Goal: Task Accomplishment & Management: Use online tool/utility

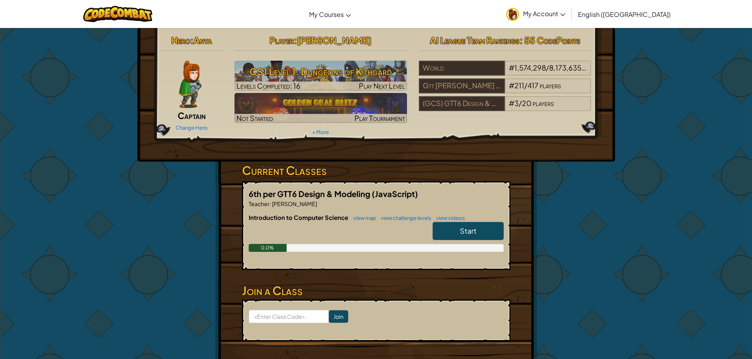
click at [450, 228] on link "Start" at bounding box center [467, 231] width 71 height 18
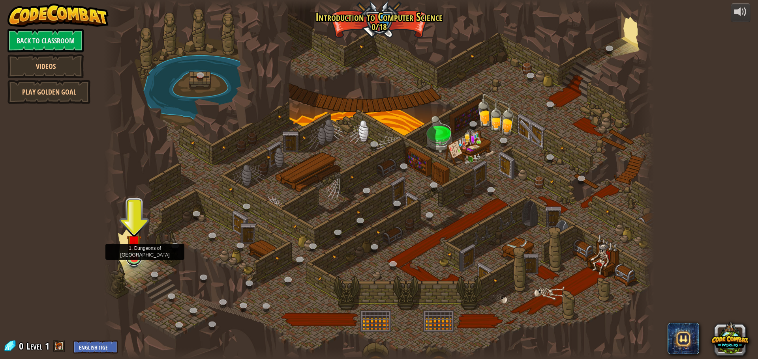
click at [131, 260] on link at bounding box center [134, 258] width 16 height 16
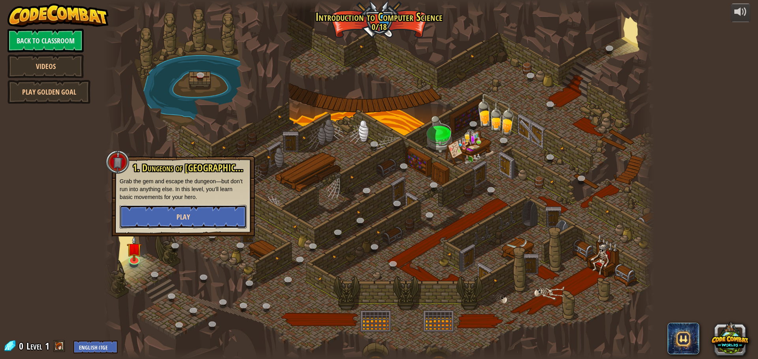
click at [174, 217] on button "Play" at bounding box center [183, 217] width 127 height 24
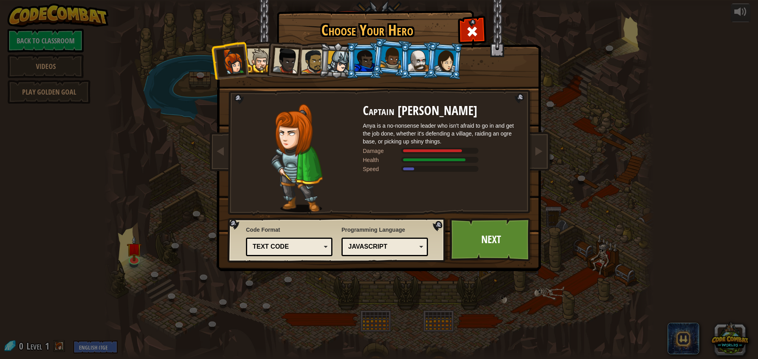
click at [371, 251] on div "JavaScript" at bounding box center [382, 247] width 68 height 9
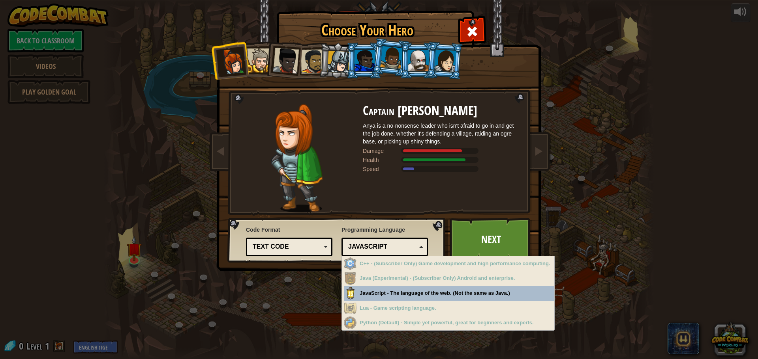
click at [378, 297] on div "Choose Your Hero 0 Captain [PERSON_NAME] is a no-nonsense leader who isn't afra…" at bounding box center [379, 179] width 758 height 359
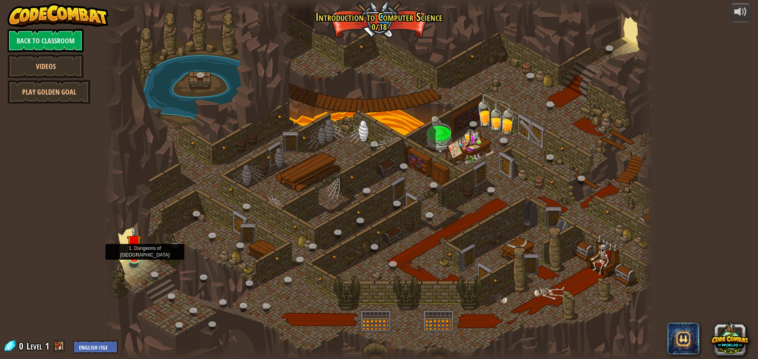
click at [137, 251] on img at bounding box center [134, 243] width 15 height 34
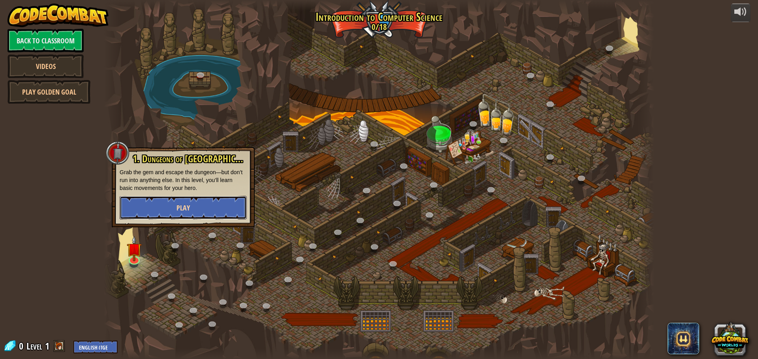
click at [174, 216] on button "Play" at bounding box center [183, 208] width 127 height 24
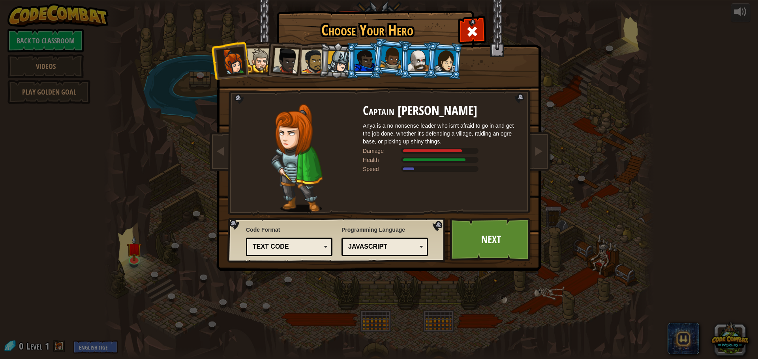
drag, startPoint x: 301, startPoint y: 240, endPoint x: 300, endPoint y: 244, distance: 4.5
click at [300, 243] on div "Text code Blocks and code Blocks Blocks (Icons) Text code" at bounding box center [289, 247] width 86 height 19
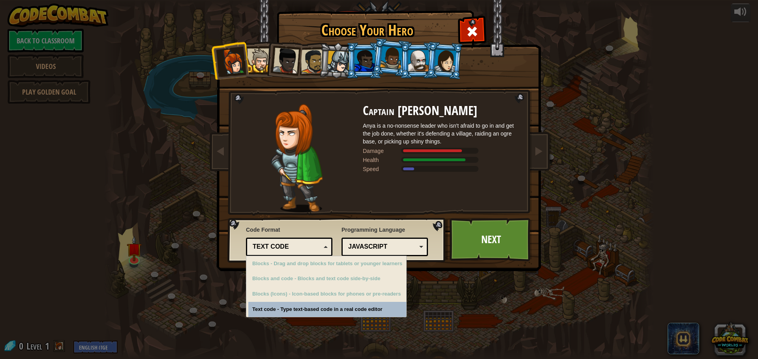
click at [300, 244] on div "Text code" at bounding box center [287, 247] width 68 height 9
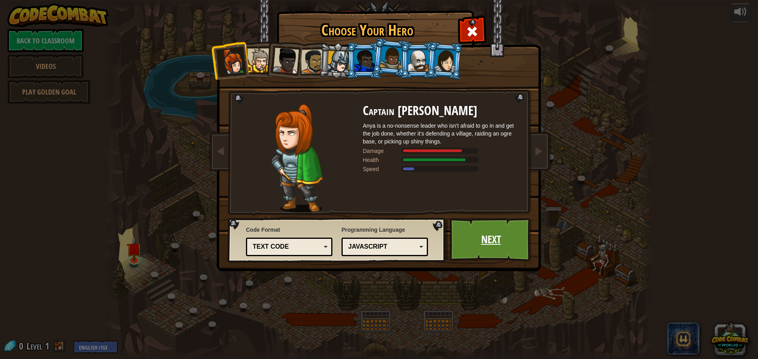
click at [486, 243] on link "Next" at bounding box center [490, 239] width 82 height 43
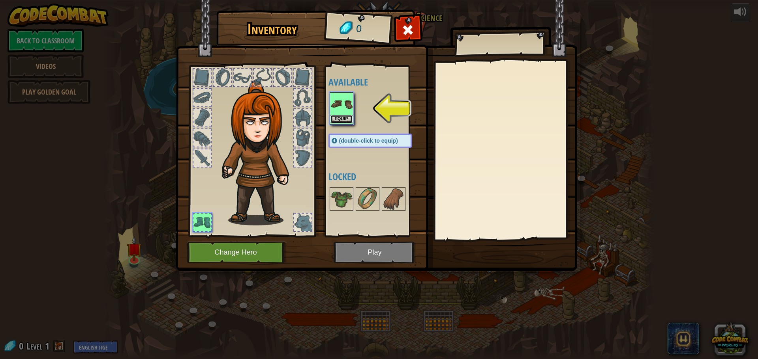
click at [335, 120] on button "Equip" at bounding box center [341, 119] width 22 height 8
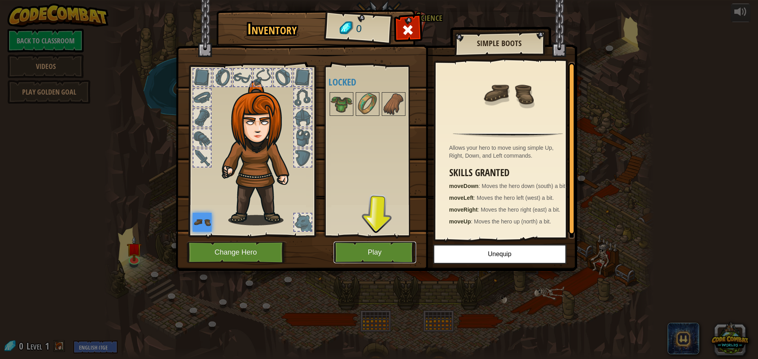
click at [363, 254] on button "Play" at bounding box center [374, 253] width 82 height 22
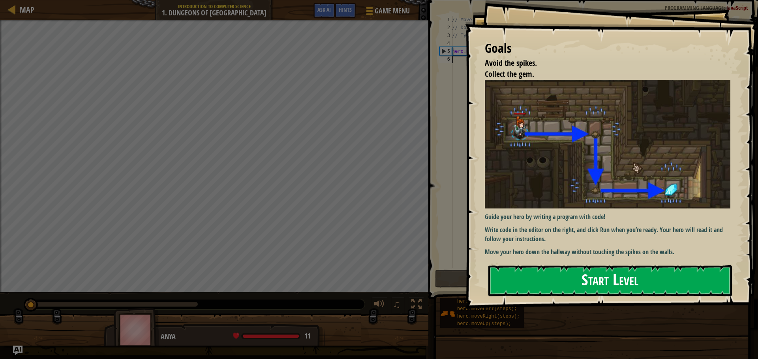
click at [537, 271] on button "Start Level" at bounding box center [609, 281] width 243 height 31
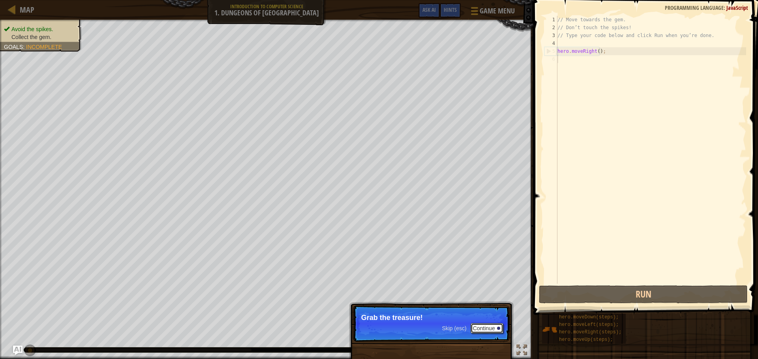
click at [487, 328] on button "Continue" at bounding box center [486, 329] width 33 height 10
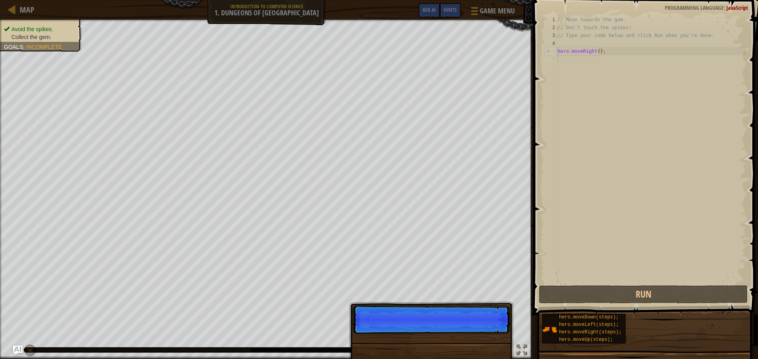
scroll to position [4, 0]
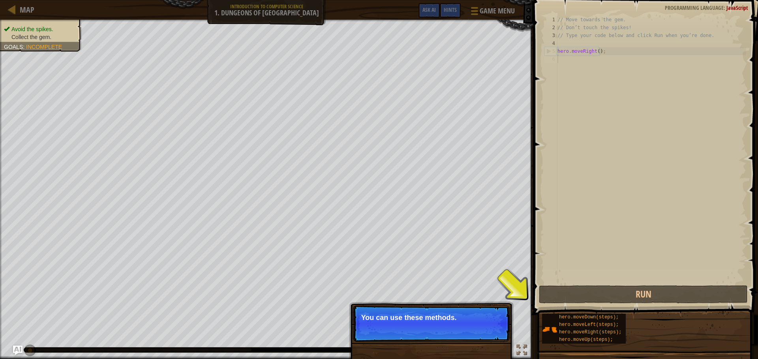
click at [487, 328] on p "Skip (esc) Continue You can use these methods." at bounding box center [431, 324] width 157 height 36
click at [487, 328] on button "Continue" at bounding box center [486, 329] width 33 height 10
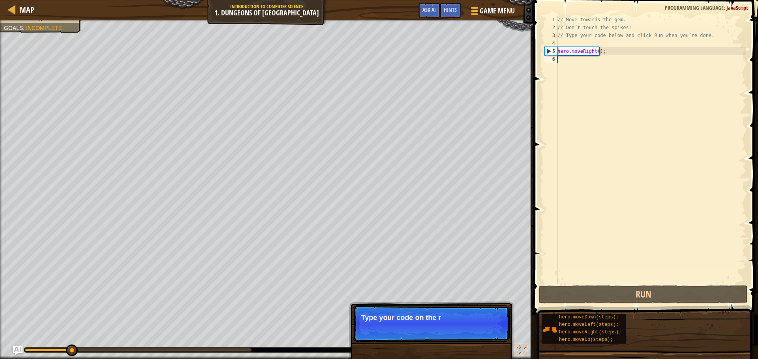
click at [487, 328] on p "Skip (esc) Continue Type your code on the r" at bounding box center [431, 324] width 157 height 36
click at [487, 328] on button "Continue" at bounding box center [486, 329] width 33 height 10
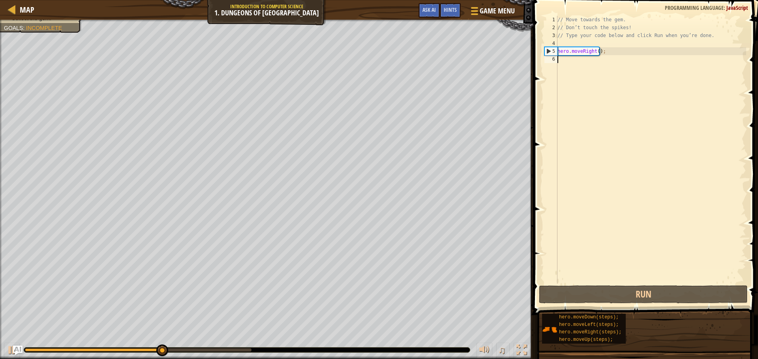
click at [606, 75] on div "// Move towards the gem. // Don’t touch the spikes! // Type your code below and…" at bounding box center [651, 158] width 190 height 284
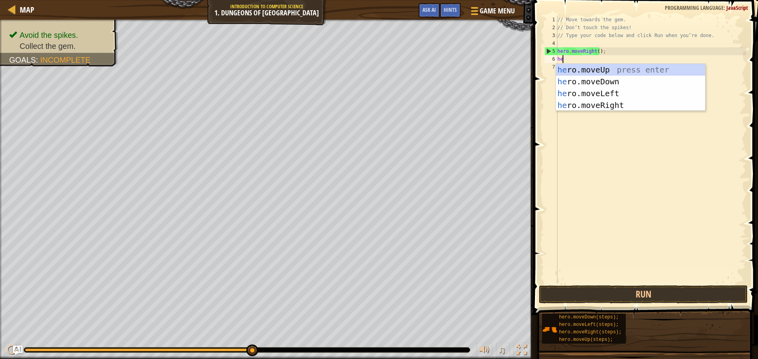
type textarea "her"
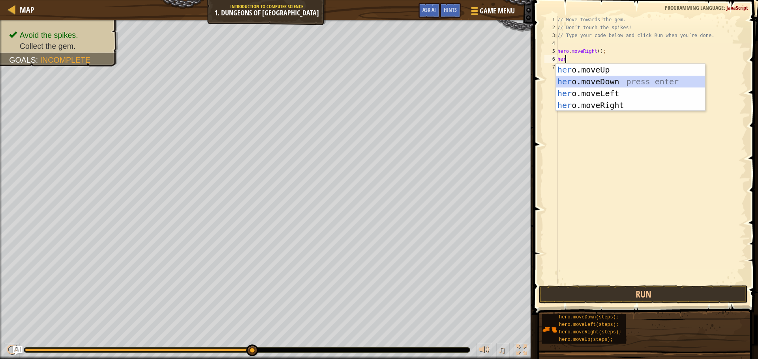
click at [606, 81] on div "her o.moveUp press enter her o.moveDown press enter her o.moveLeft press enter …" at bounding box center [630, 99] width 149 height 71
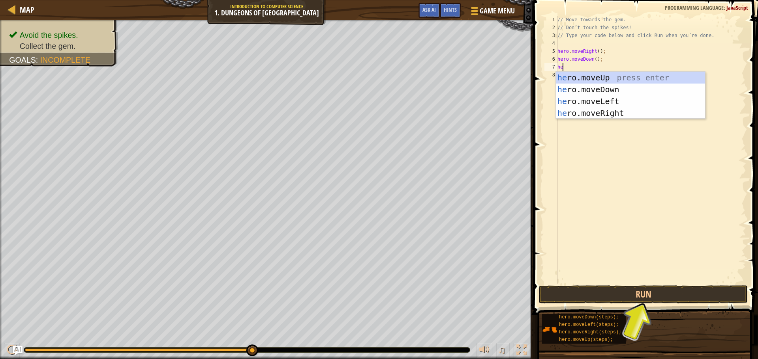
type textarea "her"
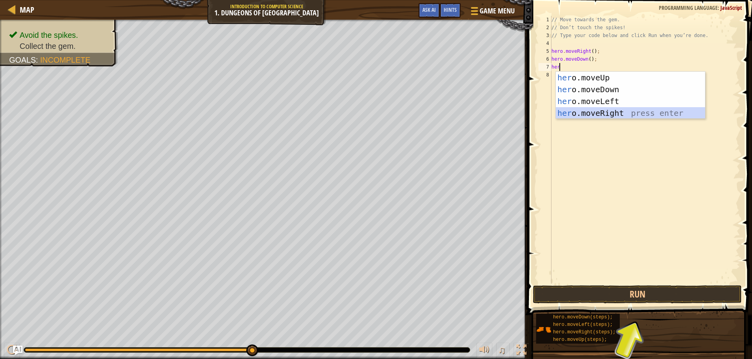
click at [609, 115] on div "her o.moveUp press enter her o.moveDown press enter her o.moveLeft press enter …" at bounding box center [630, 107] width 149 height 71
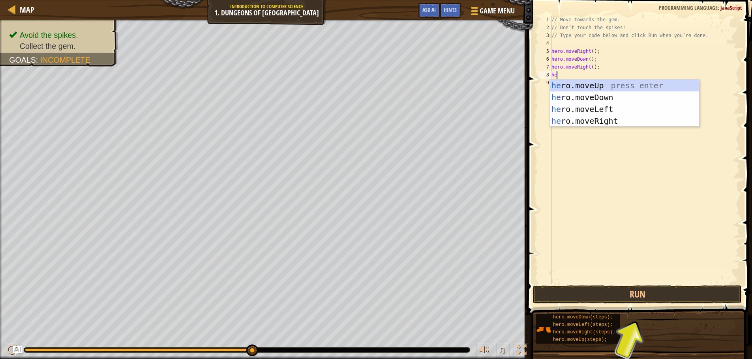
type textarea "h"
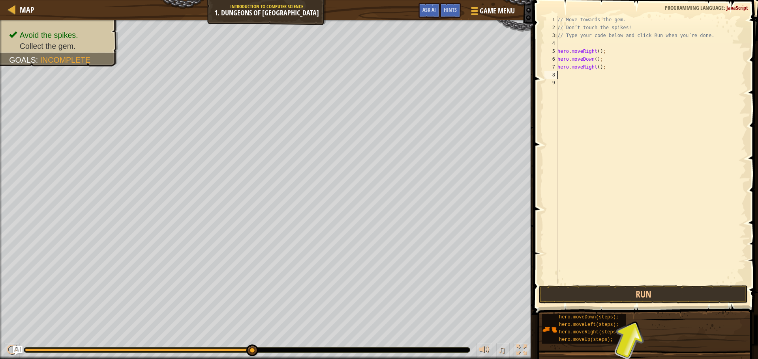
click at [586, 148] on div "// Move towards the gem. // Don’t touch the spikes! // Type your code below and…" at bounding box center [651, 158] width 190 height 284
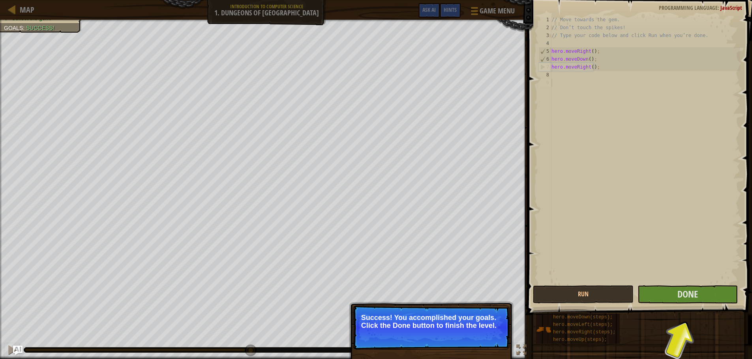
click at [489, 324] on p "Success! You accomplished your goals. Click the Done button to finish the level." at bounding box center [431, 322] width 140 height 16
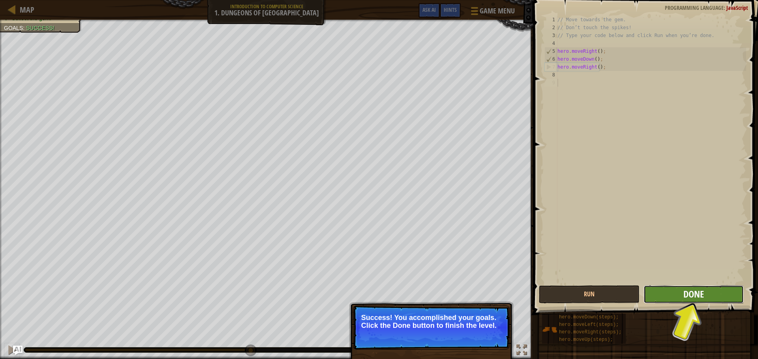
click at [696, 297] on span "Done" at bounding box center [693, 294] width 21 height 13
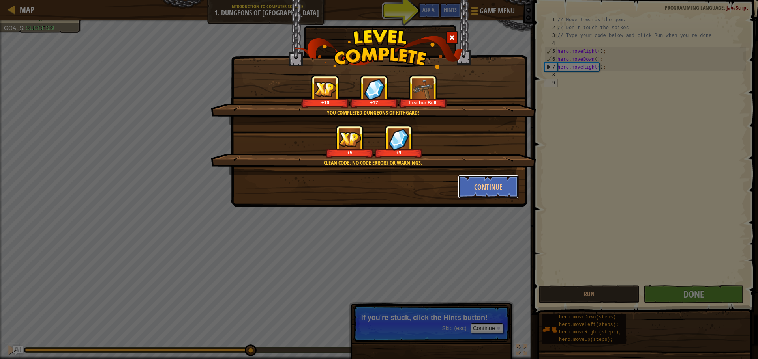
drag, startPoint x: 468, startPoint y: 197, endPoint x: 462, endPoint y: 212, distance: 15.9
click at [462, 212] on div "You completed Dungeons of Kithgard! +10 +17 Leather Belt Clean code: no code er…" at bounding box center [379, 179] width 758 height 359
click at [461, 202] on div "You completed Dungeons of Kithgard! +10 +17 Leather Belt Clean code: no code er…" at bounding box center [379, 103] width 296 height 207
click at [466, 198] on button "Continue" at bounding box center [488, 187] width 61 height 24
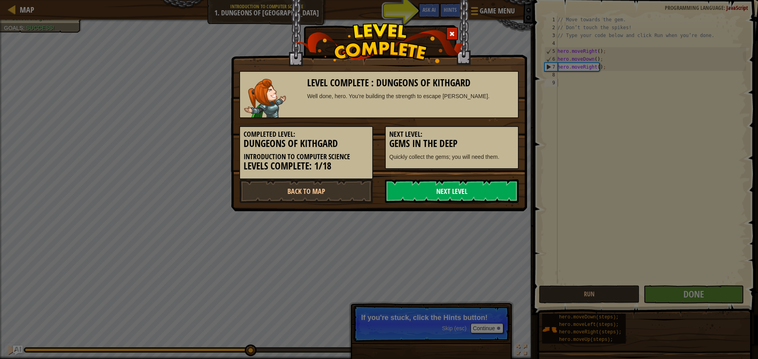
click at [461, 191] on link "Next Level" at bounding box center [452, 192] width 134 height 24
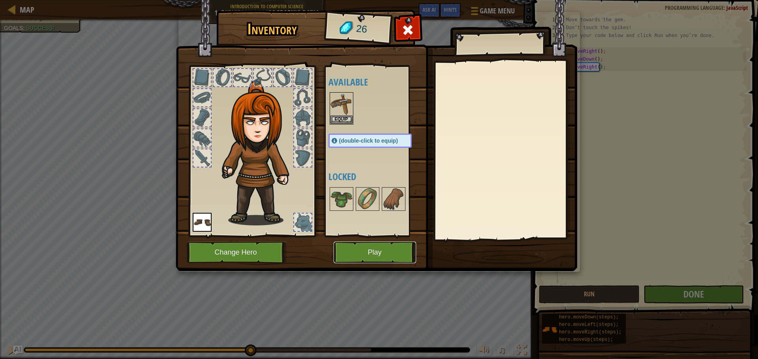
click at [358, 248] on button "Play" at bounding box center [374, 253] width 82 height 22
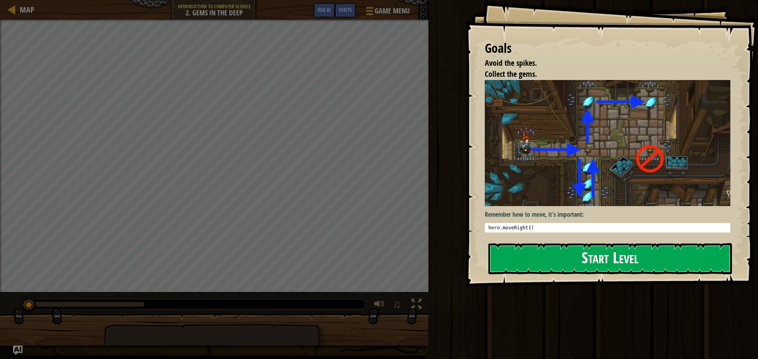
click at [520, 243] on button "Start Level" at bounding box center [609, 258] width 243 height 31
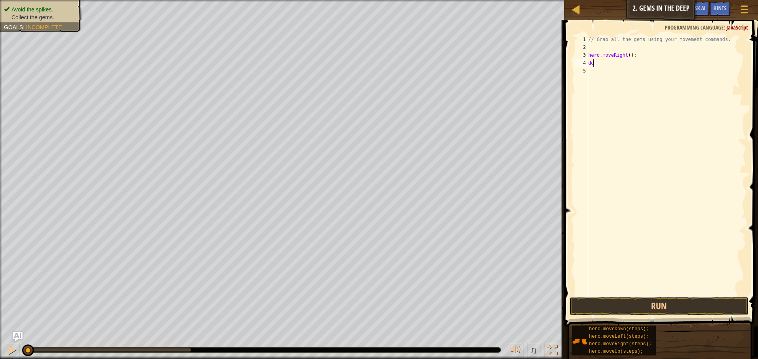
scroll to position [4, 0]
type textarea "d"
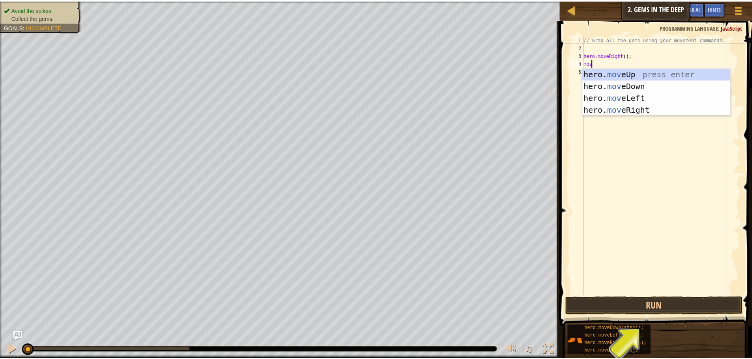
scroll to position [4, 0]
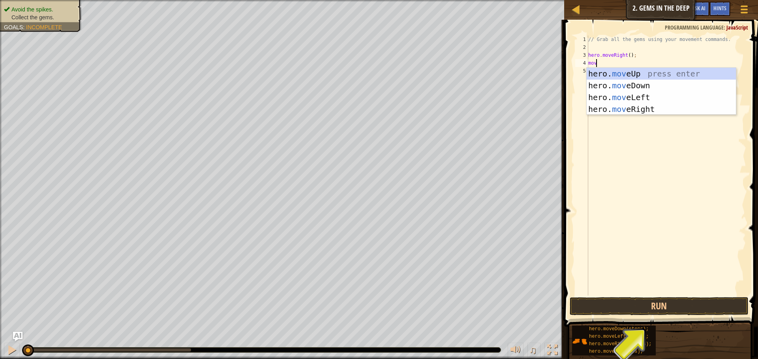
type textarea "move"
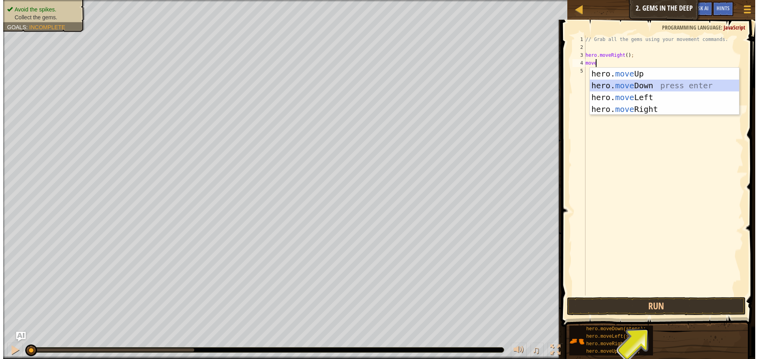
scroll to position [4, 0]
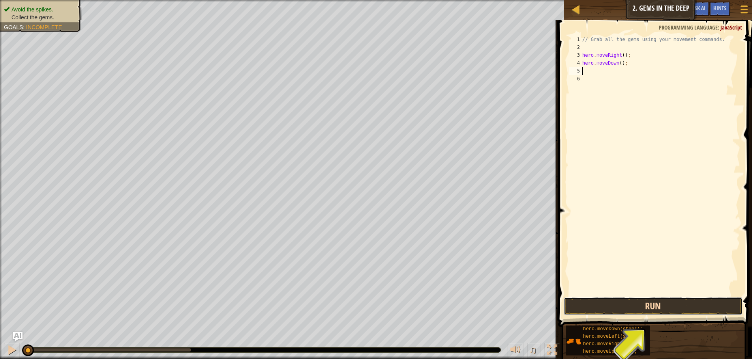
click at [592, 302] on button "Run" at bounding box center [653, 307] width 179 height 18
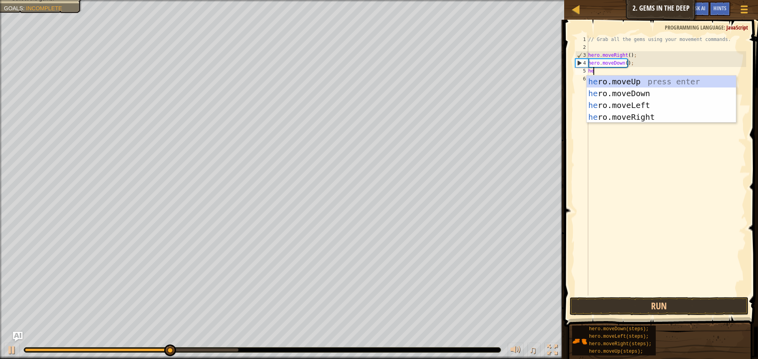
type textarea "her"
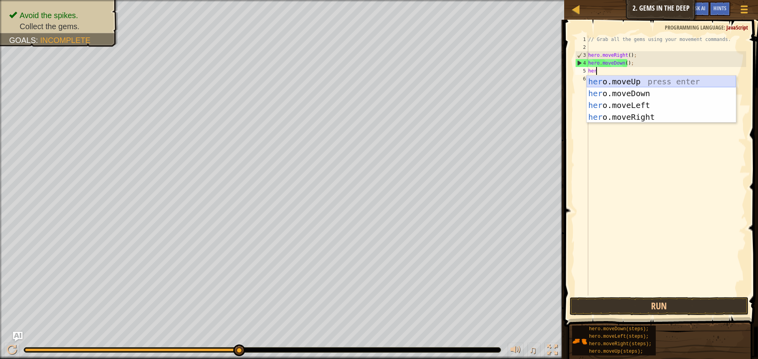
click at [612, 78] on div "her o.moveUp press enter her o.moveDown press enter her o.moveLeft press enter …" at bounding box center [660, 111] width 149 height 71
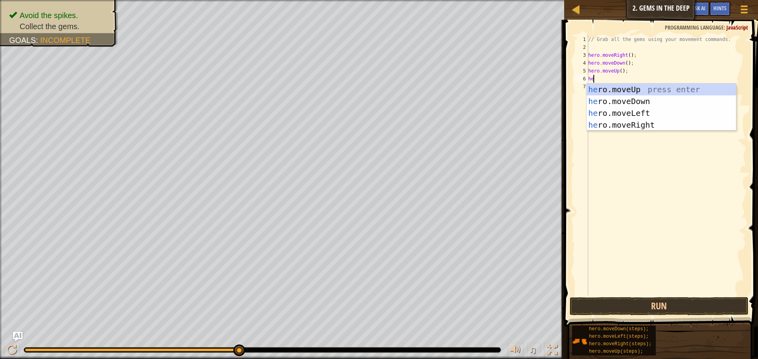
type textarea "her"
click at [632, 91] on div "her o.moveUp press enter her o.moveDown press enter her o.moveLeft press enter …" at bounding box center [660, 119] width 149 height 71
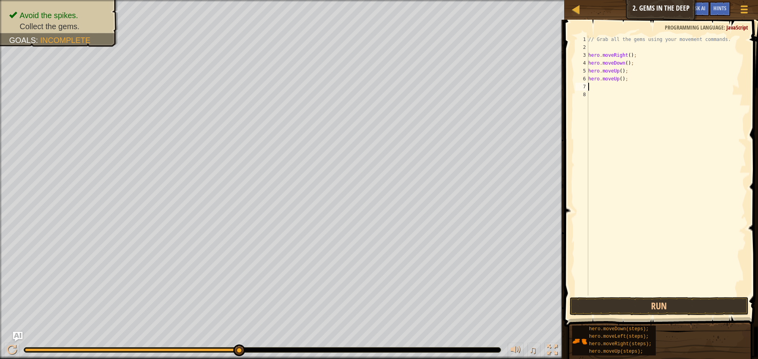
click at [625, 91] on div "// Grab all the gems using your movement commands. hero . moveRight ( ) ; hero …" at bounding box center [665, 174] width 159 height 276
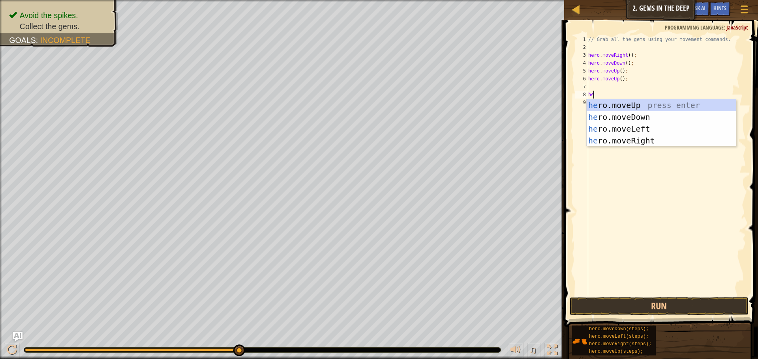
type textarea "her"
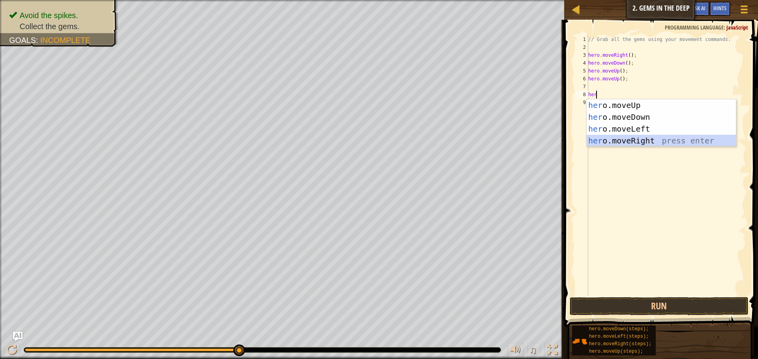
click at [644, 139] on div "her o.moveUp press enter her o.moveDown press enter her o.moveLeft press enter …" at bounding box center [660, 134] width 149 height 71
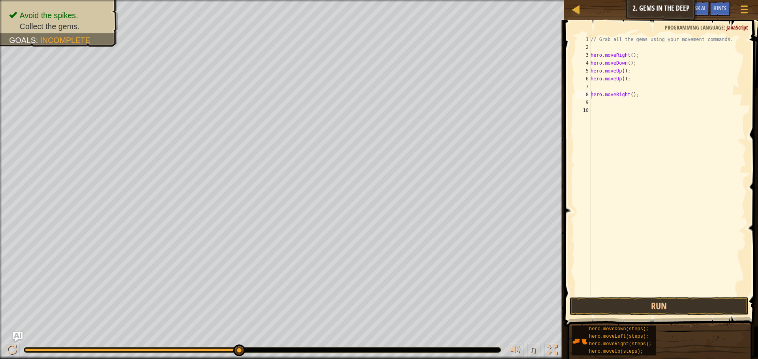
click at [591, 93] on div "// Grab all the gems using your movement commands. hero . moveRight ( ) ; hero …" at bounding box center [667, 174] width 157 height 276
type textarea "hero.moveRight();"
click at [595, 96] on div "// Grab all the gems using your movement commands. hero . moveRight ( ) ; hero …" at bounding box center [665, 174] width 159 height 276
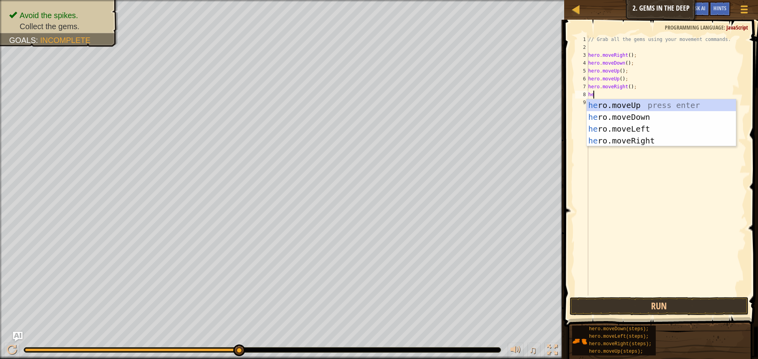
type textarea "her"
click at [626, 120] on div "her o.moveUp press enter her o.moveDown press enter her o.moveLeft press enter …" at bounding box center [660, 134] width 149 height 71
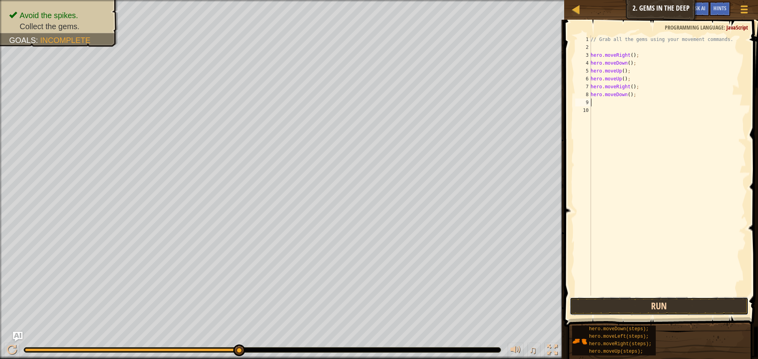
click at [600, 300] on button "Run" at bounding box center [658, 307] width 179 height 18
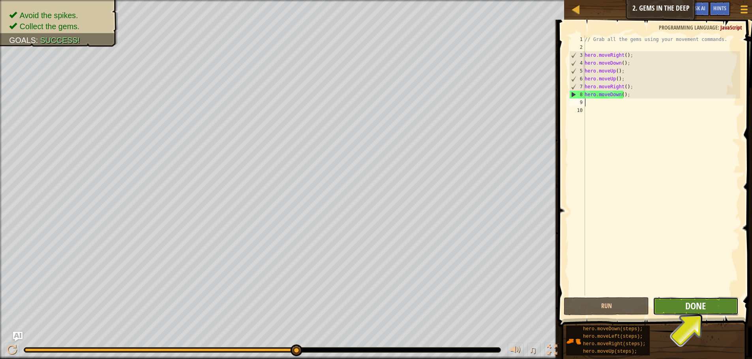
click at [687, 310] on span "Done" at bounding box center [695, 306] width 21 height 13
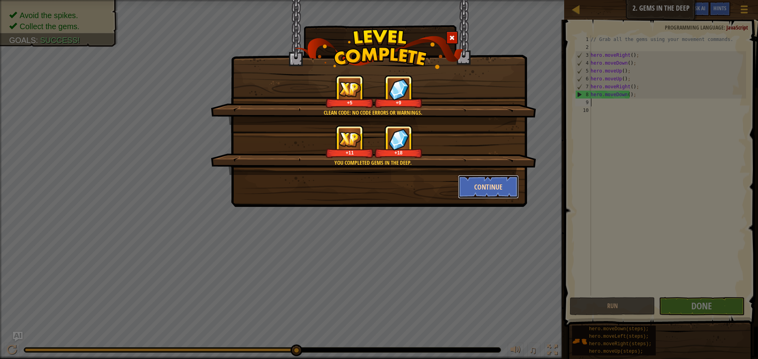
click at [488, 191] on button "Continue" at bounding box center [488, 187] width 61 height 24
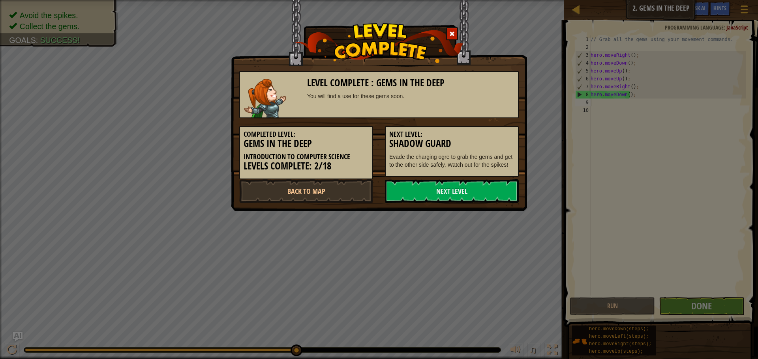
drag, startPoint x: 482, startPoint y: 194, endPoint x: 481, endPoint y: 214, distance: 20.1
click at [481, 208] on div "Level Complete : Gems in the Deep You will find a use for these gems soon. Comp…" at bounding box center [379, 106] width 296 height 212
click at [471, 208] on div "Level Complete : Gems in the Deep You will find a use for these gems soon. Comp…" at bounding box center [379, 106] width 296 height 212
click at [458, 189] on link "Next Level" at bounding box center [452, 192] width 134 height 24
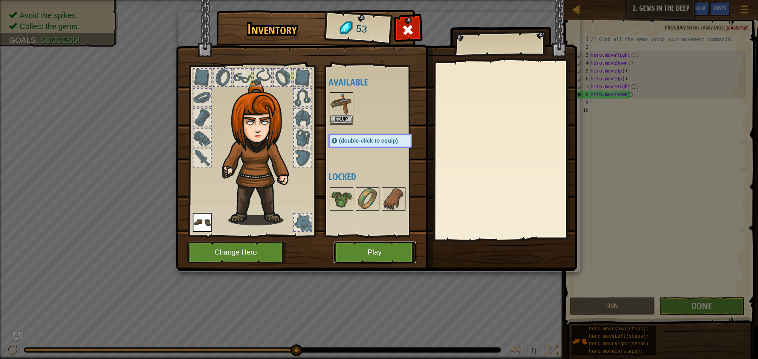
click at [393, 250] on button "Play" at bounding box center [374, 253] width 82 height 22
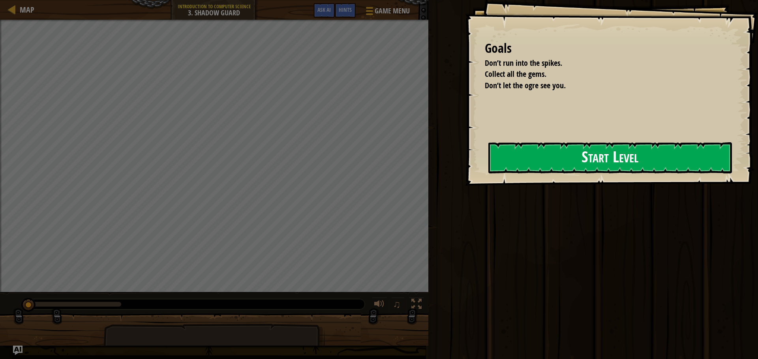
click at [556, 159] on button "Start Level" at bounding box center [609, 157] width 243 height 31
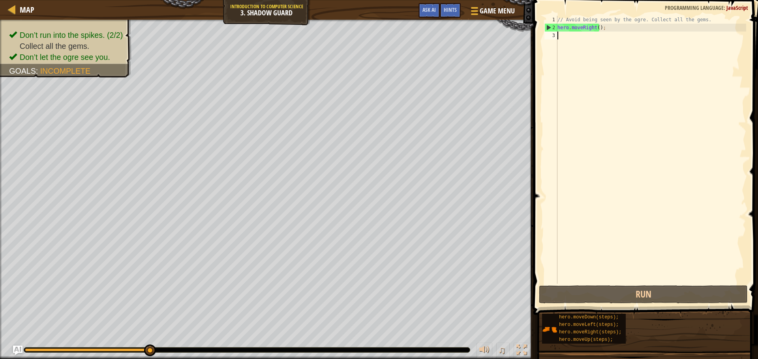
scroll to position [4, 0]
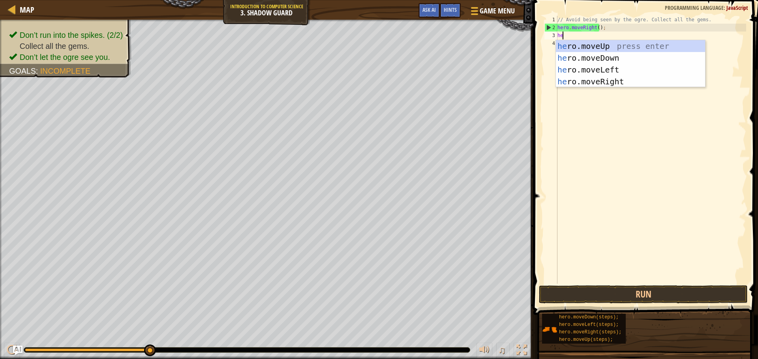
type textarea "her"
click at [592, 87] on div "// Avoid being seen by the ogre. Collect all the gems. hero . moveRight ( ) ; h…" at bounding box center [651, 158] width 190 height 284
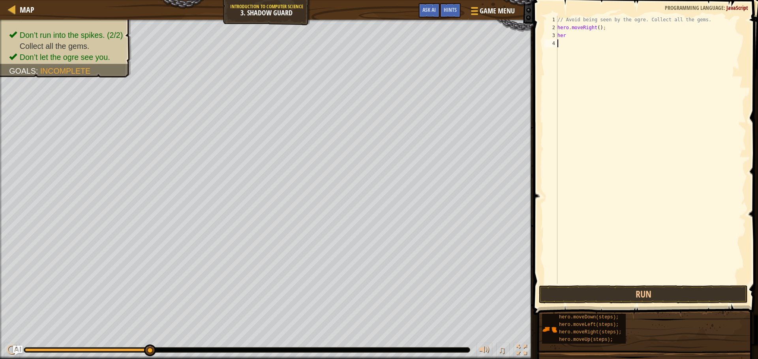
click at [574, 32] on div "// Avoid being seen by the ogre. Collect all the gems. hero . moveRight ( ) ; h…" at bounding box center [651, 158] width 190 height 284
type textarea "herr"
click at [584, 45] on div "her o.move R ight press enter" at bounding box center [630, 58] width 149 height 36
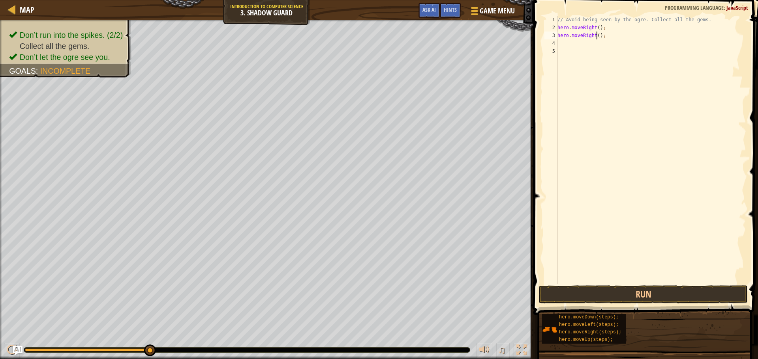
click at [595, 33] on div "// Avoid being seen by the ogre. Collect all the gems. hero . moveRight ( ) ; h…" at bounding box center [651, 158] width 190 height 284
type textarea "hero.moveRight(2);"
click at [593, 43] on div "// Avoid being seen by the ogre. Collect all the gems. hero . moveRight ( ) ; h…" at bounding box center [651, 158] width 190 height 284
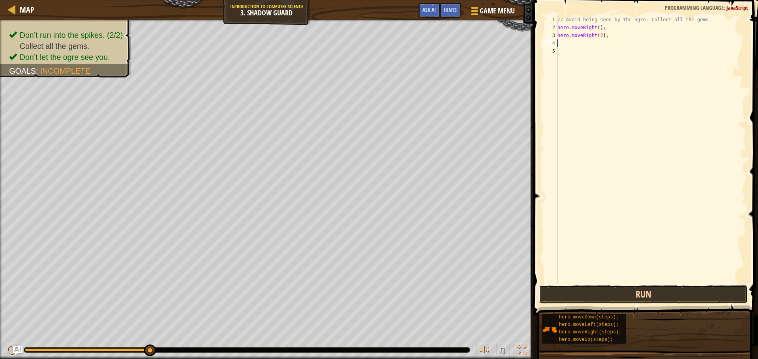
click at [588, 292] on button "Run" at bounding box center [643, 295] width 209 height 18
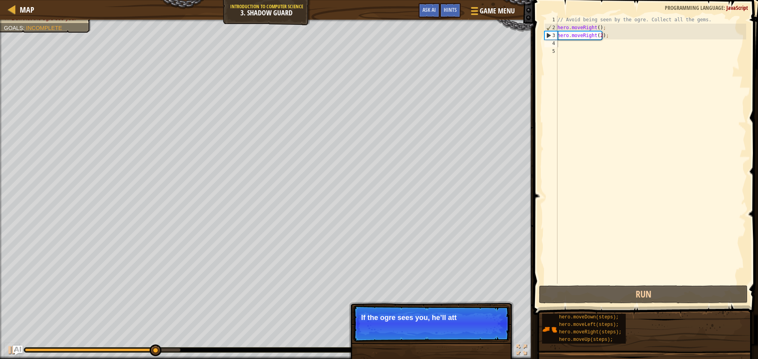
click at [437, 308] on p "Skip (esc) Continue If the ogre sees you, he’ll att" at bounding box center [431, 324] width 157 height 36
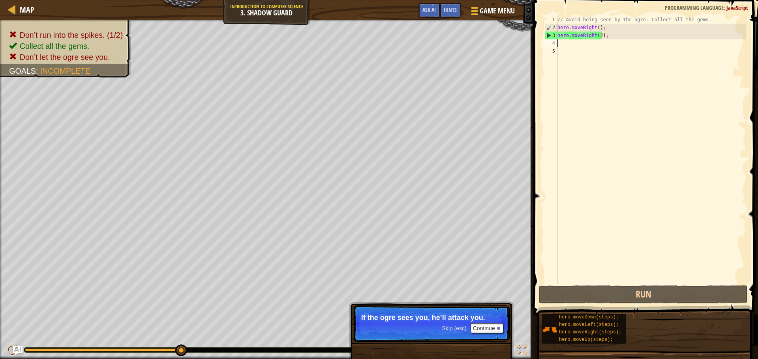
click at [598, 208] on div "// Avoid being seen by the ogre. Collect all the gems. hero . moveRight ( ) ; h…" at bounding box center [651, 158] width 190 height 284
click at [496, 328] on button "Continue" at bounding box center [486, 329] width 33 height 10
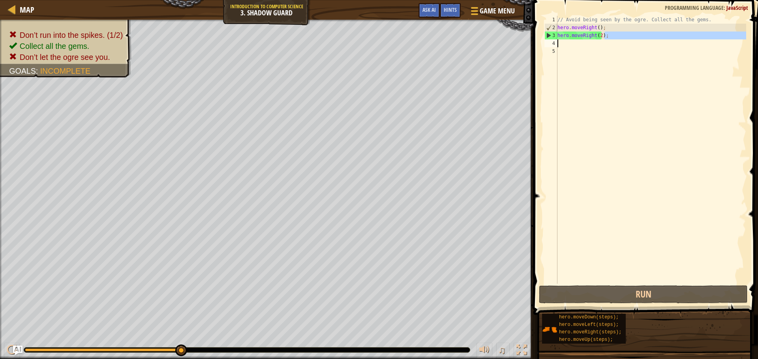
drag, startPoint x: 605, startPoint y: 37, endPoint x: 557, endPoint y: 40, distance: 48.2
click at [557, 40] on div "// Avoid being seen by the ogre. Collect all the gems. hero . moveRight ( ) ; h…" at bounding box center [651, 158] width 190 height 284
type textarea "hero.moveRight(2);"
click at [598, 67] on div "// Avoid being seen by the ogre. Collect all the gems. hero . moveRight ( ) ; h…" at bounding box center [651, 158] width 190 height 284
click at [606, 39] on div "// Avoid being seen by the ogre. Collect all the gems. hero . moveRight ( ) ; h…" at bounding box center [651, 158] width 190 height 284
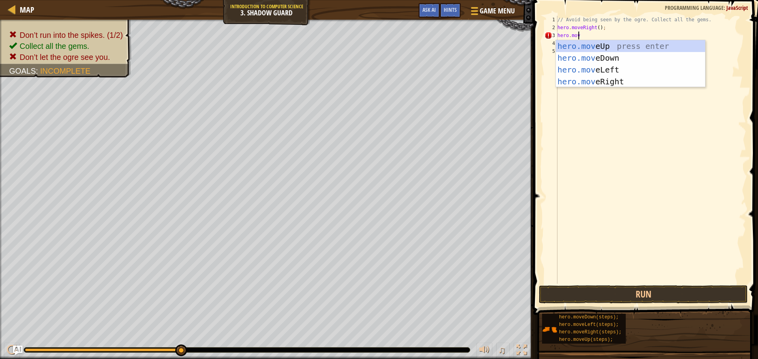
scroll to position [4, 1]
type textarea "hero.move"
click at [617, 49] on div "hero.move Up press enter hero.move Down press enter hero.move Left press enter …" at bounding box center [630, 75] width 149 height 71
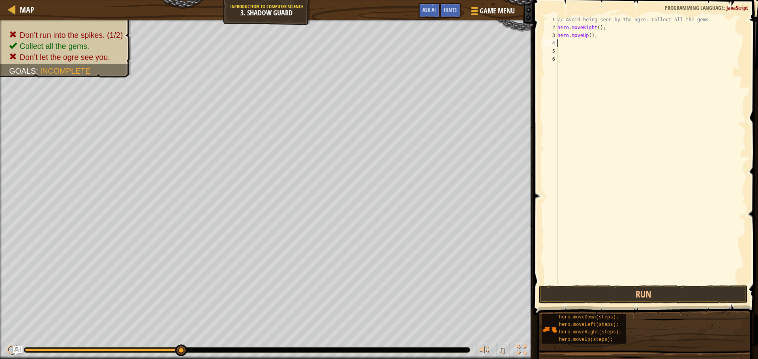
scroll to position [4, 0]
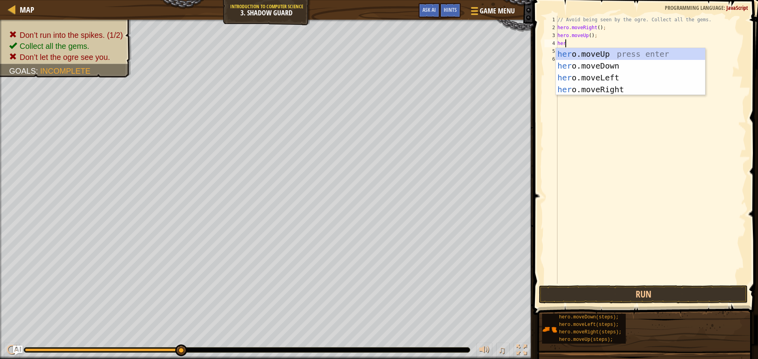
type textarea "hero"
click at [606, 90] on div "hero .moveUp press enter hero .moveDown press enter hero .moveLeft press enter …" at bounding box center [630, 83] width 149 height 71
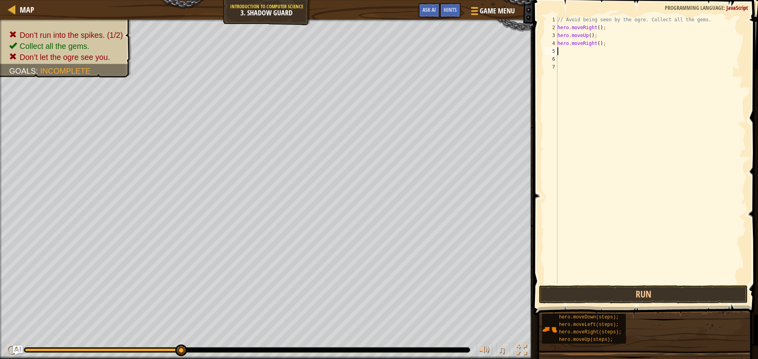
scroll to position [4, 0]
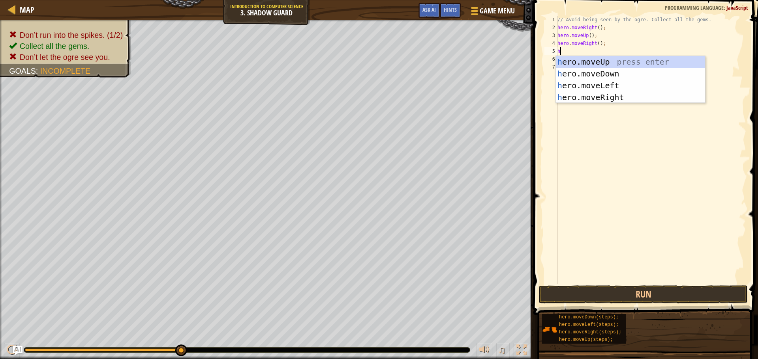
type textarea "her"
click at [593, 73] on div "her o.moveUp press enter her o.moveDown press enter her o.moveLeft press enter …" at bounding box center [630, 91] width 149 height 71
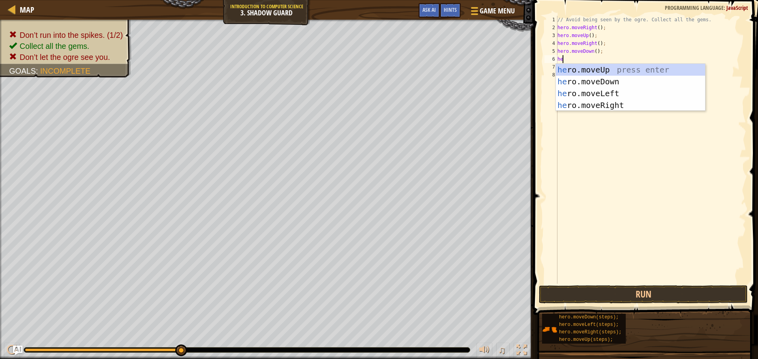
type textarea "her"
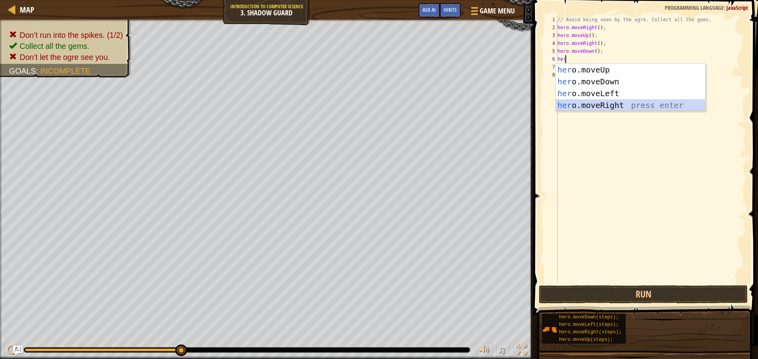
click at [612, 103] on div "her o.moveUp press enter her o.moveDown press enter her o.moveLeft press enter …" at bounding box center [630, 99] width 149 height 71
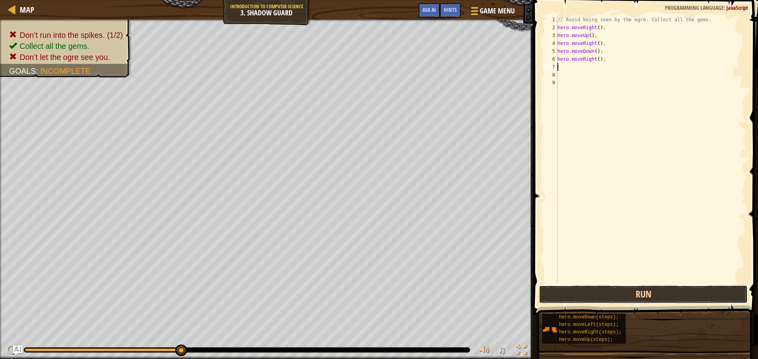
click at [620, 296] on button "Run" at bounding box center [643, 295] width 209 height 18
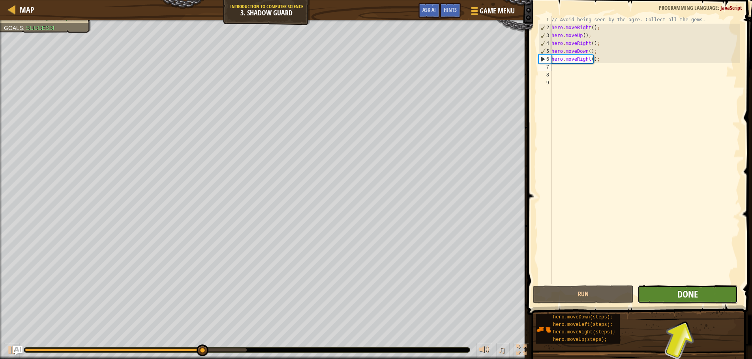
click at [701, 297] on button "Done" at bounding box center [687, 295] width 100 height 18
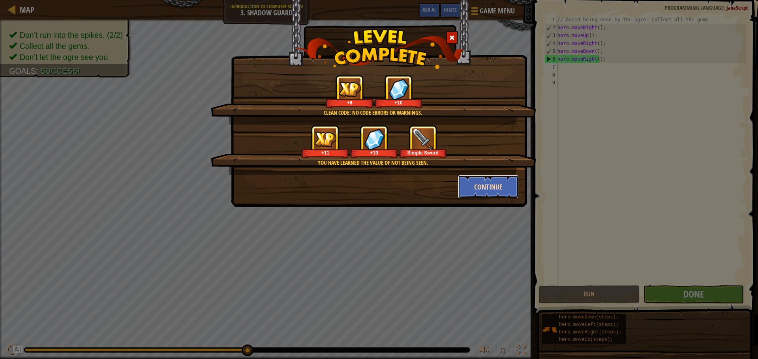
click at [496, 182] on button "Continue" at bounding box center [488, 187] width 61 height 24
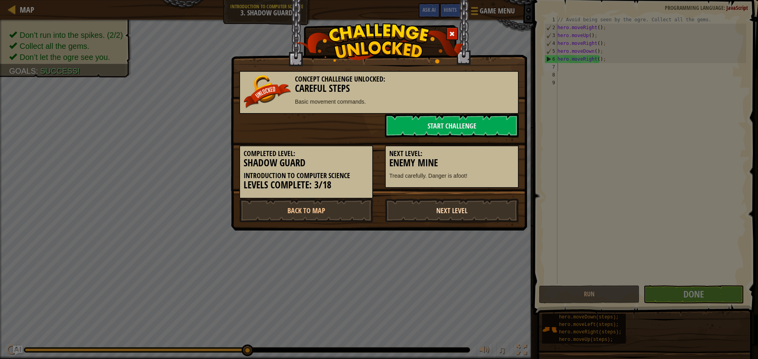
click at [427, 206] on link "Next Level" at bounding box center [452, 211] width 134 height 24
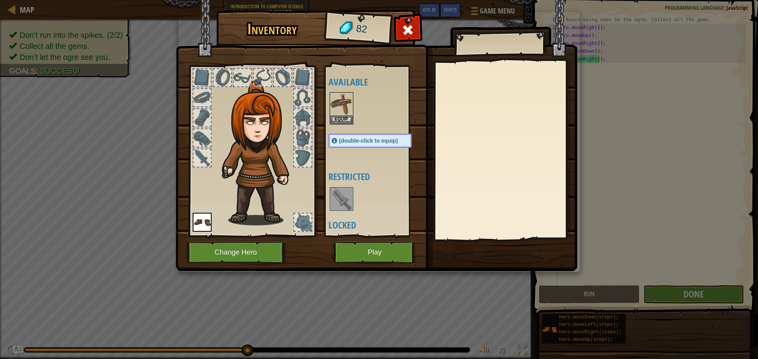
click at [346, 196] on img at bounding box center [341, 199] width 22 height 22
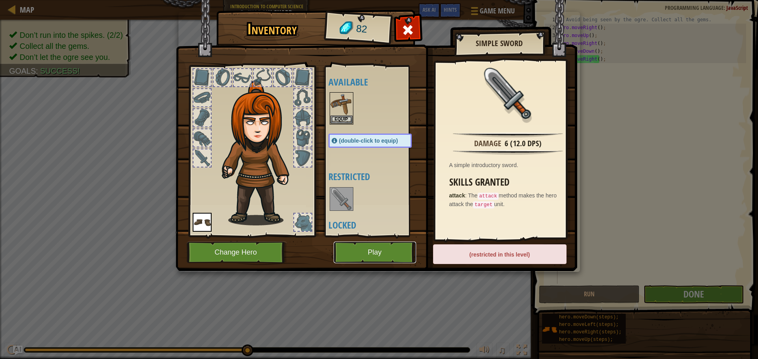
click at [359, 244] on button "Play" at bounding box center [374, 253] width 82 height 22
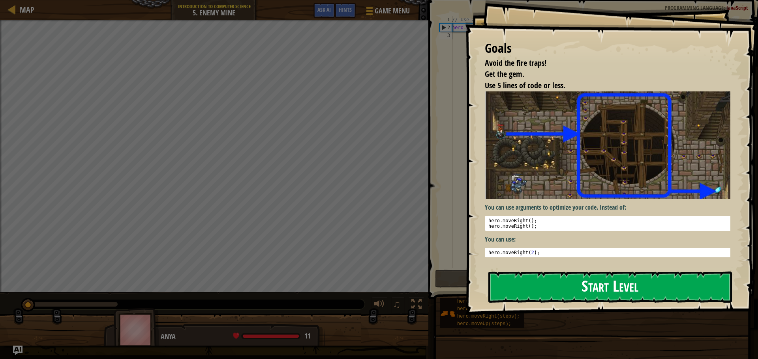
click at [526, 288] on button "Start Level" at bounding box center [609, 287] width 243 height 31
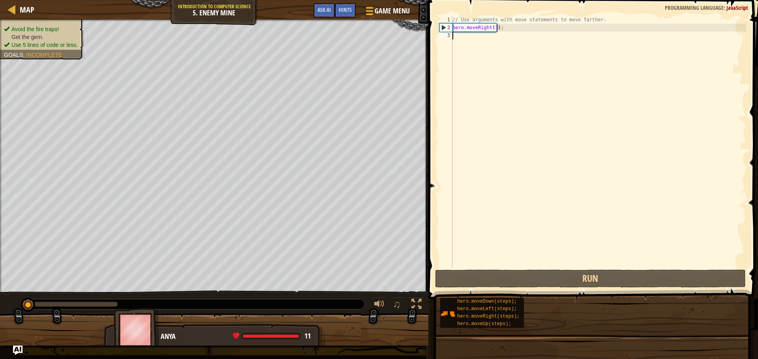
type textarea "d"
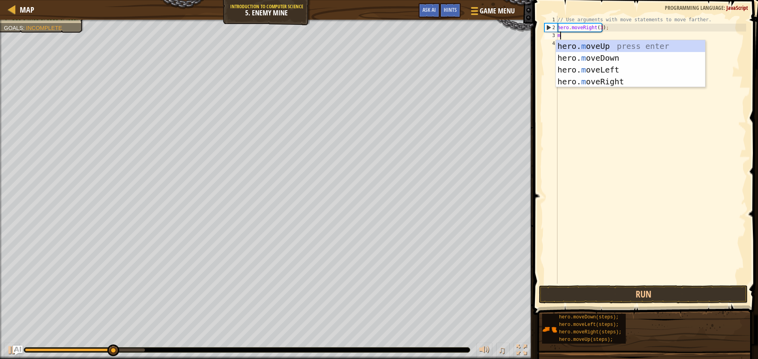
type textarea "mo"
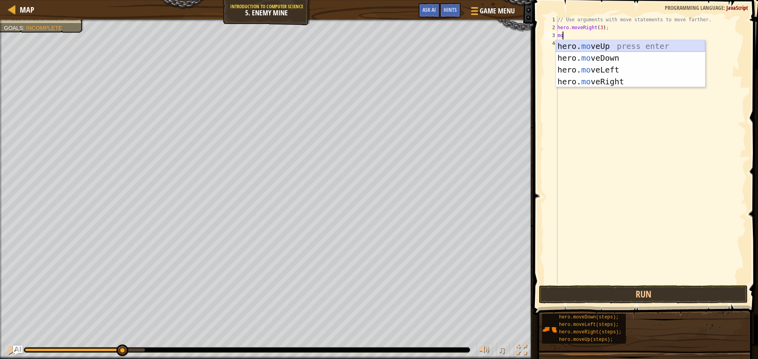
click at [581, 49] on div "hero. mo veUp press enter hero. mo veDown press enter hero. mo veLeft press ent…" at bounding box center [630, 75] width 149 height 71
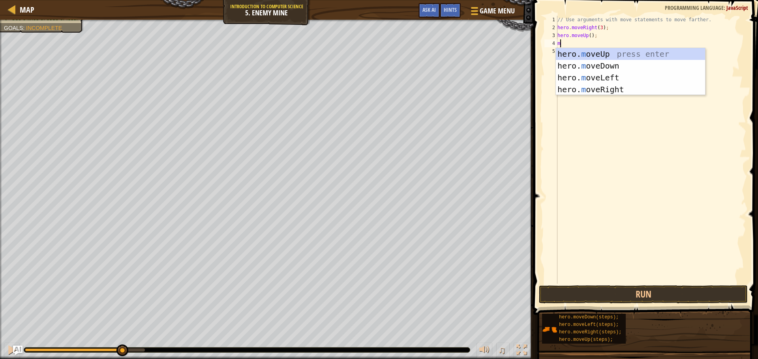
type textarea "mo"
click at [606, 90] on div "hero. mo veUp press enter hero. mo veDown press enter hero. mo veLeft press ent…" at bounding box center [630, 83] width 149 height 71
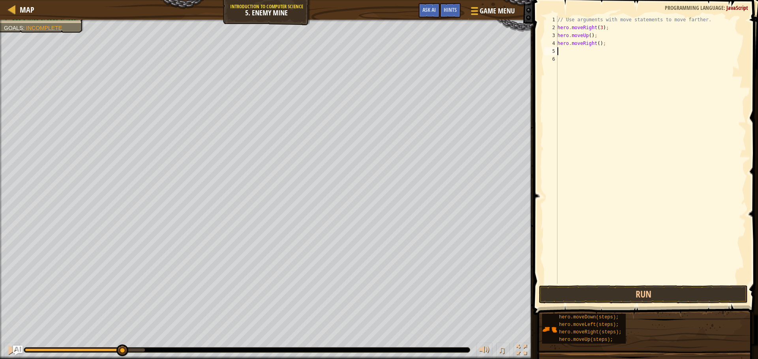
type textarea "m"
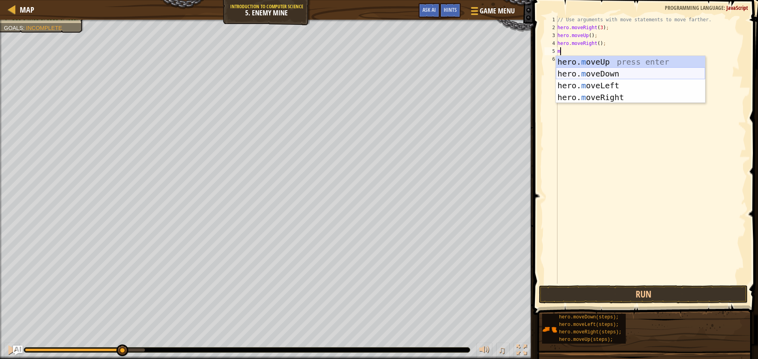
click at [605, 74] on div "hero. m oveUp press enter hero. m oveDown press enter hero. m oveLeft press ent…" at bounding box center [630, 91] width 149 height 71
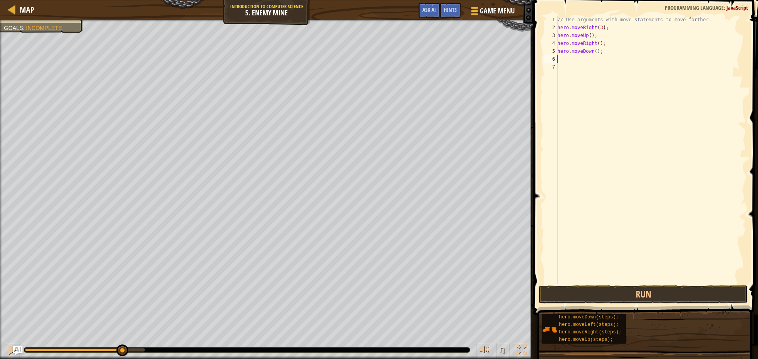
click at [593, 52] on div "// Use arguments with move statements to move farther. hero . moveRight ( 3 ) ;…" at bounding box center [651, 158] width 190 height 284
type textarea "hero.moveDown(3);"
click at [649, 300] on button "Run" at bounding box center [643, 295] width 209 height 18
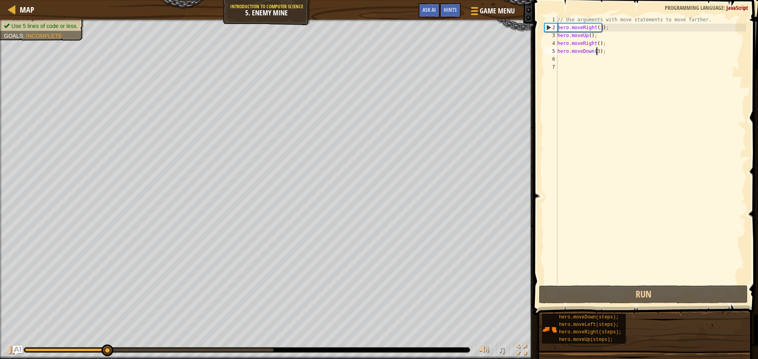
click at [565, 64] on div "// Use arguments with move statements to move farther. hero . moveRight ( 3 ) ;…" at bounding box center [651, 158] width 190 height 284
click at [564, 59] on div "// Use arguments with move statements to move farther. hero . moveRight ( 3 ) ;…" at bounding box center [651, 158] width 190 height 284
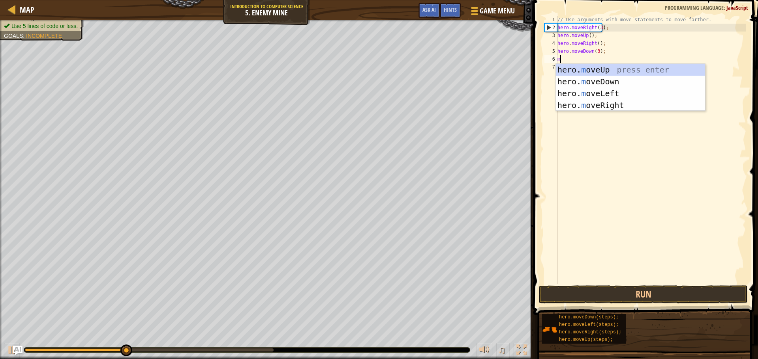
type textarea "mo"
click at [594, 102] on div "hero. mo veUp press enter hero. mo veDown press enter hero. mo veLeft press ent…" at bounding box center [630, 99] width 149 height 71
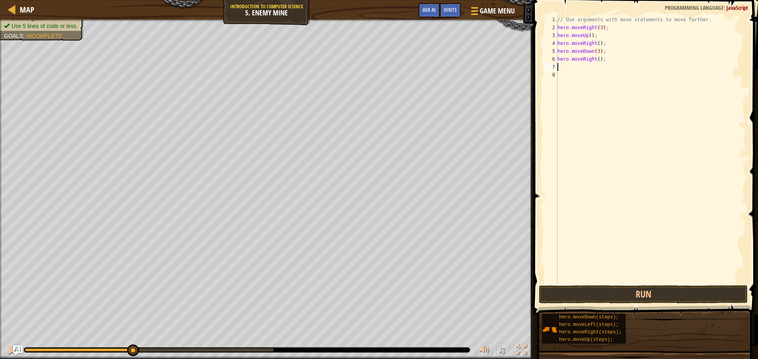
click at [596, 62] on div "// Use arguments with move statements to move farther. hero . moveRight ( 3 ) ;…" at bounding box center [651, 158] width 190 height 284
type textarea "hero.moveRight(2);"
click at [594, 298] on button "Run" at bounding box center [643, 295] width 209 height 18
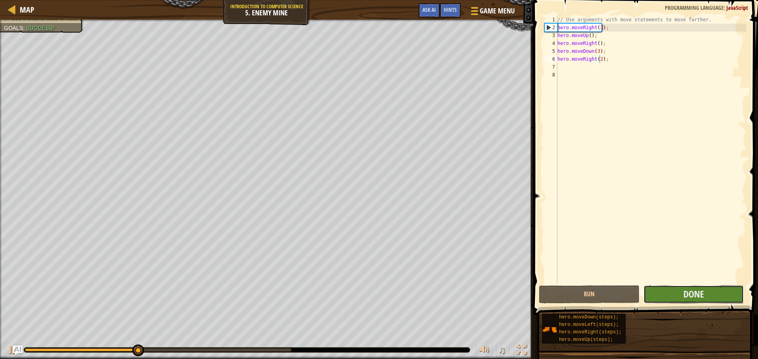
click at [687, 301] on button "Done" at bounding box center [693, 295] width 100 height 18
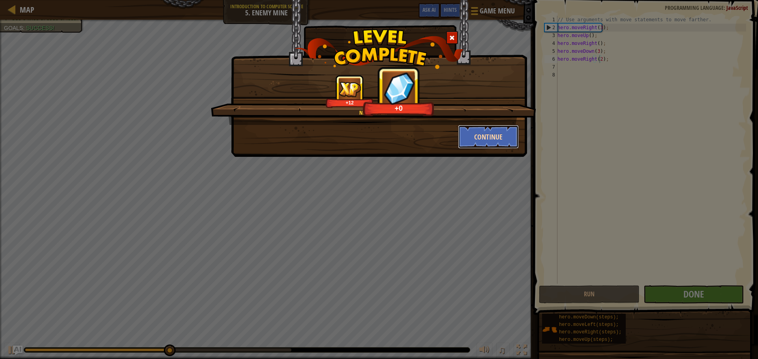
click at [475, 128] on button "Continue" at bounding box center [488, 137] width 61 height 24
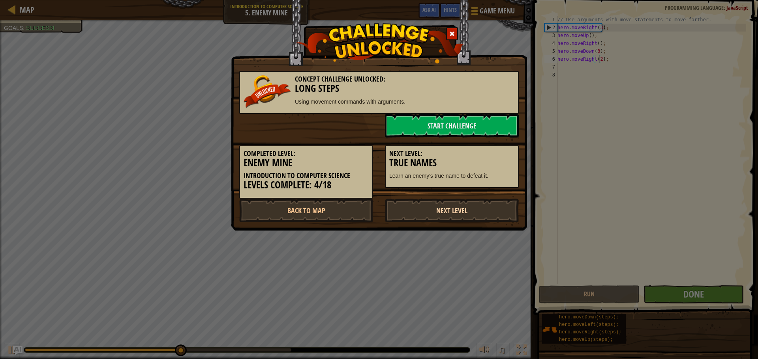
click at [457, 216] on link "Next Level" at bounding box center [452, 211] width 134 height 24
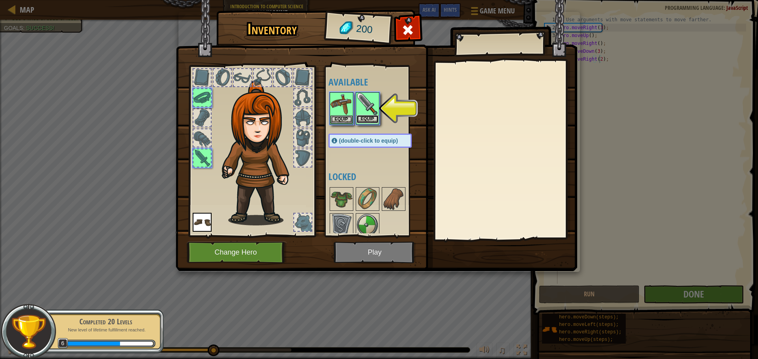
click at [369, 118] on button "Equip" at bounding box center [367, 119] width 22 height 8
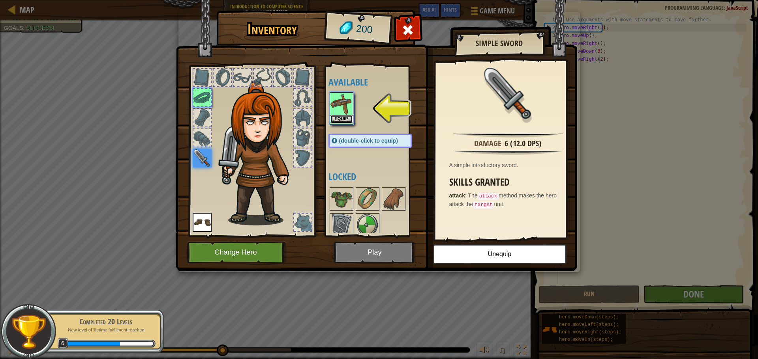
click at [343, 120] on button "Equip" at bounding box center [341, 119] width 22 height 8
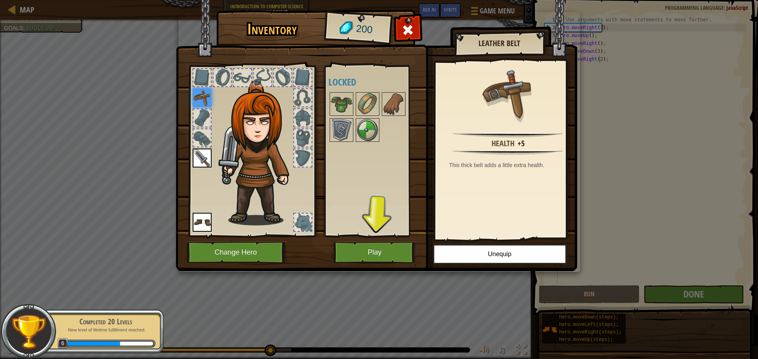
click at [207, 153] on img at bounding box center [202, 158] width 19 height 19
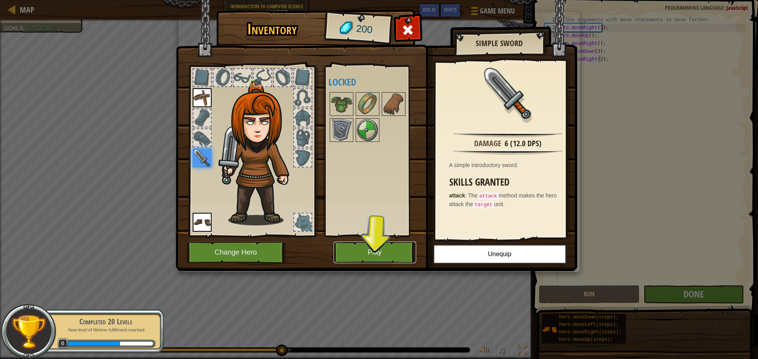
click at [362, 253] on button "Play" at bounding box center [374, 253] width 82 height 22
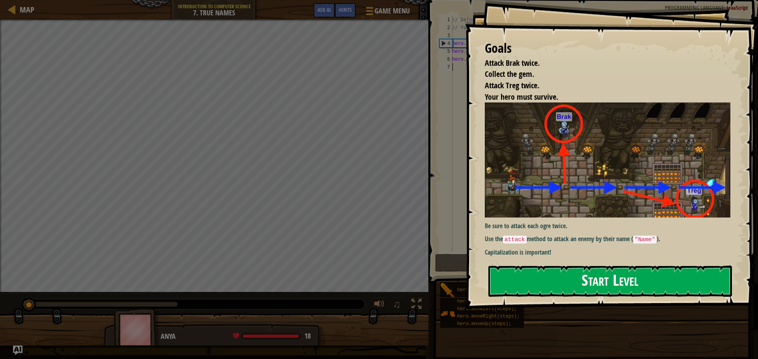
click at [532, 286] on button "Start Level" at bounding box center [609, 281] width 243 height 31
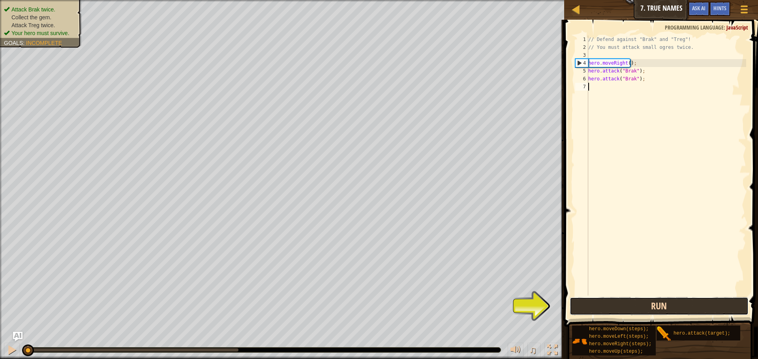
click at [601, 311] on button "Run" at bounding box center [658, 307] width 179 height 18
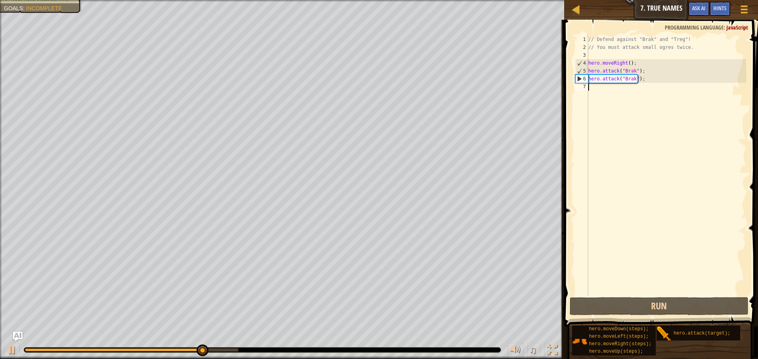
click at [599, 91] on div "// Defend against "Brak" and "Treg"! // You must attack small ogres twice. hero…" at bounding box center [665, 174] width 159 height 276
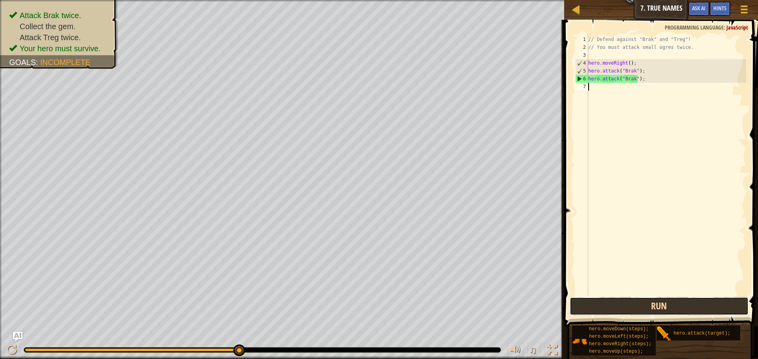
click at [589, 305] on button "Run" at bounding box center [658, 307] width 179 height 18
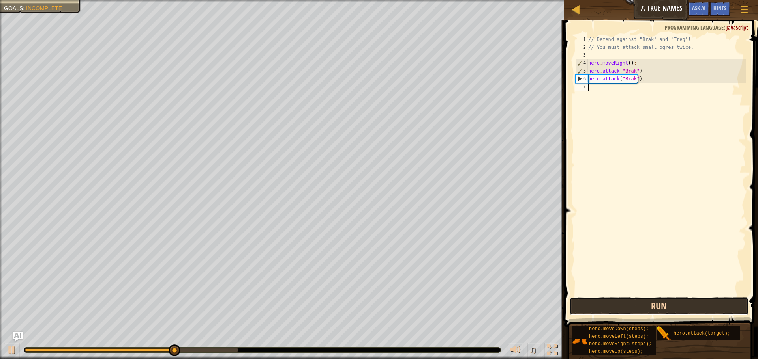
click at [586, 304] on button "Run" at bounding box center [658, 307] width 179 height 18
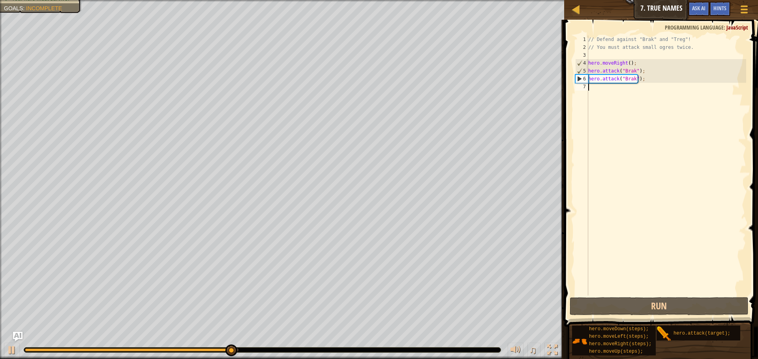
scroll to position [4, 0]
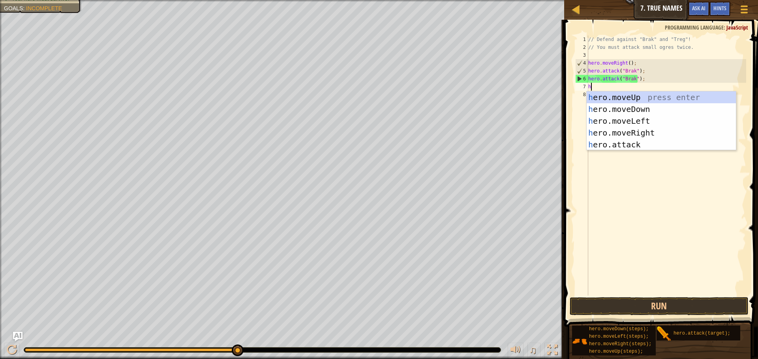
type textarea "her"
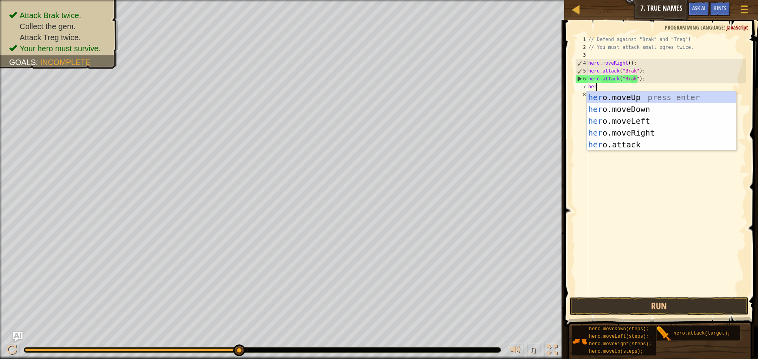
scroll to position [4, 0]
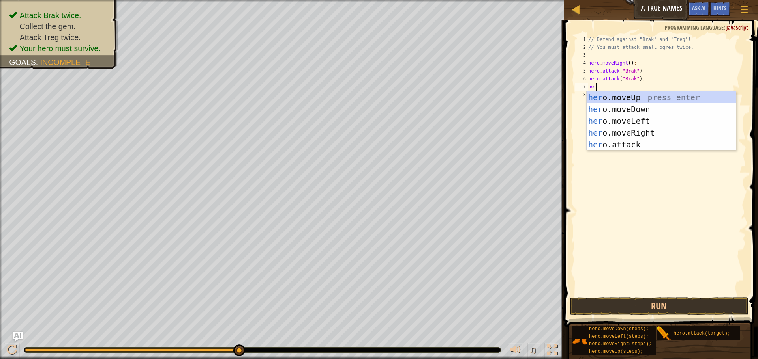
drag, startPoint x: 630, startPoint y: 178, endPoint x: 622, endPoint y: 126, distance: 51.9
click at [629, 178] on div "// Defend against "Brak" and "Treg"! // You must attack small ogres twice. hero…" at bounding box center [665, 174] width 159 height 276
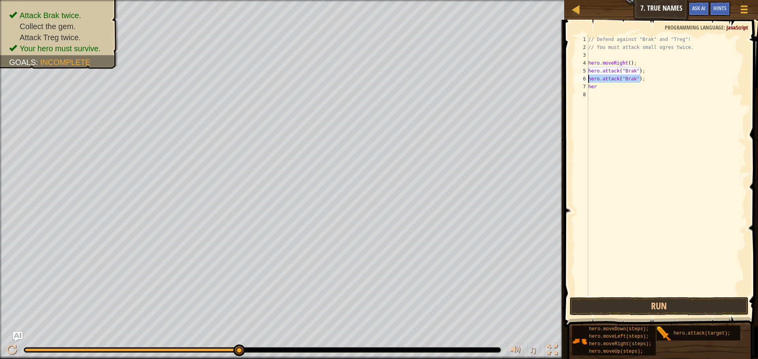
drag, startPoint x: 646, startPoint y: 81, endPoint x: 586, endPoint y: 80, distance: 60.4
click at [586, 80] on div "1 2 3 4 5 6 7 8 // Defend against "Brak" and "Treg"! // You must attack small o…" at bounding box center [659, 166] width 172 height 260
type textarea "hero.attack("Brak");"
drag, startPoint x: 599, startPoint y: 87, endPoint x: 590, endPoint y: 87, distance: 9.1
click at [590, 87] on div "// Defend against "Brak" and "Treg"! // You must attack small ogres twice. hero…" at bounding box center [665, 174] width 159 height 276
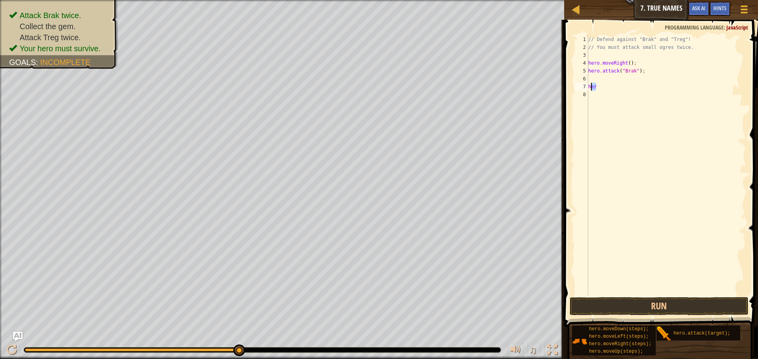
type textarea "h"
click at [620, 301] on button "Run" at bounding box center [658, 307] width 179 height 18
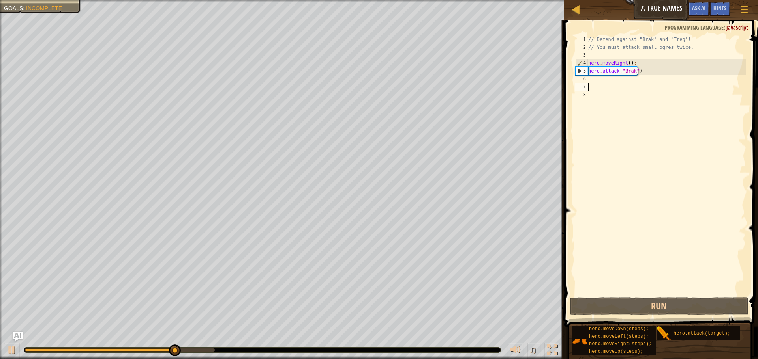
click at [596, 80] on div "// Defend against "Brak" and "Treg"! // You must attack small ogres twice. hero…" at bounding box center [665, 174] width 159 height 276
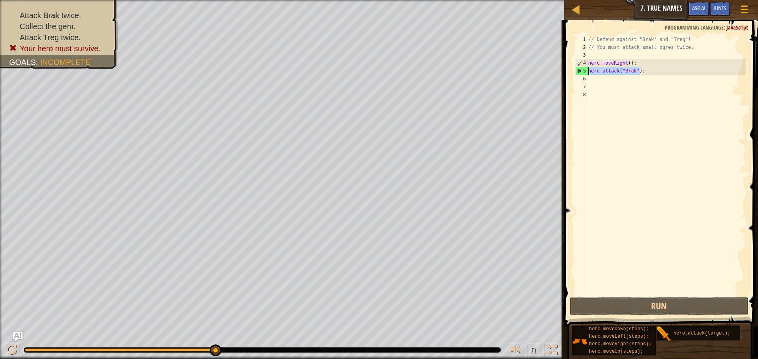
drag, startPoint x: 666, startPoint y: 73, endPoint x: 587, endPoint y: 72, distance: 78.9
click at [587, 72] on div "1 2 3 4 5 6 7 8 // Defend against "Brak" and "Treg"! // You must attack small o…" at bounding box center [659, 166] width 172 height 260
type textarea "hero.attack("Brak");"
click at [608, 83] on div "// Defend against "Brak" and "Treg"! // You must attack small ogres twice. hero…" at bounding box center [665, 174] width 159 height 276
paste textarea "hero.attack("Brak");"
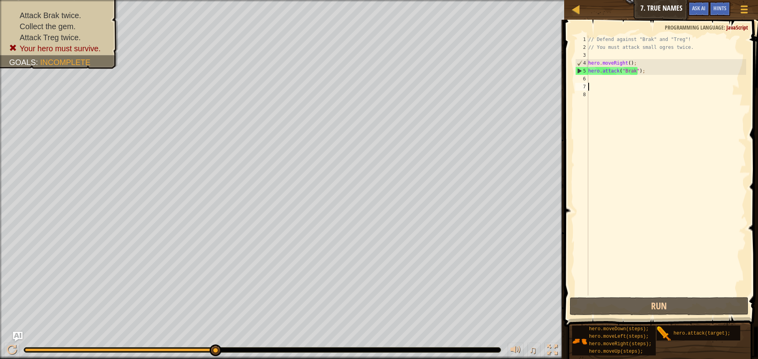
type textarea "hero.attack("Brak");"
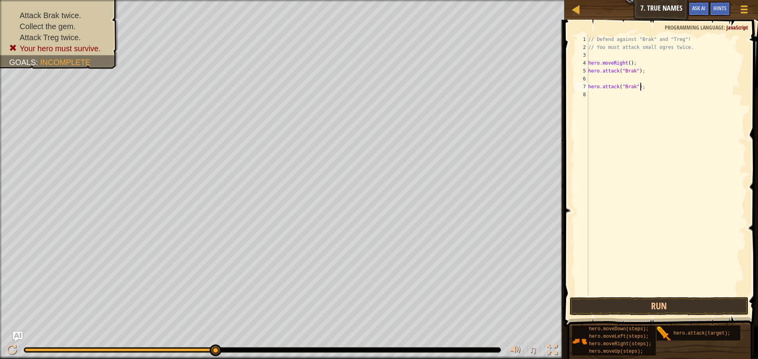
click at [589, 86] on div "// Defend against "Brak" and "Treg"! // You must attack small ogres twice. hero…" at bounding box center [665, 174] width 159 height 276
click at [605, 95] on div "// Defend against "Brak" and "Treg"! // You must attack small ogres twice. hero…" at bounding box center [665, 174] width 159 height 276
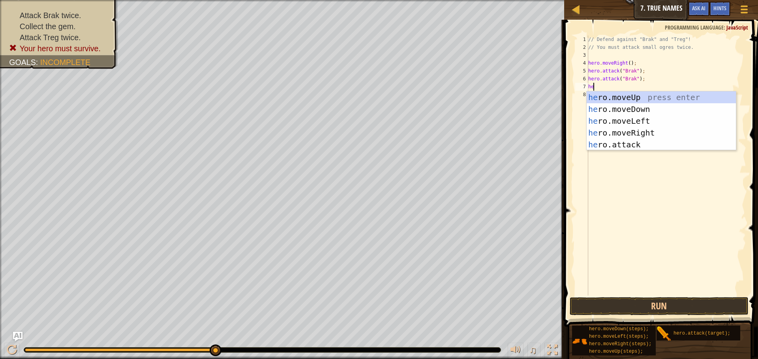
scroll to position [4, 0]
type textarea "herm"
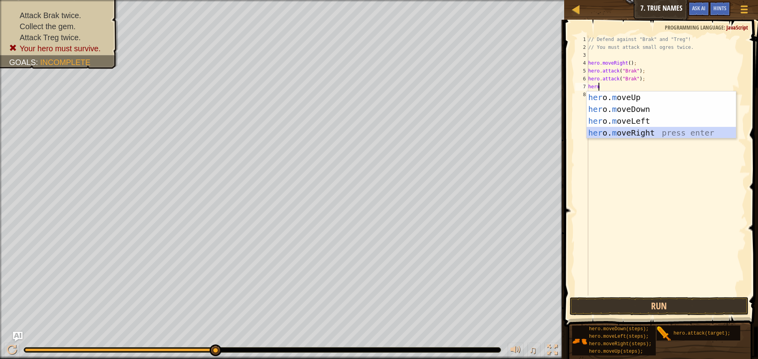
click at [623, 134] on div "her o. m oveUp press enter her o. m oveDown press enter her o. m oveLeft press …" at bounding box center [660, 127] width 149 height 71
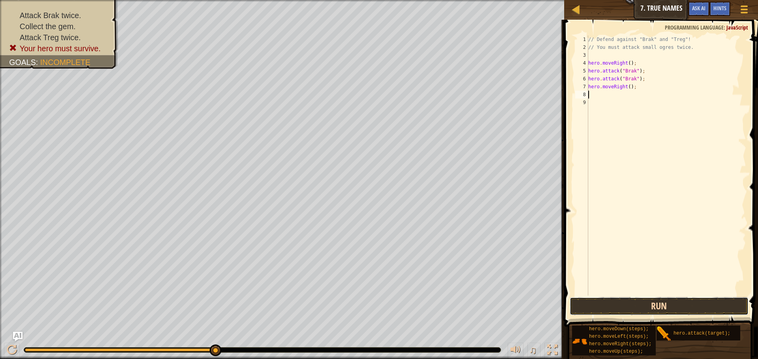
click at [622, 304] on button "Run" at bounding box center [658, 307] width 179 height 18
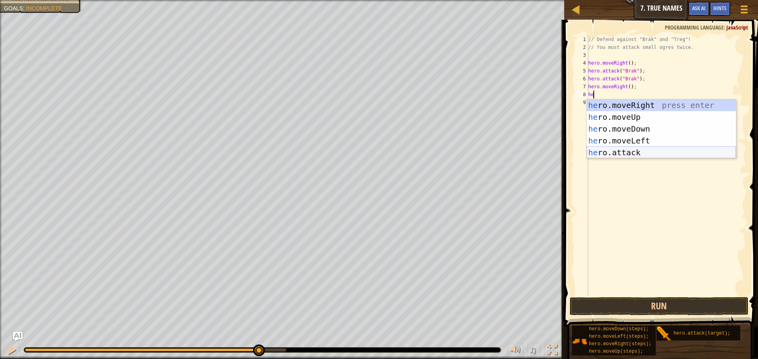
click at [607, 155] on div "he ro.moveRight press enter he ro.moveUp press enter he ro.moveDown press enter…" at bounding box center [660, 140] width 149 height 83
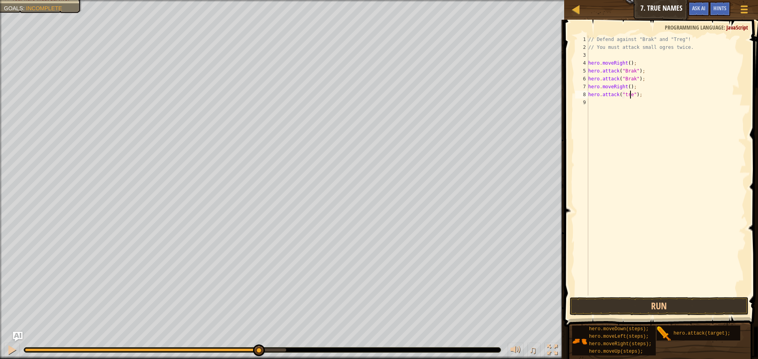
type textarea "hero.attack("treg");"
drag, startPoint x: 646, startPoint y: 96, endPoint x: 578, endPoint y: 96, distance: 68.3
click at [578, 96] on div "hero.attack("treg"); 1 2 3 4 5 6 7 8 9 // Defend against "Brak" and "Treg"! // …" at bounding box center [659, 166] width 172 height 260
click at [595, 105] on div "// Defend against "Brak" and "Treg"! // You must attack small ogres twice. hero…" at bounding box center [665, 174] width 159 height 276
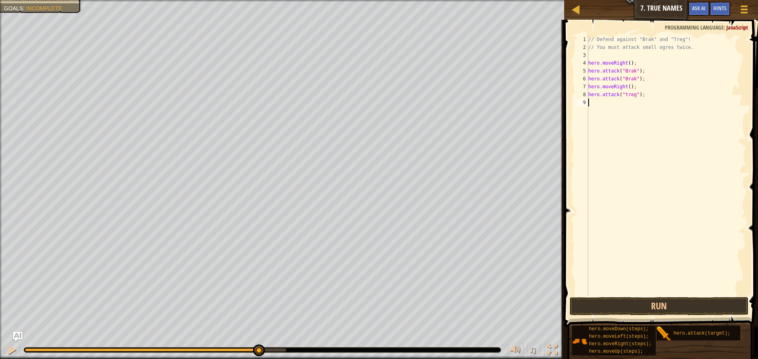
scroll to position [4, 0]
paste textarea "hero.attack("treg");"
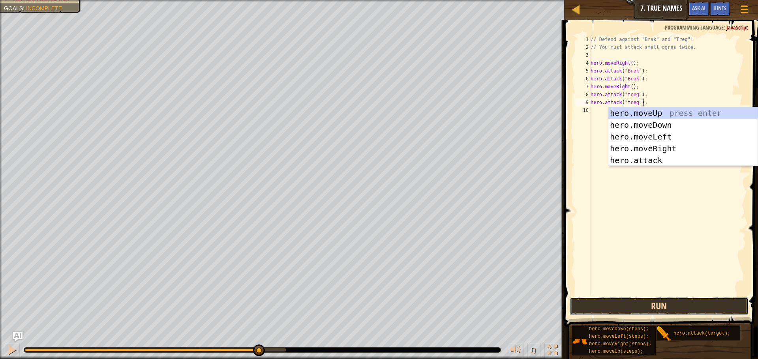
click at [641, 302] on button "Run" at bounding box center [658, 307] width 179 height 18
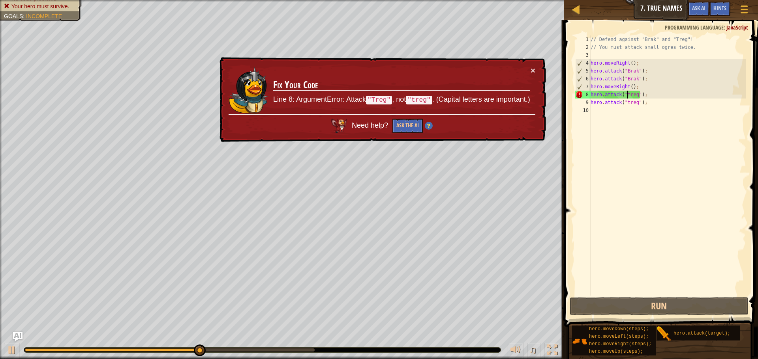
click at [626, 97] on div "// Defend against "Brak" and "Treg"! // You must attack small ogres twice. hero…" at bounding box center [667, 174] width 157 height 276
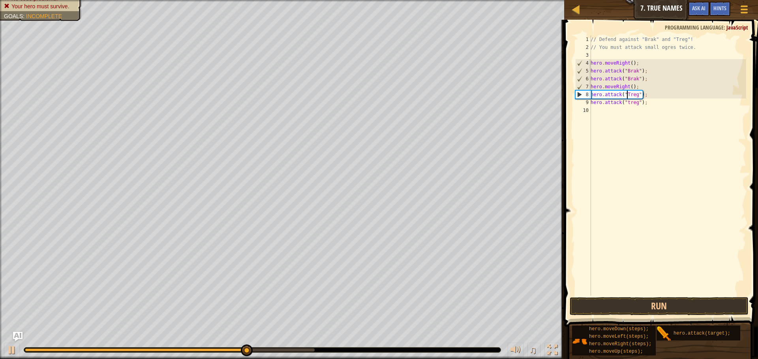
scroll to position [4, 3]
click at [627, 103] on div "// Defend against "Brak" and "Treg"! // You must attack small ogres twice. hero…" at bounding box center [667, 174] width 157 height 276
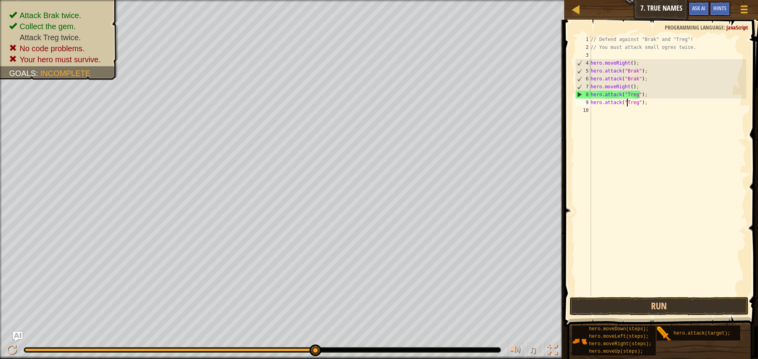
type textarea "hero.attack("Treg");"
click at [659, 312] on button "Run" at bounding box center [658, 307] width 179 height 18
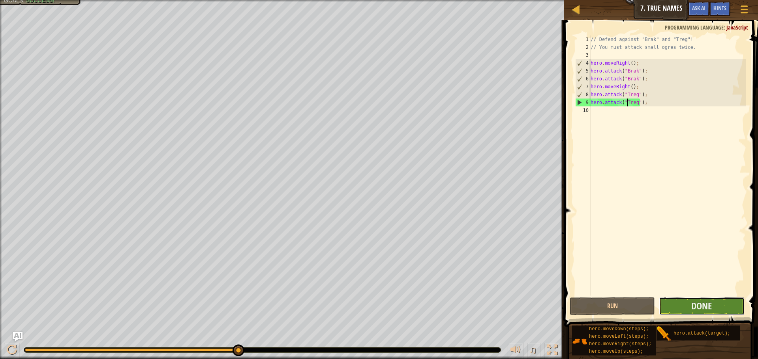
click at [690, 308] on button "Done" at bounding box center [701, 307] width 85 height 18
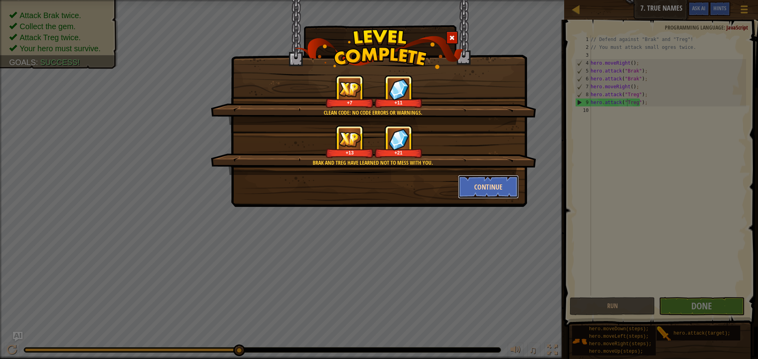
click at [487, 183] on button "Continue" at bounding box center [488, 187] width 61 height 24
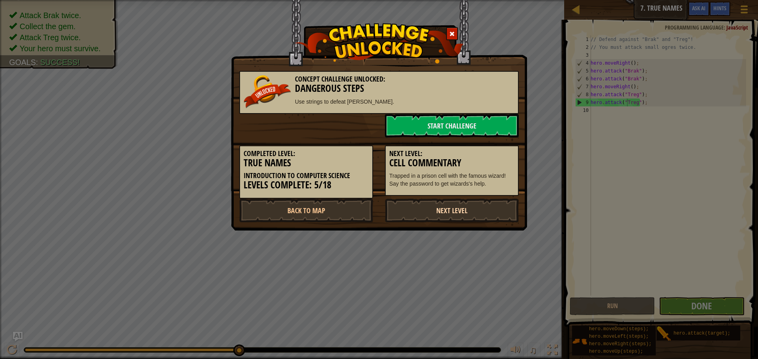
click at [430, 211] on link "Next Level" at bounding box center [452, 211] width 134 height 24
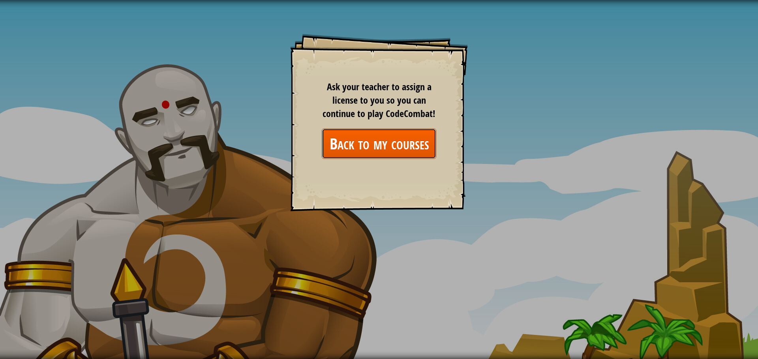
click at [394, 145] on link "Back to my courses" at bounding box center [379, 144] width 114 height 30
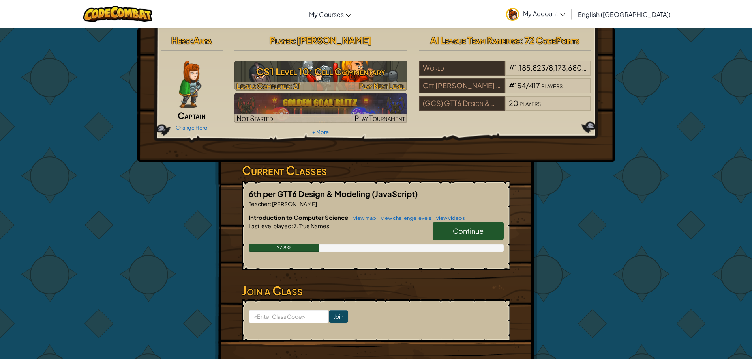
click at [390, 78] on h3 "CS1 Level 10: Cell Commentary" at bounding box center [320, 72] width 172 height 18
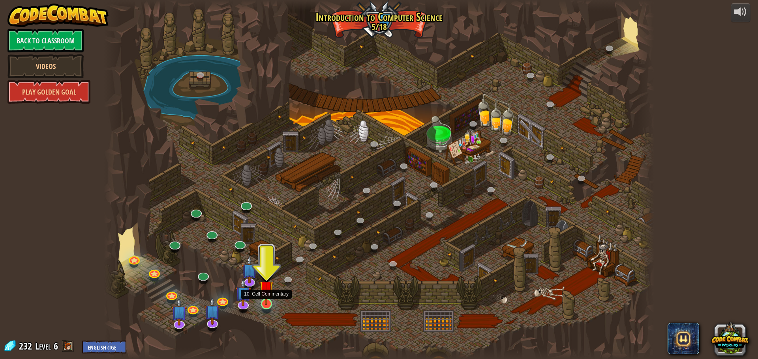
click at [266, 302] on img at bounding box center [266, 288] width 15 height 34
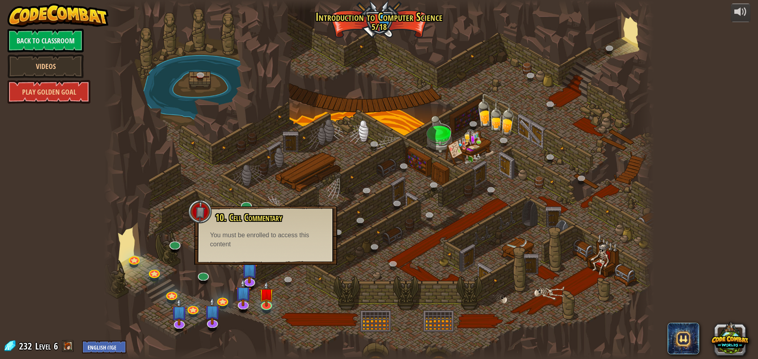
click at [286, 289] on div at bounding box center [379, 179] width 550 height 359
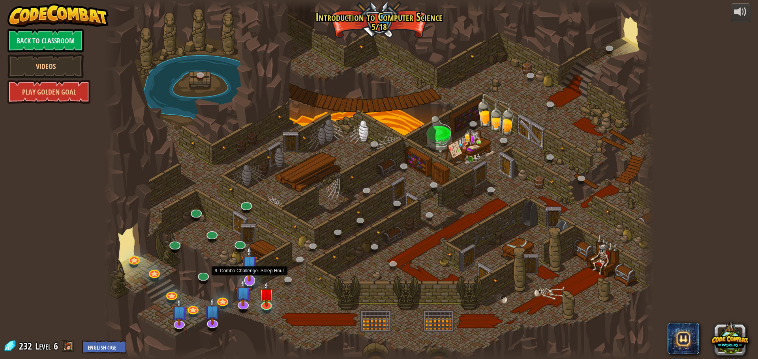
click at [252, 282] on img at bounding box center [249, 263] width 16 height 37
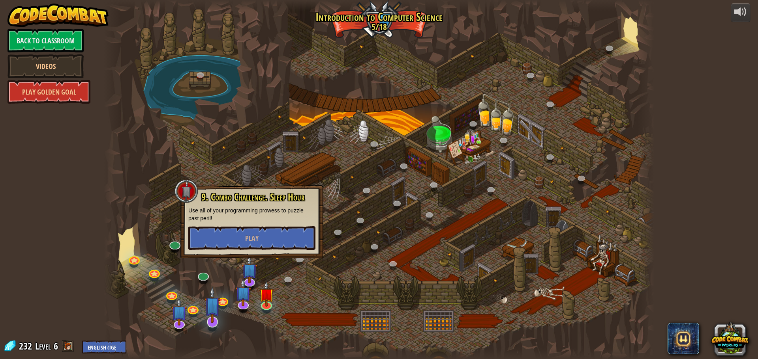
drag, startPoint x: 298, startPoint y: 271, endPoint x: 214, endPoint y: 300, distance: 88.4
click at [293, 273] on div at bounding box center [379, 179] width 550 height 359
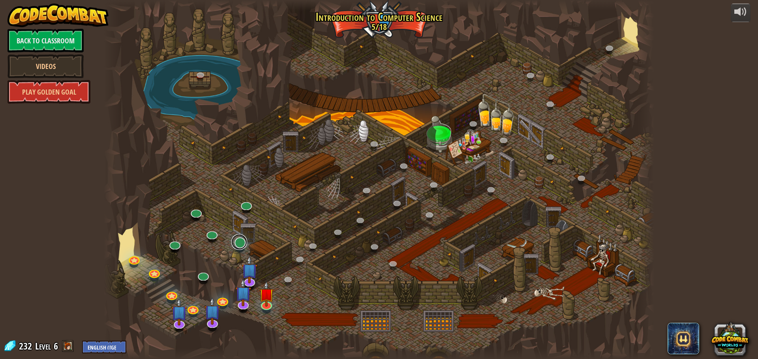
click at [242, 250] on div "25. Kithgard Gates (Locked) Escape the Kithgard dungeons, and don't let the gua…" at bounding box center [379, 179] width 550 height 359
click at [246, 205] on link at bounding box center [246, 203] width 16 height 16
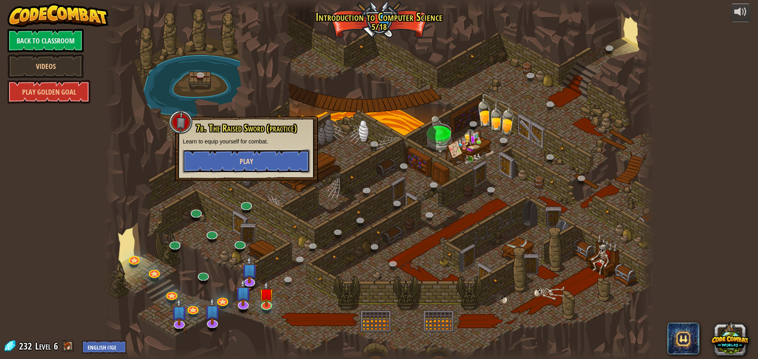
click at [209, 164] on button "Play" at bounding box center [246, 162] width 127 height 24
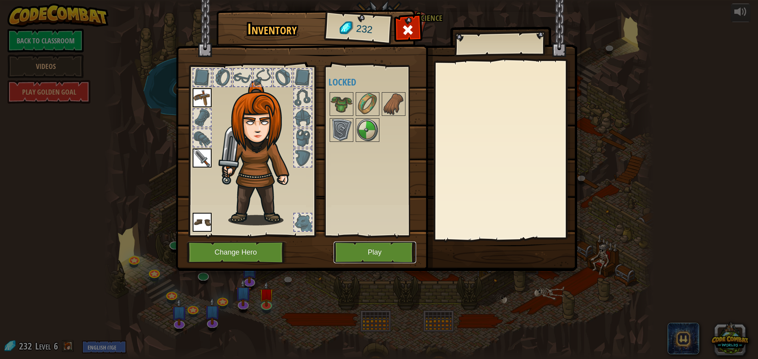
click at [361, 254] on button "Play" at bounding box center [374, 253] width 82 height 22
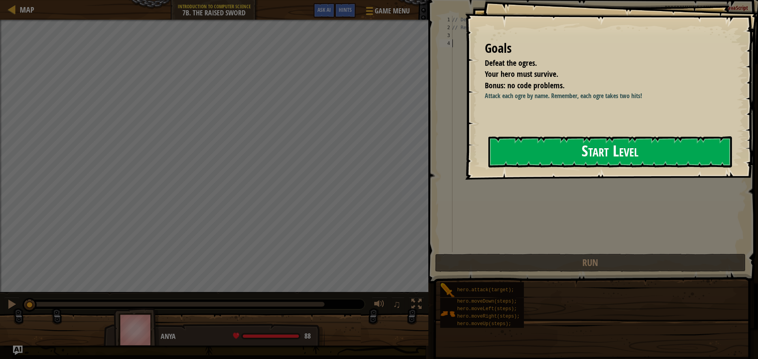
click at [574, 158] on button "Start Level" at bounding box center [609, 152] width 243 height 31
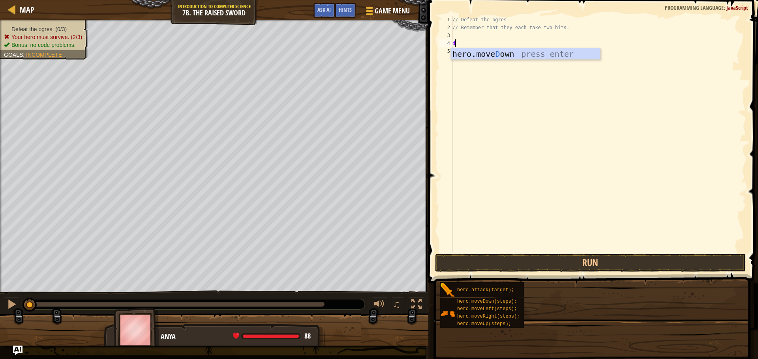
scroll to position [4, 0]
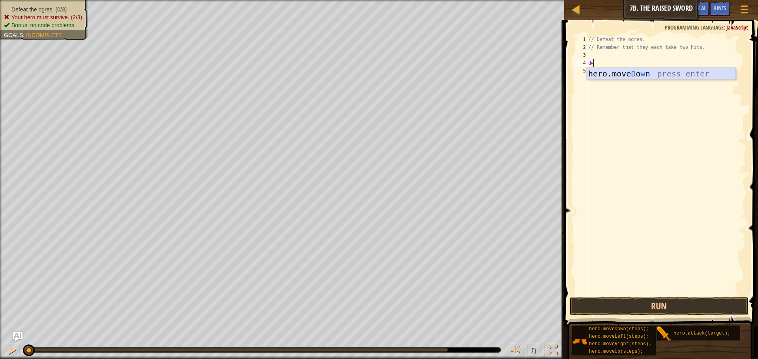
type textarea "d"
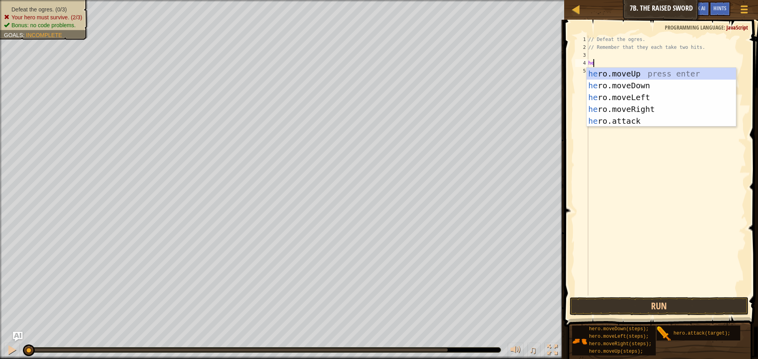
scroll to position [4, 0]
click at [626, 120] on div "her o.moveUp press enter her o.moveDown press enter her o.moveLeft press enter …" at bounding box center [660, 109] width 149 height 83
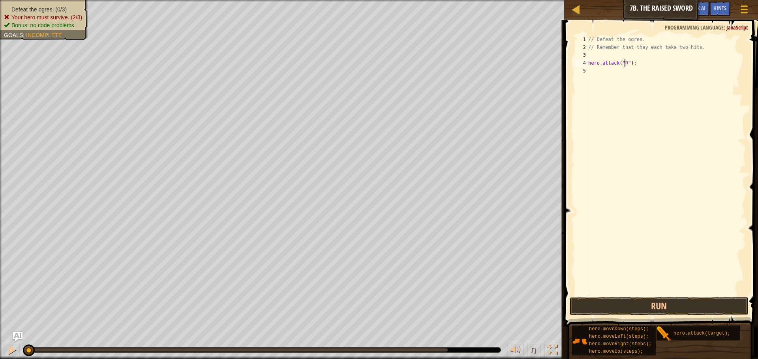
scroll to position [4, 4]
type textarea "hero.attack("Rig");"
drag, startPoint x: 647, startPoint y: 63, endPoint x: 588, endPoint y: 60, distance: 59.3
click at [588, 60] on div "// Defeat the ogres. // Remember that they each take two hits. hero . attack ( …" at bounding box center [665, 174] width 159 height 276
click at [605, 74] on div "// Defeat the ogres. // Remember that they each take two hits. hero . attack ( …" at bounding box center [665, 174] width 159 height 276
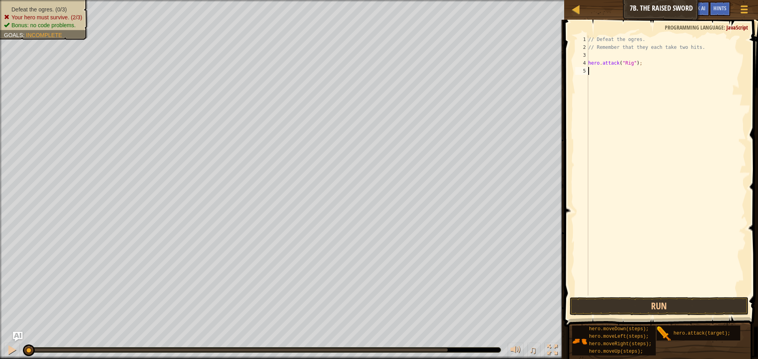
scroll to position [4, 0]
type textarea "hero.attack("Rig");"
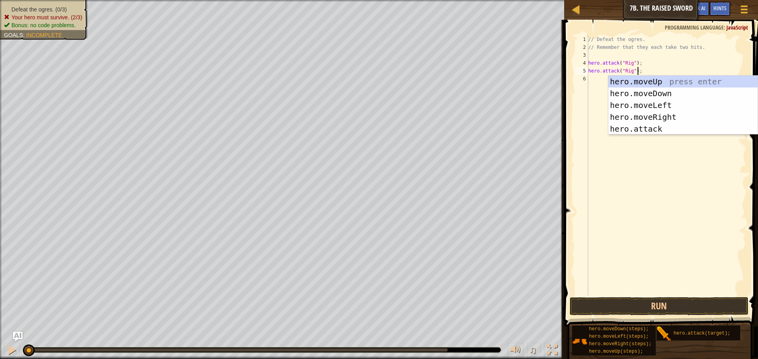
click at [598, 83] on div "// Defeat the ogres. // Remember that they each take two hits. hero . attack ( …" at bounding box center [665, 174] width 159 height 276
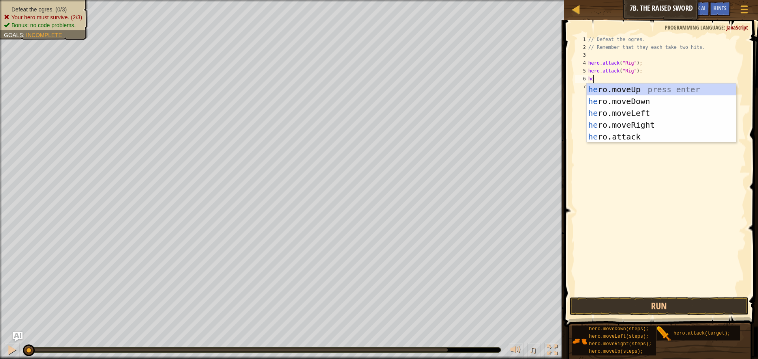
scroll to position [4, 0]
click at [615, 140] on div "her o.moveUp press enter her o.moveDown press enter her o.moveLeft press enter …" at bounding box center [660, 125] width 149 height 83
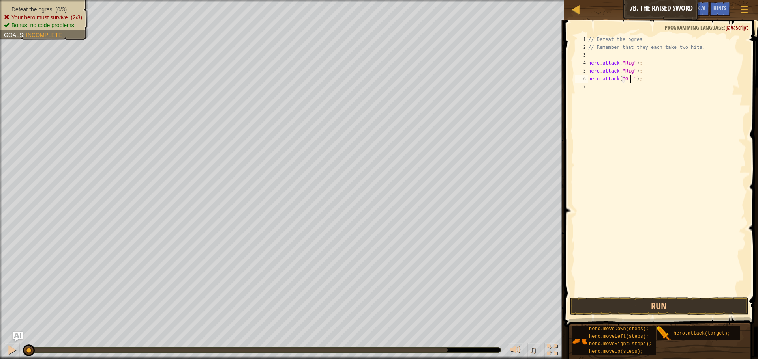
type textarea "hero.attack("Gurt");"
drag, startPoint x: 614, startPoint y: 84, endPoint x: 587, endPoint y: 80, distance: 27.6
click at [587, 80] on div "hero.attack("Gurt"); 1 2 3 4 5 6 7 // Defeat the ogres. // Remember that they e…" at bounding box center [659, 166] width 172 height 260
click at [600, 89] on div "// Defeat the ogres. // Remember that they each take two hits. hero . attack ( …" at bounding box center [665, 174] width 159 height 276
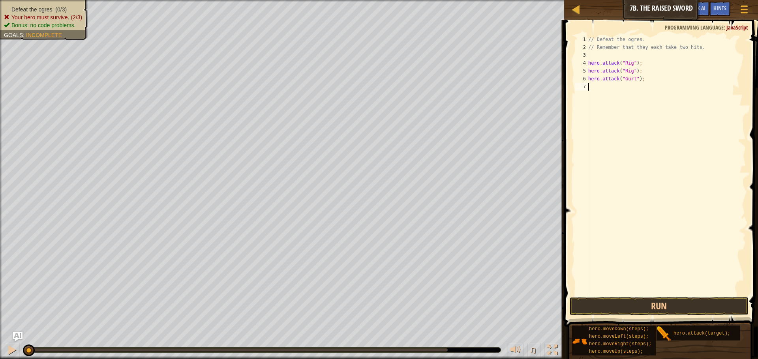
scroll to position [4, 0]
type textarea "hero.attack("Gurt");"
click at [598, 95] on div "// Defeat the ogres. // Remember that they each take two hits. hero . attack ( …" at bounding box center [665, 174] width 159 height 276
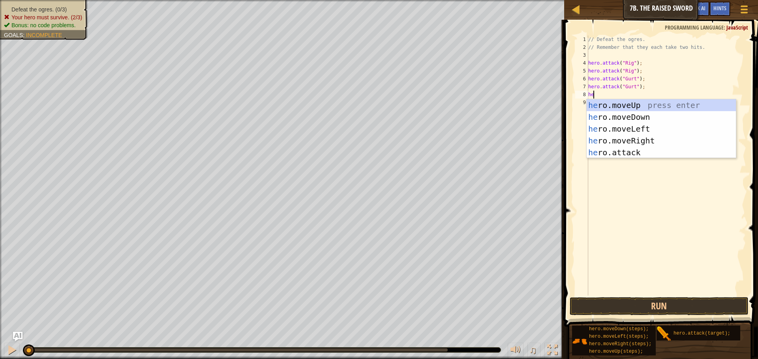
scroll to position [4, 0]
click at [593, 148] on div "her o.moveUp press enter her o.moveDown press enter her o.moveLeft press enter …" at bounding box center [660, 140] width 149 height 83
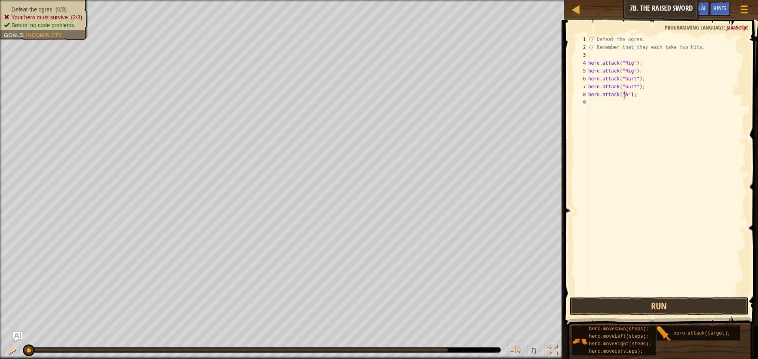
scroll to position [4, 4]
drag, startPoint x: 640, startPoint y: 95, endPoint x: 577, endPoint y: 99, distance: 63.2
click at [577, 99] on div "hero.attack("Ack"); 1 2 3 4 5 6 7 8 9 // Defeat the ogres. // Remember that the…" at bounding box center [659, 166] width 172 height 260
click at [638, 92] on div "// Defeat the ogres. // Remember that they each take two hits. hero . attack ( …" at bounding box center [665, 166] width 159 height 260
type textarea "hero.attack("Ack");"
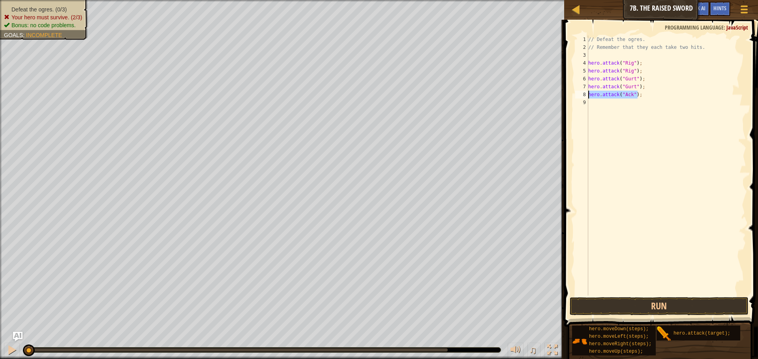
drag, startPoint x: 638, startPoint y: 94, endPoint x: 588, endPoint y: 95, distance: 50.5
click at [588, 95] on div "hero.attack("Ack"); 1 2 3 4 5 6 7 8 9 // Defeat the ogres. // Remember that the…" at bounding box center [659, 166] width 172 height 260
click at [598, 106] on div "// Defeat the ogres. // Remember that they each take two hits. hero . attack ( …" at bounding box center [665, 174] width 159 height 276
paste textarea "hero.attack("Ack");"
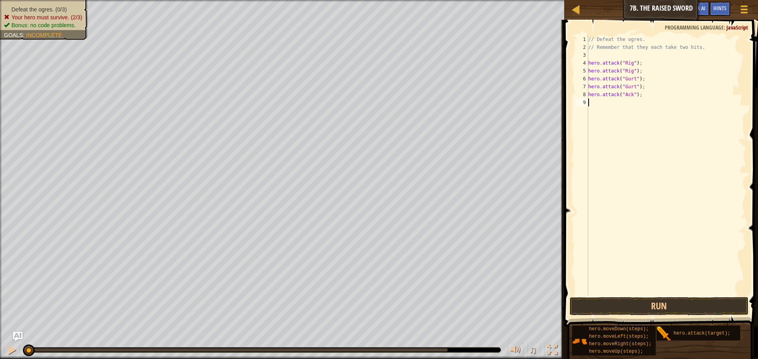
type textarea "hero.attack("Ack");"
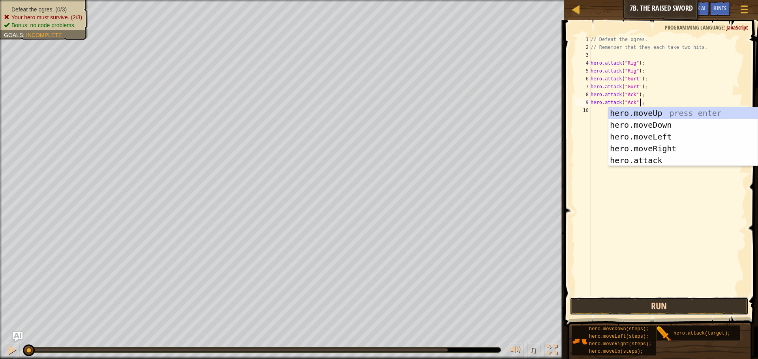
click at [626, 311] on button "Run" at bounding box center [658, 307] width 179 height 18
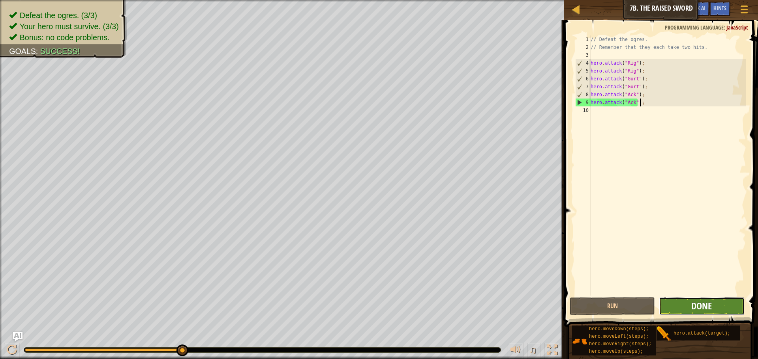
click at [695, 305] on span "Done" at bounding box center [701, 306] width 21 height 13
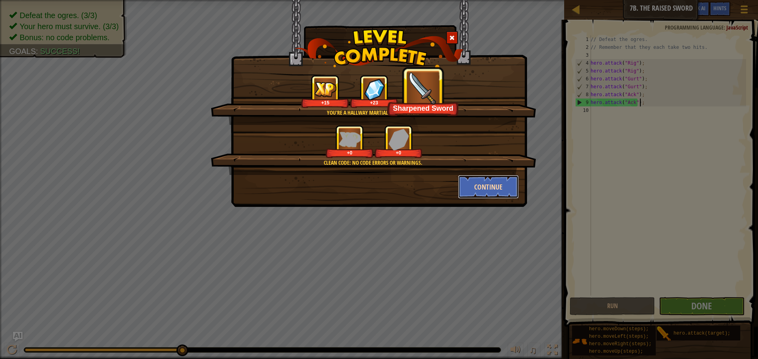
click at [475, 184] on button "Continue" at bounding box center [488, 187] width 61 height 24
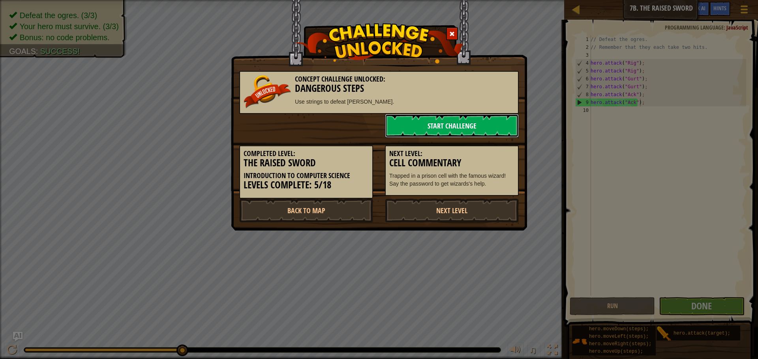
click at [429, 129] on link "Start Challenge" at bounding box center [452, 126] width 134 height 24
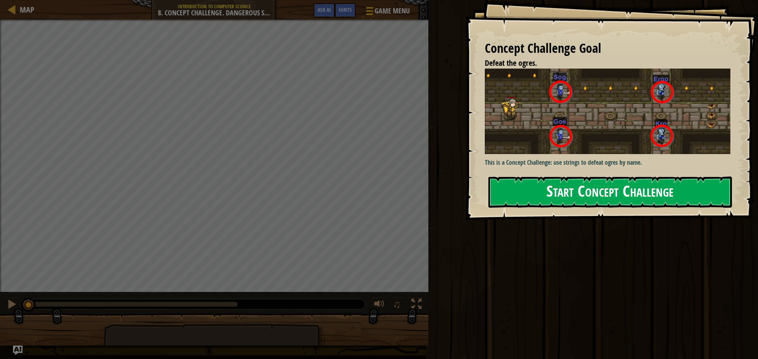
click at [578, 197] on button "Start Concept Challenge" at bounding box center [609, 192] width 243 height 31
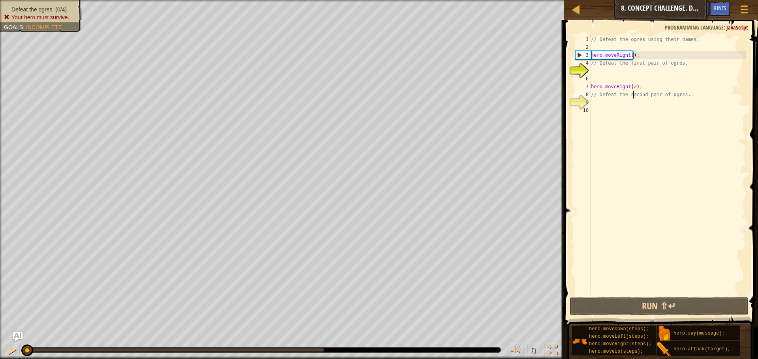
click at [634, 98] on div "// Defeat the ogres using their names. hero . moveRight ( ) ; // Defeat the fir…" at bounding box center [667, 174] width 157 height 276
type textarea "// Defeat the second pair of ogres."
click at [607, 71] on div "// Defeat the ogres using their names. hero . moveRight ( ) ; // Defeat the fir…" at bounding box center [667, 174] width 157 height 276
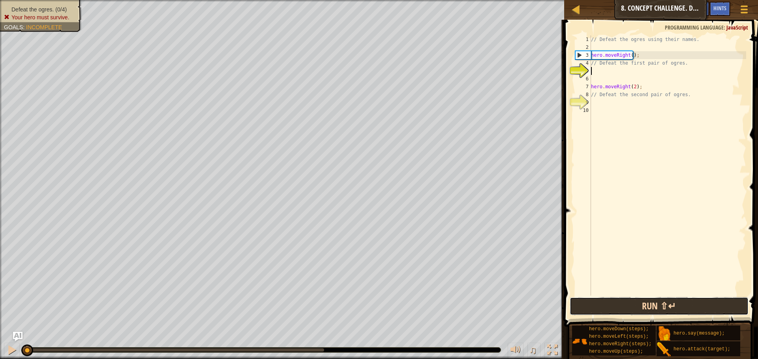
click at [621, 307] on button "Run ⇧↵" at bounding box center [658, 307] width 179 height 18
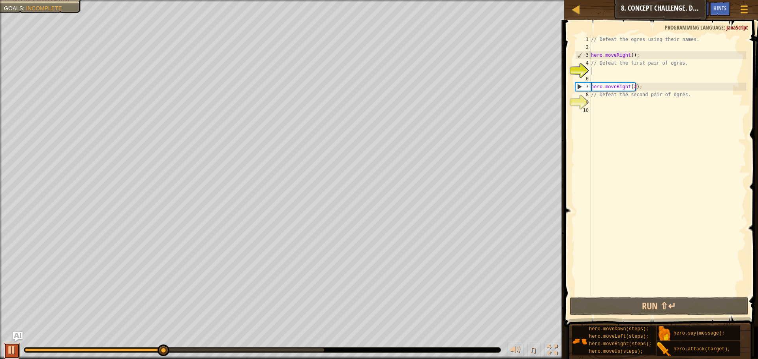
click at [14, 354] on div at bounding box center [12, 350] width 10 height 10
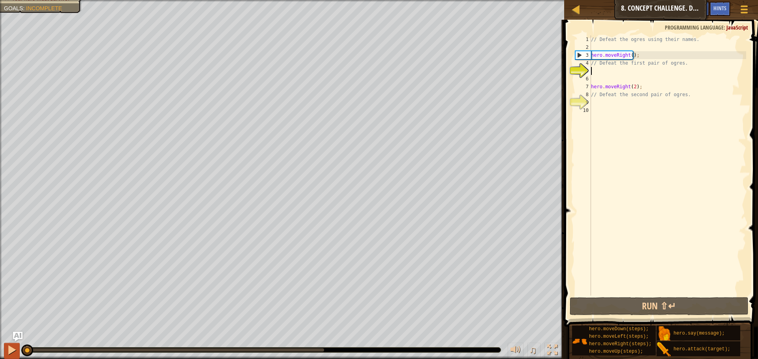
drag, startPoint x: 167, startPoint y: 350, endPoint x: 18, endPoint y: 354, distance: 148.4
click at [18, 354] on div "♫" at bounding box center [282, 349] width 564 height 24
click at [600, 105] on div "// Defeat the ogres using their names. hero . moveRight ( ) ; // Defeat the fir…" at bounding box center [667, 174] width 157 height 276
click at [616, 77] on div "// Defeat the ogres using their names. hero . moveRight ( ) ; // Defeat the fir…" at bounding box center [667, 174] width 157 height 276
click at [613, 63] on div "// Defeat the ogres using their names. hero . moveRight ( ) ; // Defeat the fir…" at bounding box center [667, 174] width 157 height 276
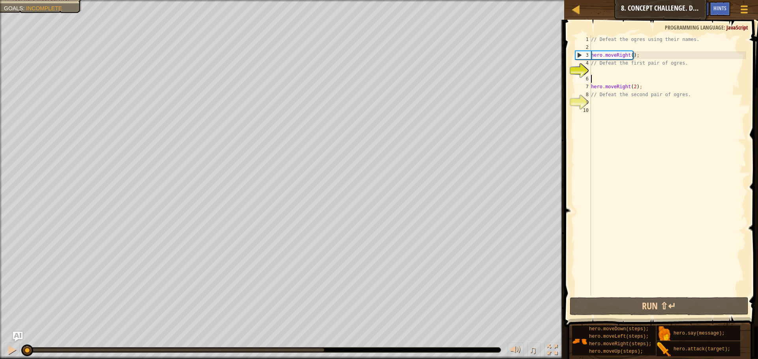
type textarea "// Defeat the first pair of ogres."
click at [613, 75] on div "// Defeat the ogres using their names. hero . moveRight ( ) ; // Defeat the fir…" at bounding box center [667, 174] width 157 height 276
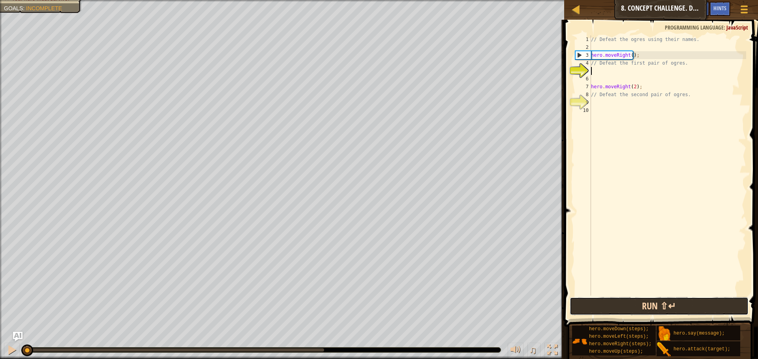
click at [623, 309] on button "Run ⇧↵" at bounding box center [658, 307] width 179 height 18
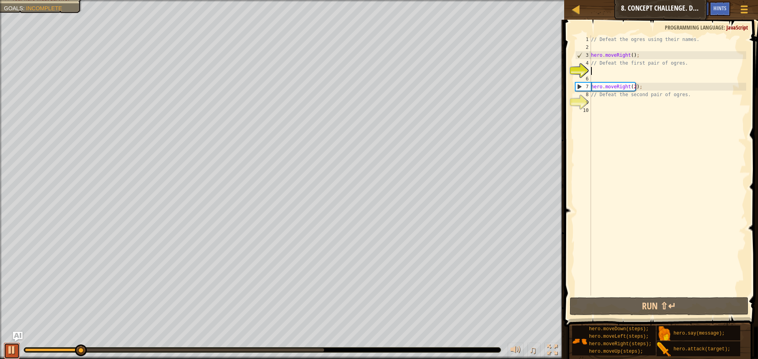
click at [9, 351] on div at bounding box center [12, 350] width 10 height 10
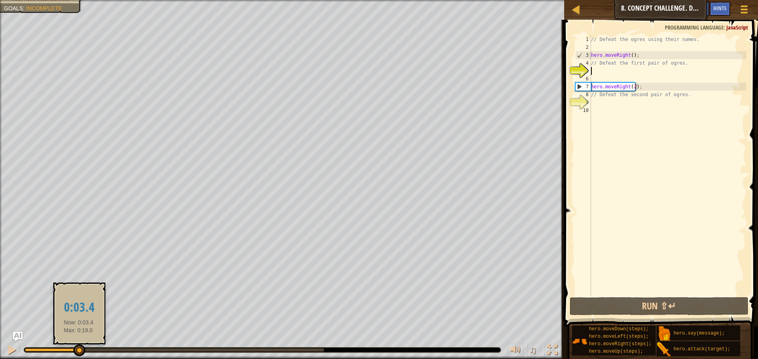
drag, startPoint x: 82, startPoint y: 351, endPoint x: 0, endPoint y: 352, distance: 82.5
click at [0, 352] on div "♫" at bounding box center [282, 349] width 564 height 24
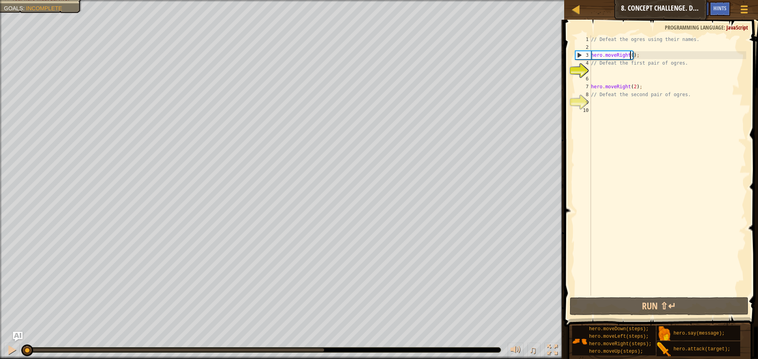
click at [630, 57] on div "// Defeat the ogres using their names. hero . moveRight ( ) ; // Defeat the fir…" at bounding box center [667, 174] width 157 height 276
click at [609, 64] on div "// Defeat the ogres using their names. hero . moveRight ( ) ; // Defeat the fir…" at bounding box center [667, 174] width 157 height 276
type textarea "// Defeat the first pair of ogres."
click at [591, 64] on div "// Defeat the ogres using their names. hero . moveRight ( ) ; // Defeat the fir…" at bounding box center [667, 174] width 157 height 276
click at [594, 67] on div "// Defeat the ogres using their names. hero . moveRight ( ) ; // Defeat the fir…" at bounding box center [667, 174] width 157 height 276
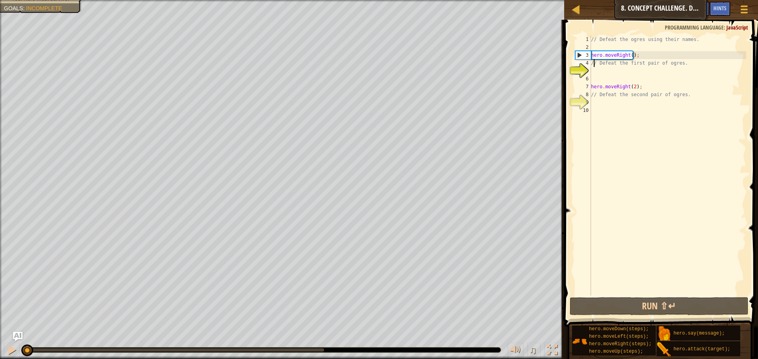
click at [593, 71] on div "// Defeat the ogres using their names. hero . moveRight ( ) ; // Defeat the fir…" at bounding box center [667, 174] width 157 height 276
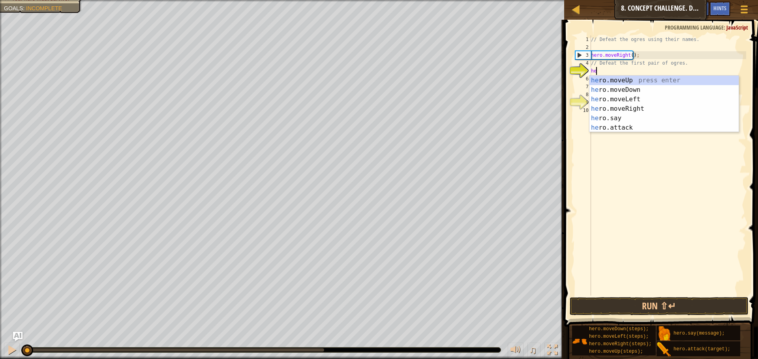
scroll to position [4, 0]
click at [618, 125] on div "her o.moveUp press enter her o.moveDown press enter her o.moveLeft press enter …" at bounding box center [663, 114] width 149 height 76
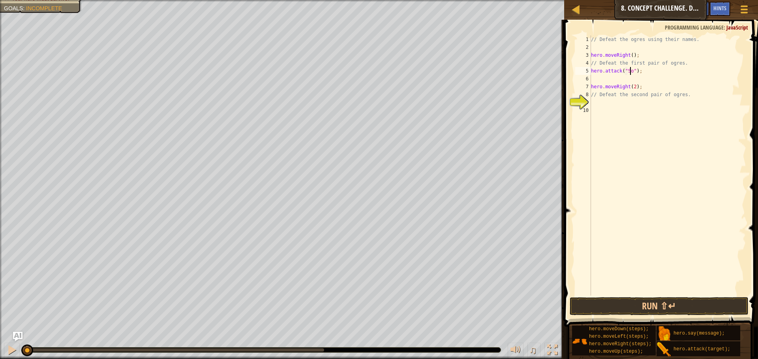
scroll to position [4, 4]
type textarea "hero.attack("Sog");"
drag, startPoint x: 639, startPoint y: 76, endPoint x: 590, endPoint y: 72, distance: 49.1
click at [590, 72] on div "hero.attack("Sog"); 1 2 3 4 5 6 7 8 9 10 // Defeat the ogres using their names.…" at bounding box center [659, 166] width 172 height 260
click at [606, 77] on div "// Defeat the ogres using their names. hero . moveRight ( ) ; // Defeat the fir…" at bounding box center [667, 174] width 157 height 276
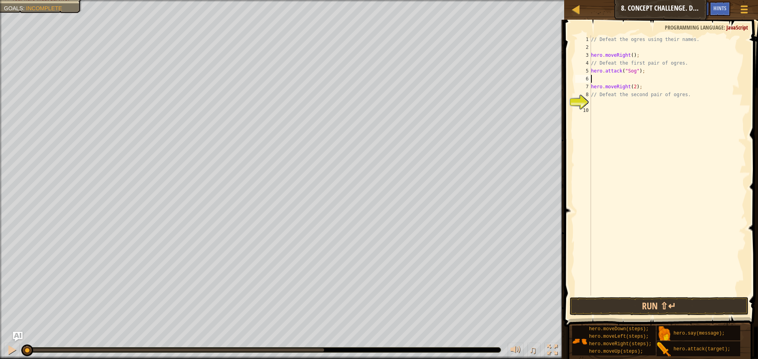
scroll to position [4, 0]
paste textarea "hero.attack("Sog");"
click at [614, 83] on div "// Defeat the ogres using their names. hero . moveRight ( ) ; // Defeat the fir…" at bounding box center [667, 174] width 157 height 276
click at [643, 78] on div "// Defeat the ogres using their names. hero . moveRight ( ) ; // Defeat the fir…" at bounding box center [667, 174] width 157 height 276
type textarea "hero.attack("Sog");"
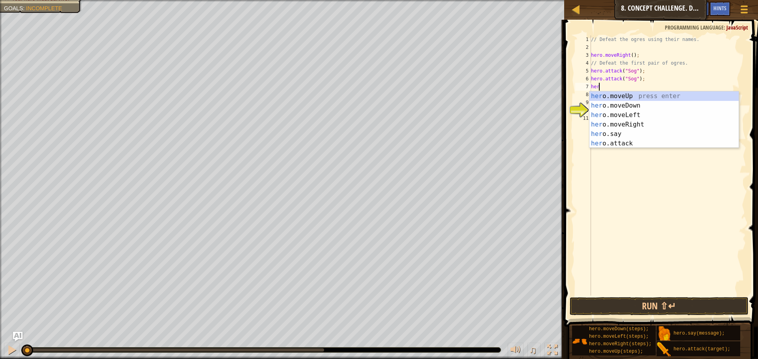
scroll to position [4, 0]
click at [644, 144] on div "her o.moveUp press enter her o.moveDown press enter her o.moveLeft press enter …" at bounding box center [663, 130] width 149 height 76
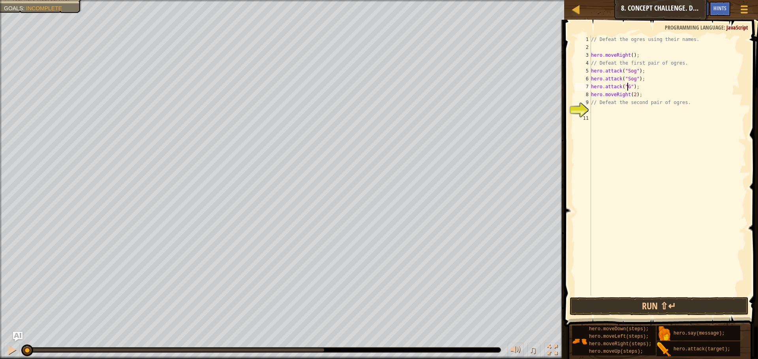
scroll to position [4, 4]
drag, startPoint x: 641, startPoint y: 88, endPoint x: 590, endPoint y: 90, distance: 51.3
click at [590, 90] on div "hero.attack("Gos"); 1 2 3 4 5 6 7 8 9 10 11 // Defeat the ogres using their nam…" at bounding box center [659, 166] width 172 height 260
type textarea "hero.attack("Gos");"
click at [651, 88] on div "// Defeat the ogres using their names. hero . moveRight ( ) ; // Defeat the fir…" at bounding box center [667, 166] width 157 height 260
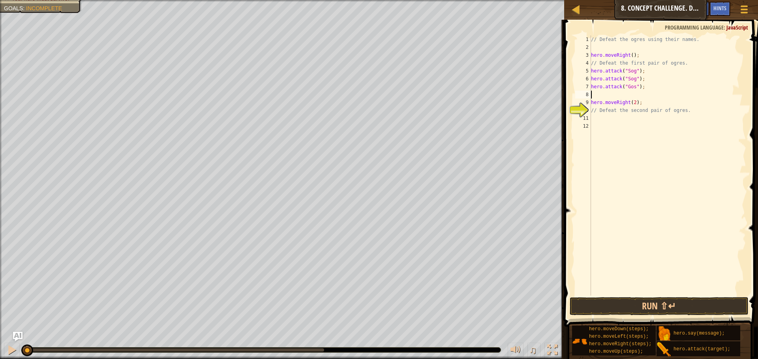
scroll to position [4, 0]
paste textarea "hero.attack("Gos");"
click at [603, 304] on button "Run ⇧↵" at bounding box center [658, 307] width 179 height 18
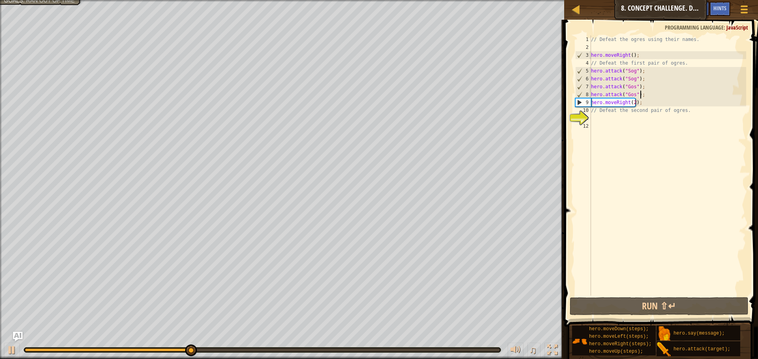
click at [653, 103] on div "// Defeat the ogres using their names. hero . moveRight ( ) ; // Defeat the fir…" at bounding box center [667, 174] width 157 height 276
click at [654, 113] on div "// Defeat the ogres using their names. hero . moveRight ( ) ; // Defeat the fir…" at bounding box center [667, 174] width 157 height 276
click at [700, 113] on div "// Defeat the ogres using their names. hero . moveRight ( ) ; // Defeat the fir…" at bounding box center [667, 174] width 157 height 276
click at [621, 114] on div "// Defeat the ogres using their names. hero . moveRight ( ) ; // Defeat the fir…" at bounding box center [667, 174] width 157 height 276
type textarea "// Defeat the second pair of ogres."
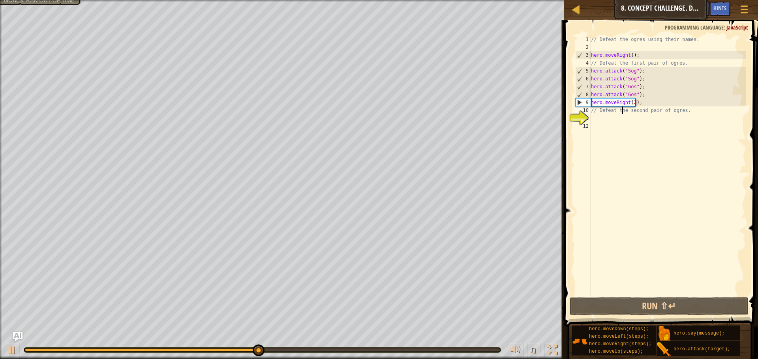
click at [618, 122] on div "// Defeat the ogres using their names. hero . moveRight ( ) ; // Defeat the fir…" at bounding box center [667, 174] width 157 height 276
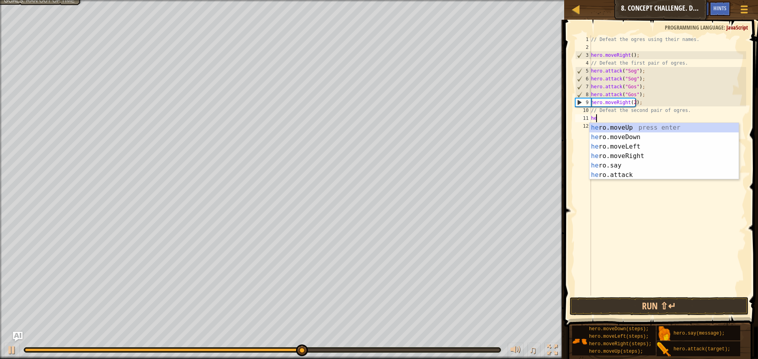
scroll to position [4, 0]
click at [613, 175] on div "her o.moveUp press enter her o.moveDown press enter her o.moveLeft press enter …" at bounding box center [663, 161] width 149 height 76
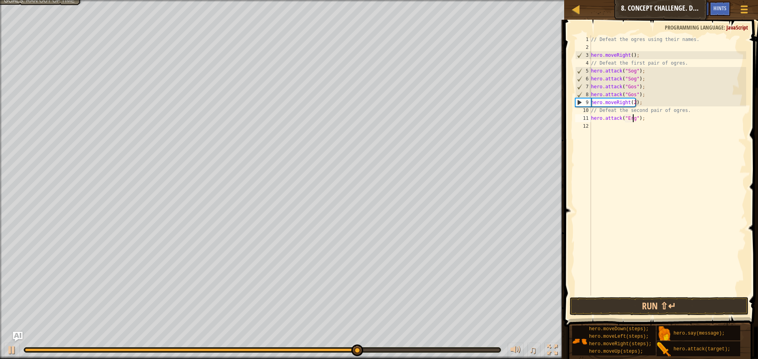
type textarea "hero.attack("Ergo");"
drag, startPoint x: 646, startPoint y: 118, endPoint x: 575, endPoint y: 119, distance: 71.0
click at [575, 119] on div "hero.attack("Ergo"); 1 2 3 4 5 6 7 8 9 10 11 12 // Defeat the ogres using their…" at bounding box center [659, 166] width 172 height 260
click at [631, 129] on div "// Defeat the ogres using their names. hero . moveRight ( ) ; // Defeat the fir…" at bounding box center [667, 174] width 157 height 276
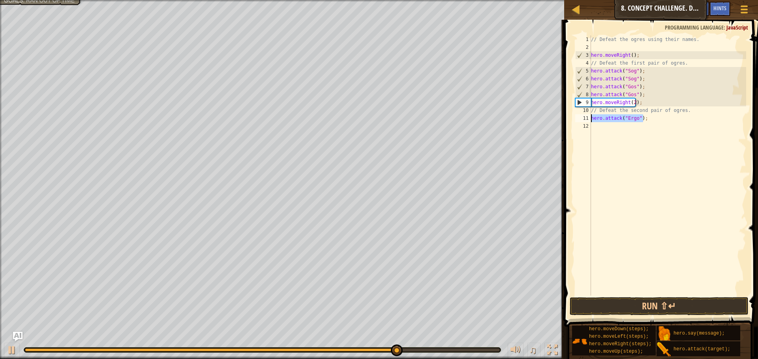
scroll to position [4, 0]
paste textarea "hero.attack("Ergo");"
type textarea "hero.attack("Ergo");"
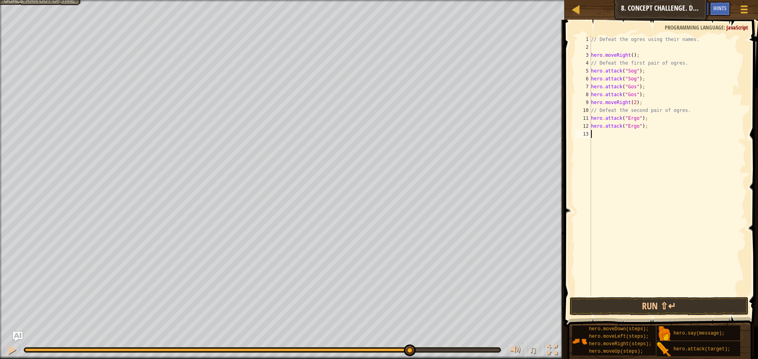
click at [601, 137] on div "// Defeat the ogres using their names. hero . moveRight ( ) ; // Defeat the fir…" at bounding box center [667, 174] width 157 height 276
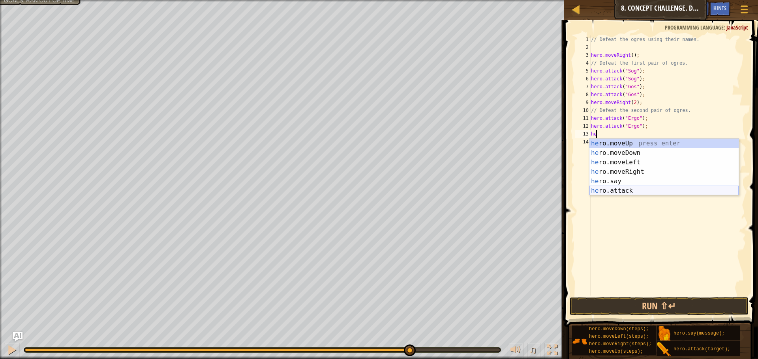
click at [604, 187] on div "he ro.moveUp press enter he ro.moveDown press enter he ro.moveLeft press enter …" at bounding box center [663, 177] width 149 height 76
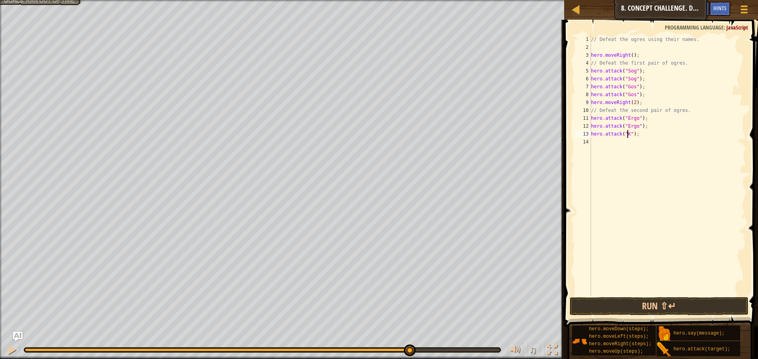
scroll to position [4, 4]
drag, startPoint x: 604, startPoint y: 134, endPoint x: 590, endPoint y: 138, distance: 14.9
click at [590, 138] on div "hero.attack("Kro"); 1 2 3 4 5 6 7 8 9 10 11 12 13 14 // Defeat the ogres using …" at bounding box center [659, 166] width 172 height 260
click at [645, 133] on div "// Defeat the ogres using their names. hero . moveRight ( ) ; // Defeat the fir…" at bounding box center [667, 166] width 157 height 260
type textarea "hero.attack("Kro");"
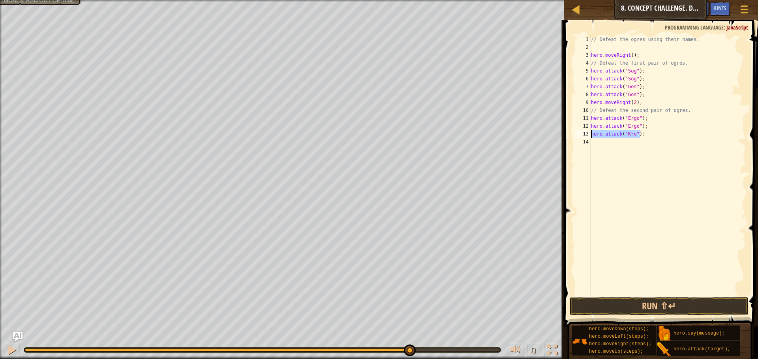
drag, startPoint x: 640, startPoint y: 134, endPoint x: 591, endPoint y: 136, distance: 49.0
click at [591, 136] on div "// Defeat the ogres using their names. hero . moveRight ( ) ; // Defeat the fir…" at bounding box center [667, 174] width 157 height 276
click at [617, 146] on div "// Defeat the ogres using their names. hero . moveRight ( ) ; // Defeat the fir…" at bounding box center [667, 174] width 157 height 276
paste textarea "hero.attack("Kro");"
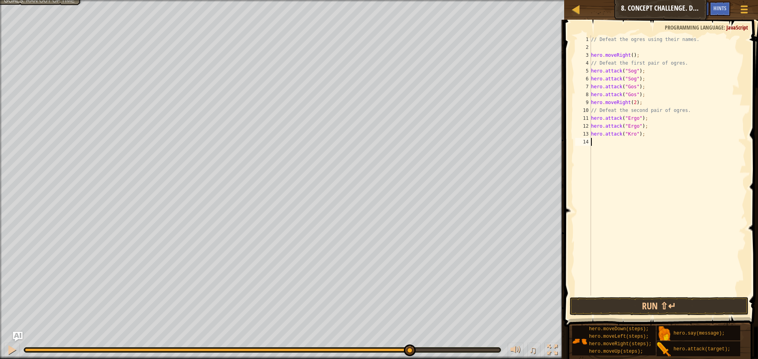
type textarea "hero.attack("Kro");"
click at [635, 311] on button "Run ⇧↵" at bounding box center [658, 307] width 179 height 18
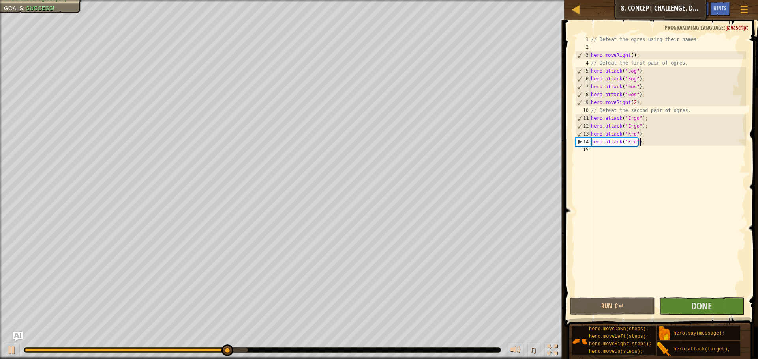
click at [634, 152] on div "// Defeat the ogres using their names. hero . moveRight ( ) ; // Defeat the fir…" at bounding box center [667, 174] width 157 height 276
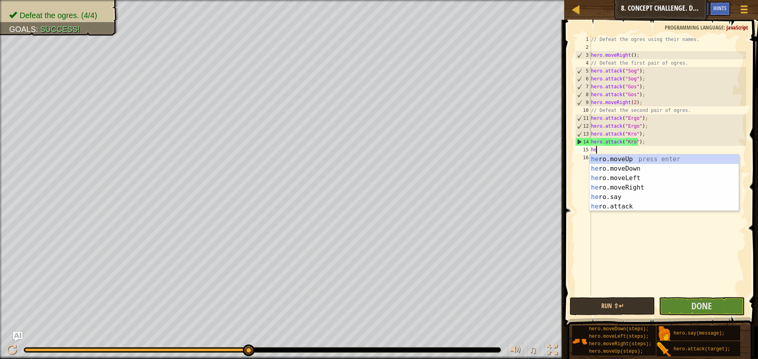
scroll to position [4, 0]
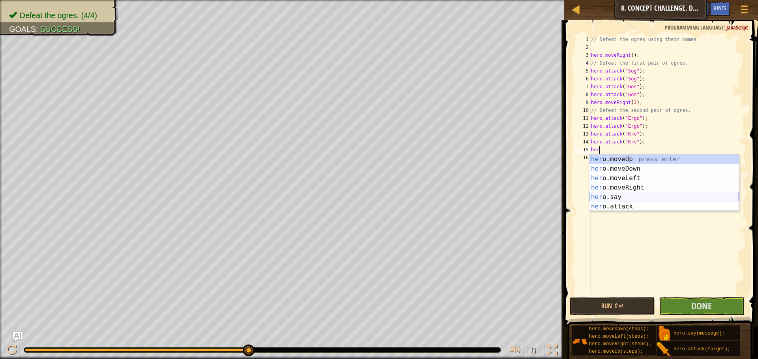
click at [615, 197] on div "her o.moveUp press enter her o.moveDown press enter her o.moveLeft press enter …" at bounding box center [663, 193] width 149 height 76
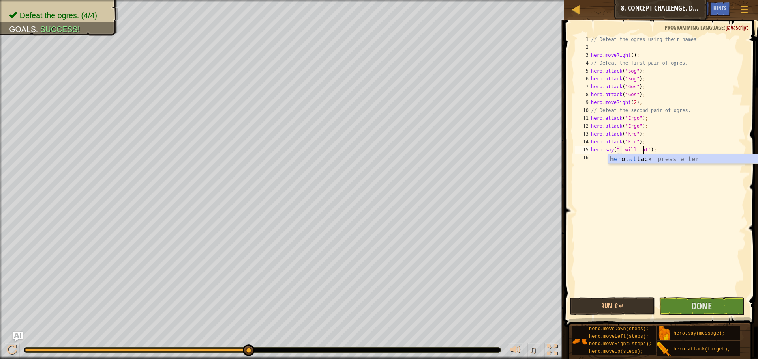
scroll to position [4, 5]
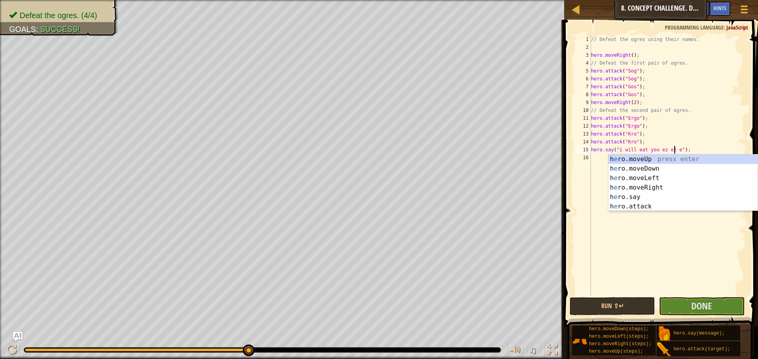
type textarea "hero.say("i will eat you ez ez ez");"
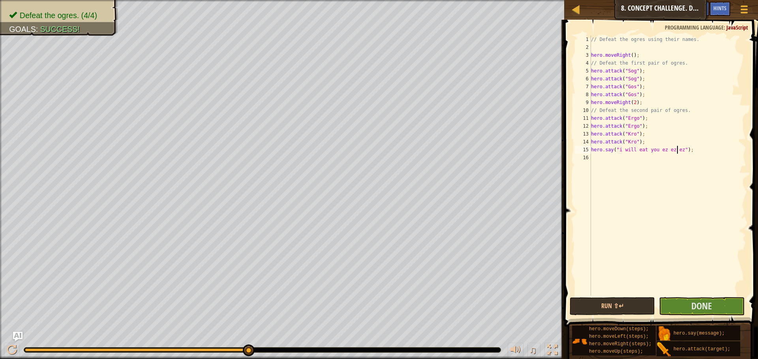
click at [662, 279] on div "// Defeat the ogres using their names. hero . moveRight ( ) ; // Defeat the fir…" at bounding box center [667, 174] width 157 height 276
click at [627, 310] on button "Run ⇧↵" at bounding box center [611, 307] width 85 height 18
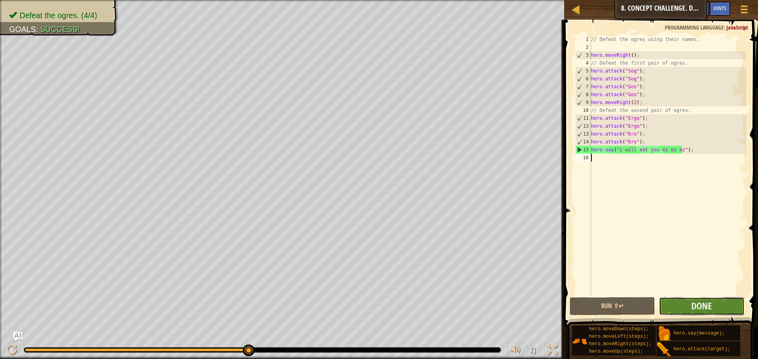
click at [684, 302] on button "Done" at bounding box center [701, 307] width 85 height 18
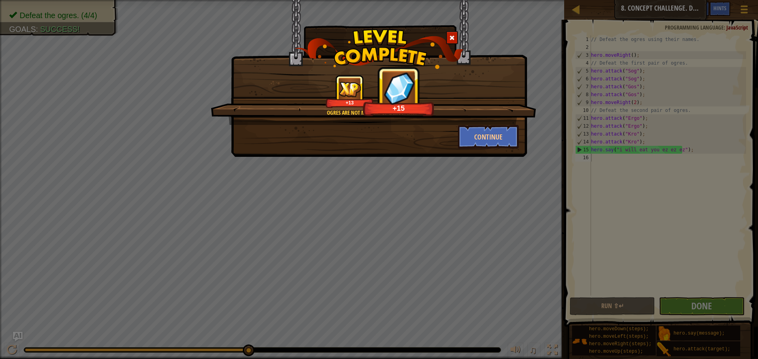
drag, startPoint x: 481, startPoint y: 143, endPoint x: 437, endPoint y: 133, distance: 44.4
click at [437, 133] on div "Continue" at bounding box center [378, 137] width 291 height 24
click at [471, 136] on button "Continue" at bounding box center [488, 137] width 61 height 24
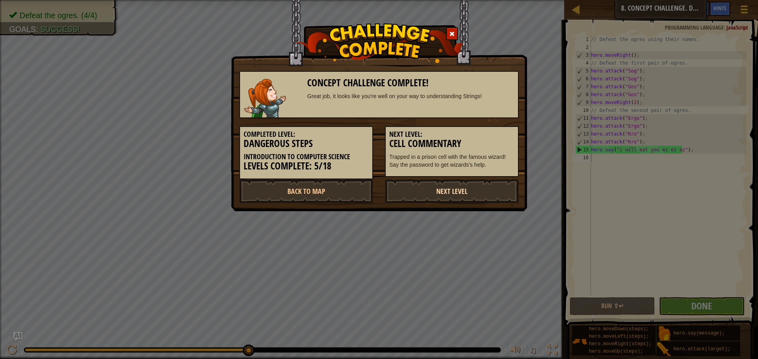
click at [424, 197] on link "Next Level" at bounding box center [452, 192] width 134 height 24
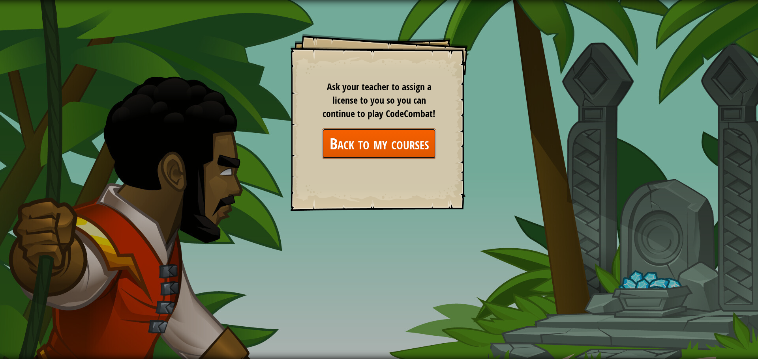
click at [399, 131] on link "Back to my courses" at bounding box center [379, 144] width 114 height 30
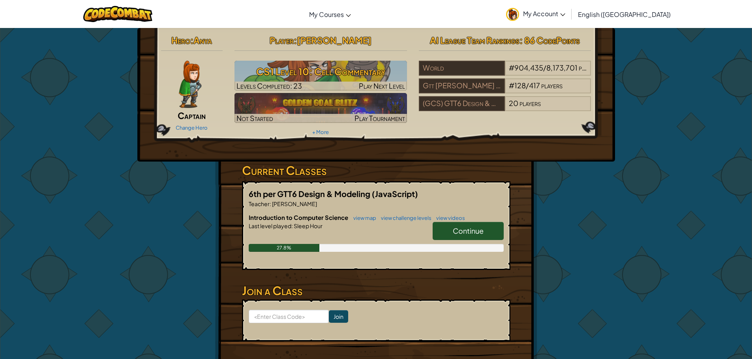
drag, startPoint x: 398, startPoint y: 221, endPoint x: 382, endPoint y: 192, distance: 33.2
click at [382, 192] on span "(JavaScript)" at bounding box center [395, 194] width 46 height 10
click at [397, 219] on link "view challenge levels" at bounding box center [404, 218] width 54 height 6
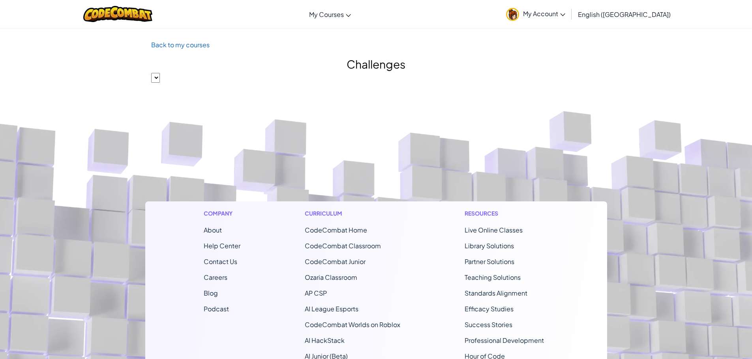
select select "560f1a9f22961295f9427742"
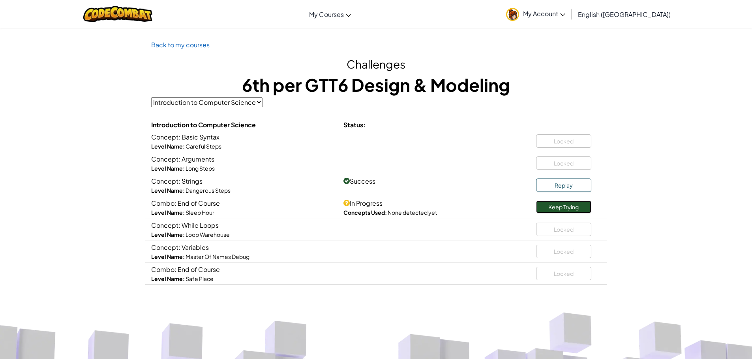
click at [568, 208] on link "Keep Trying" at bounding box center [563, 207] width 55 height 13
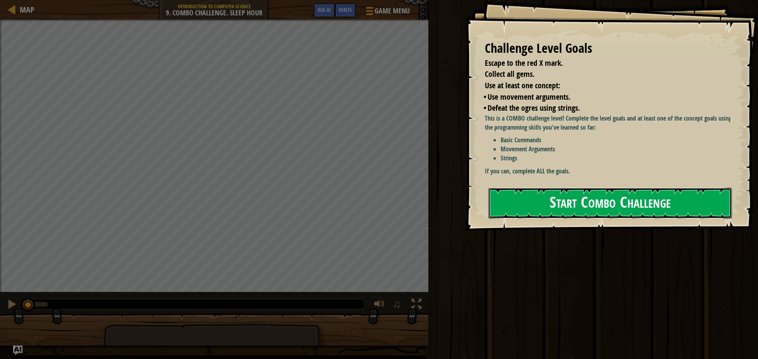
click at [579, 189] on button "Start Combo Challenge" at bounding box center [609, 203] width 243 height 31
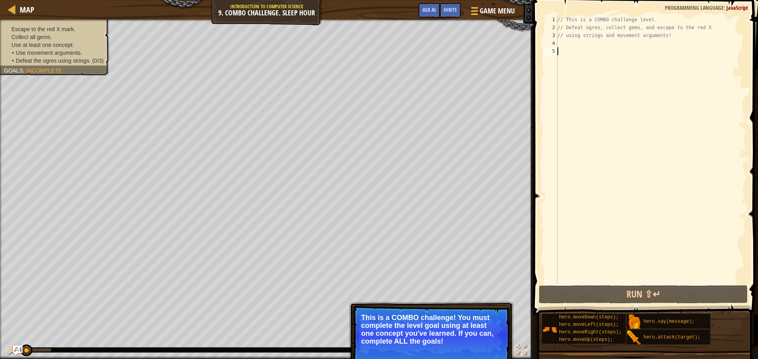
click at [22, 29] on div "Escape to the red X mark. Collect all gems. Use at least one concept: • Use mov…" at bounding box center [54, 44] width 101 height 39
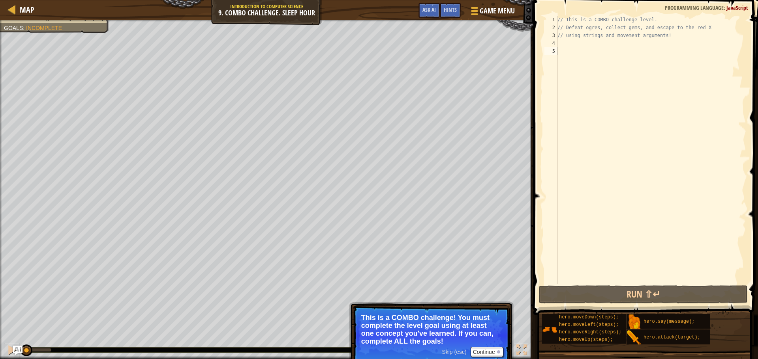
click at [576, 44] on div "// This is a COMBO challenge level. // Defeat ogres, collect gems, and escape t…" at bounding box center [651, 158] width 190 height 284
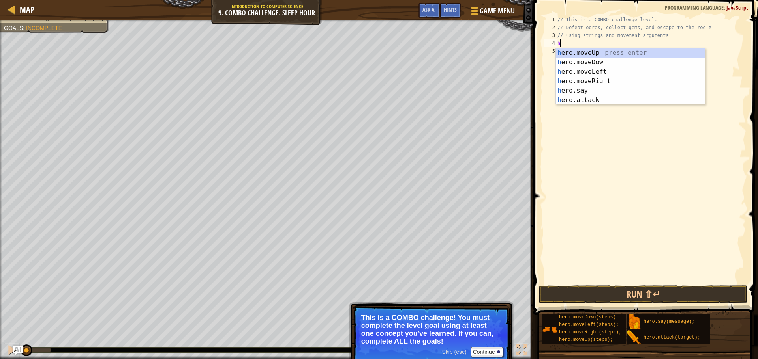
scroll to position [4, 0]
type textarea "her"
click at [595, 61] on div "her o.moveUp press enter her o.moveDown press enter her o.moveLeft press enter …" at bounding box center [630, 86] width 149 height 76
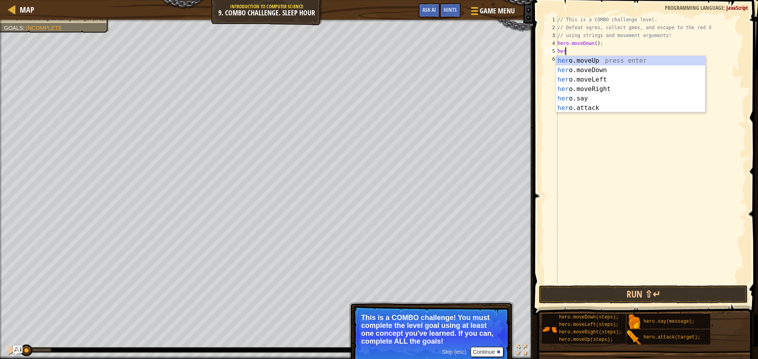
type textarea "hero"
click at [607, 89] on div "hero .moveUp press enter hero .moveDown press enter hero .moveLeft press enter …" at bounding box center [630, 94] width 149 height 76
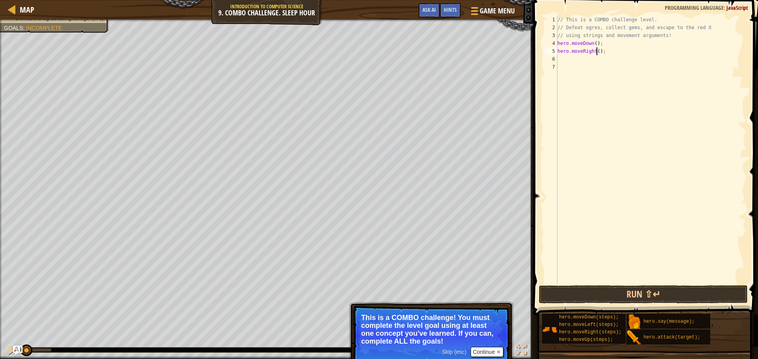
click at [596, 53] on div "// This is a COMBO challenge level. // Defeat ogres, collect gems, and escape t…" at bounding box center [651, 158] width 190 height 284
type textarea "hero.moveRight(2);"
click at [593, 61] on div "// This is a COMBO challenge level. // Defeat ogres, collect gems, and escape t…" at bounding box center [651, 158] width 190 height 284
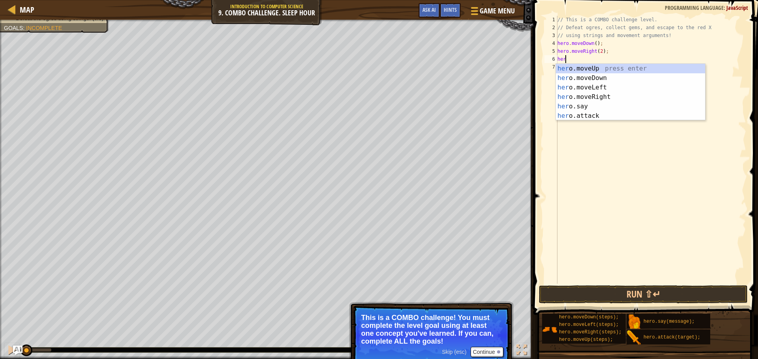
type textarea "hero"
click at [591, 70] on div "hero .moveUp press enter hero .moveDown press enter hero .moveLeft press enter …" at bounding box center [630, 102] width 149 height 76
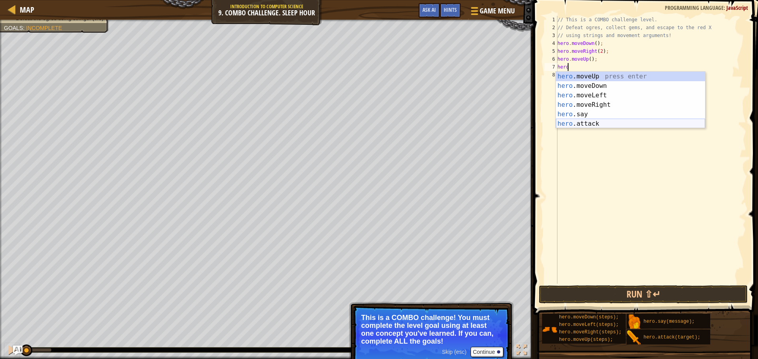
click at [584, 125] on div "hero .moveUp press enter hero .moveDown press enter hero .moveLeft press enter …" at bounding box center [630, 110] width 149 height 76
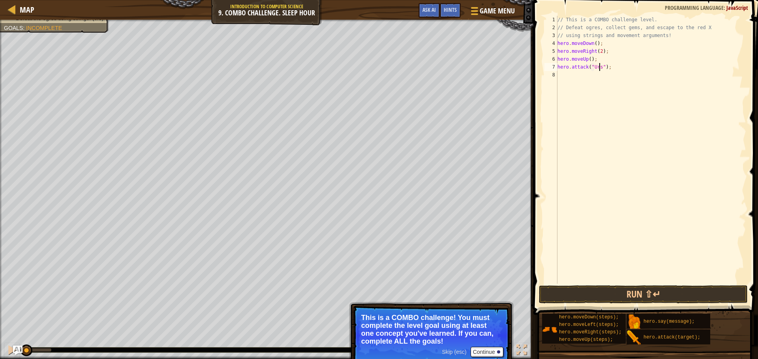
type textarea "hero.attack("Ursa");"
drag, startPoint x: 614, startPoint y: 67, endPoint x: 558, endPoint y: 69, distance: 56.9
click at [558, 69] on div "// This is a COMBO challenge level. // Defeat ogres, collect gems, and escape t…" at bounding box center [651, 158] width 190 height 284
click at [570, 76] on div "// This is a COMBO challenge level. // Defeat ogres, collect gems, and escape t…" at bounding box center [651, 158] width 190 height 284
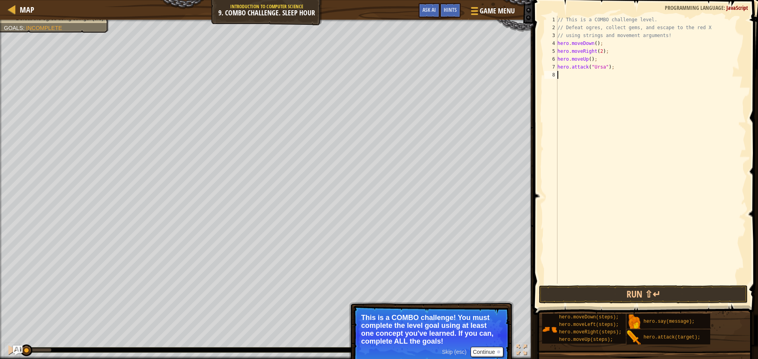
scroll to position [4, 0]
paste textarea "hero.attack("Ursa");"
type textarea "hero.attack("Ursa");"
click at [572, 86] on div "// This is a COMBO challenge level. // Defeat ogres, collect gems, and escape t…" at bounding box center [651, 158] width 190 height 284
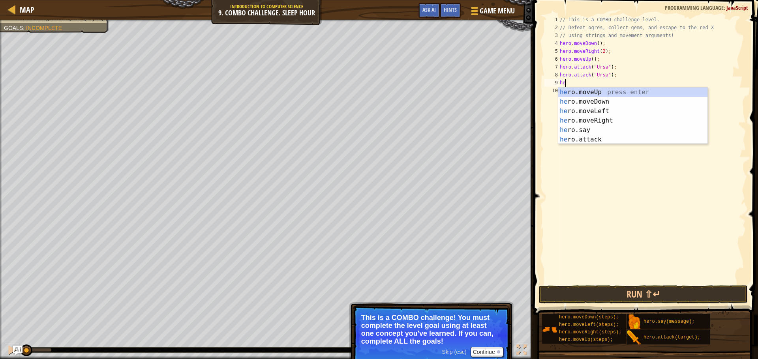
type textarea "her"
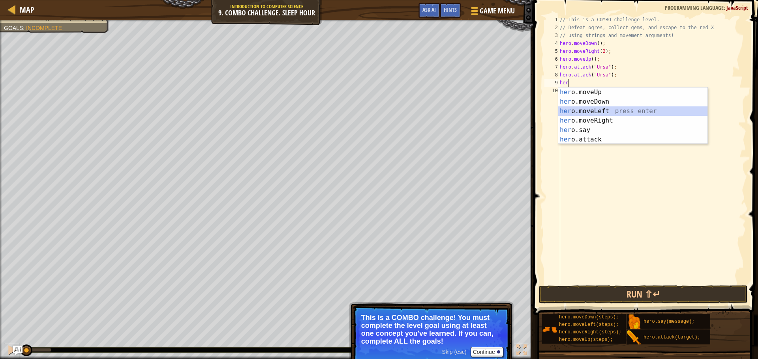
click at [574, 110] on div "her o.moveUp press enter her o.moveDown press enter her o.moveLeft press enter …" at bounding box center [632, 126] width 149 height 76
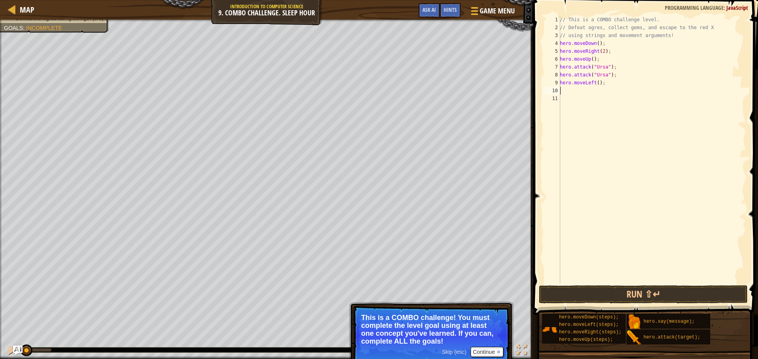
click at [595, 82] on div "// This is a COMBO challenge level. // Defeat ogres, collect gems, and escape t…" at bounding box center [652, 158] width 188 height 284
type textarea "hero.moveLeft(2);"
click at [590, 92] on div "// This is a COMBO challenge level. // Defeat ogres, collect gems, and escape t…" at bounding box center [652, 158] width 188 height 284
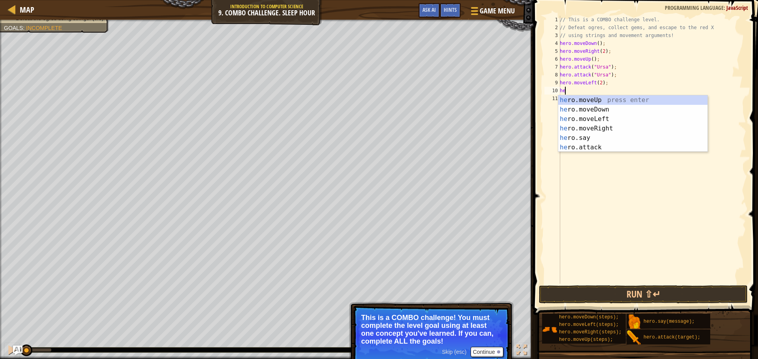
type textarea "her"
click at [597, 100] on div "her o.moveUp press enter her o.moveDown press enter her o.moveLeft press enter …" at bounding box center [632, 133] width 149 height 76
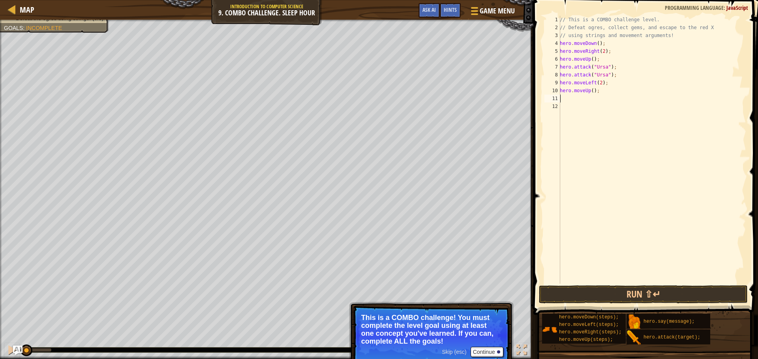
click at [576, 103] on div "// This is a COMBO challenge level. // Defeat ogres, collect gems, and escape t…" at bounding box center [652, 158] width 188 height 284
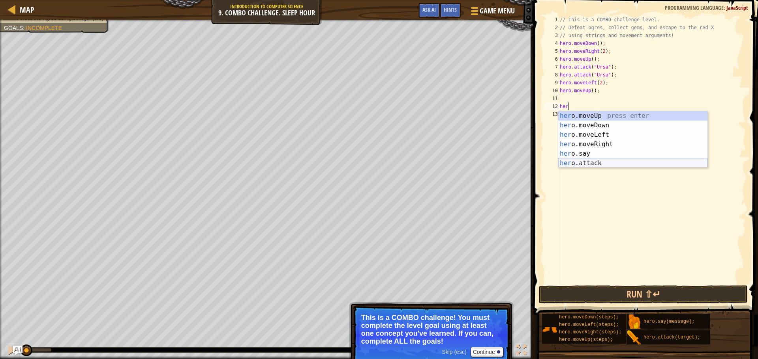
click at [573, 161] on div "her o.moveUp press enter her o.moveDown press enter her o.moveLeft press enter …" at bounding box center [632, 149] width 149 height 76
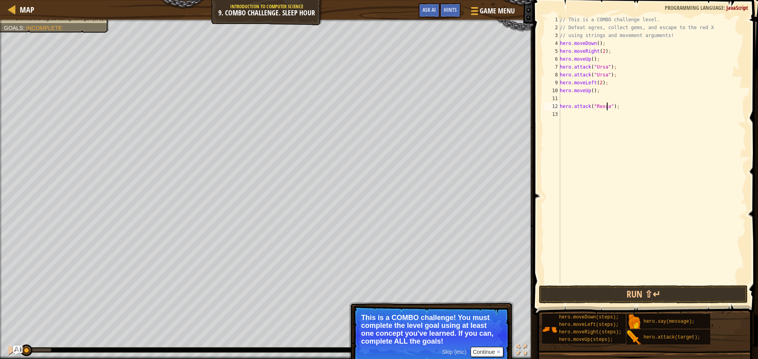
scroll to position [4, 4]
drag, startPoint x: 583, startPoint y: 104, endPoint x: 561, endPoint y: 106, distance: 22.2
click at [561, 106] on div "// This is a COMBO challenge level. // Defeat ogres, collect gems, and escape t…" at bounding box center [652, 158] width 188 height 284
type textarea "hero.attack("Rexxar");"
click at [620, 104] on div "// This is a COMBO challenge level. // Defeat ogres, collect gems, and escape t…" at bounding box center [652, 150] width 188 height 268
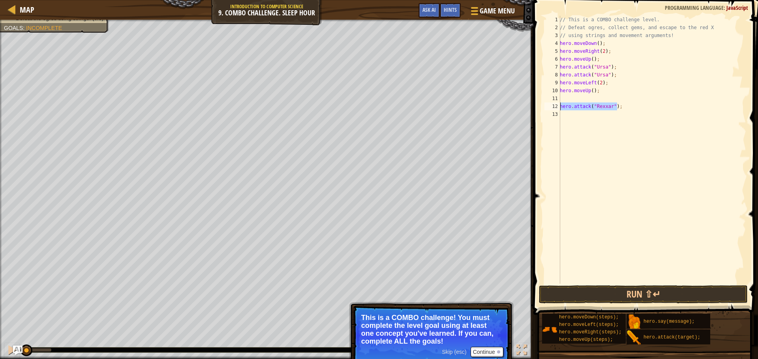
drag, startPoint x: 620, startPoint y: 104, endPoint x: 561, endPoint y: 107, distance: 59.7
click at [561, 107] on div "// This is a COMBO challenge level. // Defeat ogres, collect gems, and escape t…" at bounding box center [652, 158] width 188 height 284
click at [578, 97] on div "// This is a COMBO challenge level. // Defeat ogres, collect gems, and escape t…" at bounding box center [652, 158] width 188 height 284
paste textarea "hero.attack("Rexxar");"
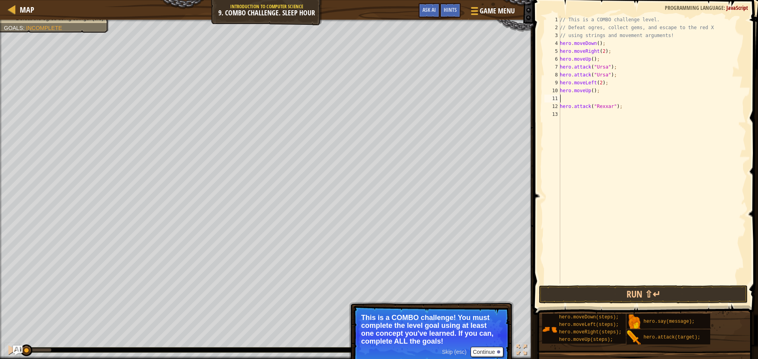
type textarea "hero.attack("Rexxar");"
click at [591, 116] on div "// This is a COMBO challenge level. // Defeat ogres, collect gems, and escape t…" at bounding box center [652, 158] width 188 height 284
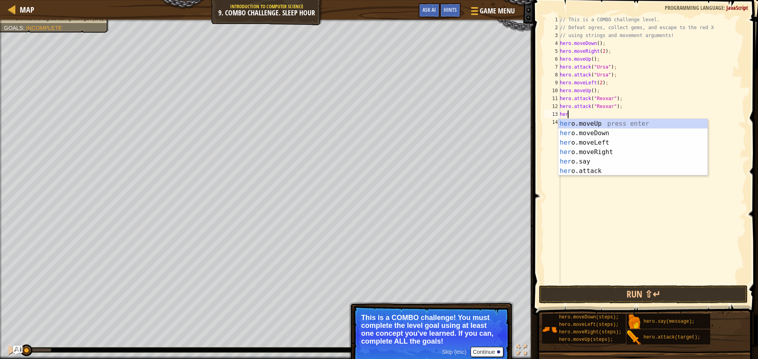
type textarea "hero"
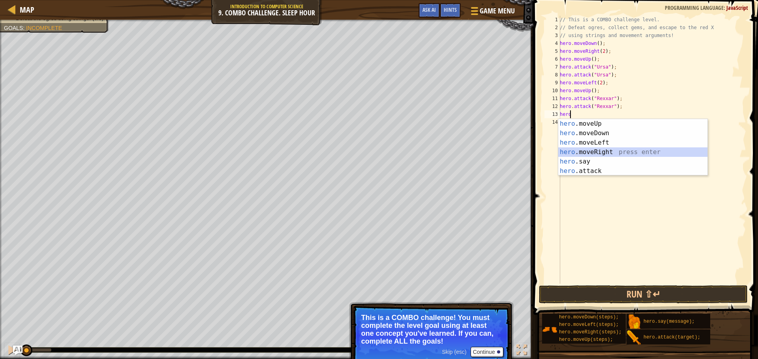
click at [596, 152] on div "hero .moveUp press enter hero .moveDown press enter hero .moveLeft press enter …" at bounding box center [632, 157] width 149 height 76
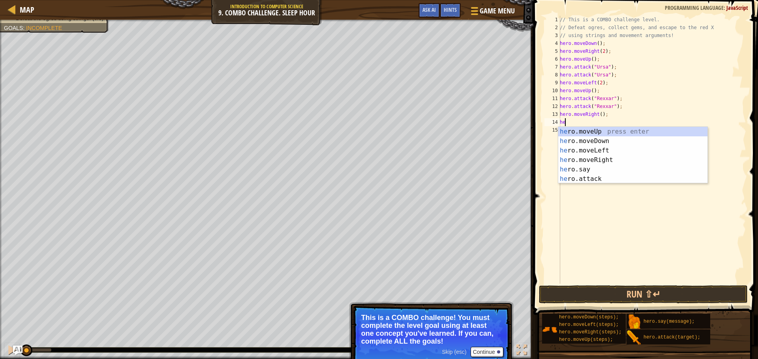
type textarea "hero"
click at [584, 184] on div "// This is a COMBO challenge level. // Defeat ogres, collect gems, and escape t…" at bounding box center [652, 158] width 188 height 284
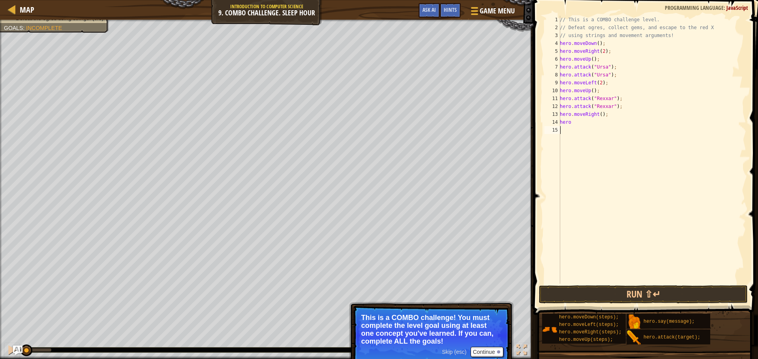
scroll to position [4, 0]
click at [580, 181] on div "// This is a COMBO challenge level. // Defeat ogres, collect gems, and escape t…" at bounding box center [652, 158] width 188 height 284
click at [588, 120] on div "// This is a COMBO challenge level. // Defeat ogres, collect gems, and escape t…" at bounding box center [652, 158] width 188 height 284
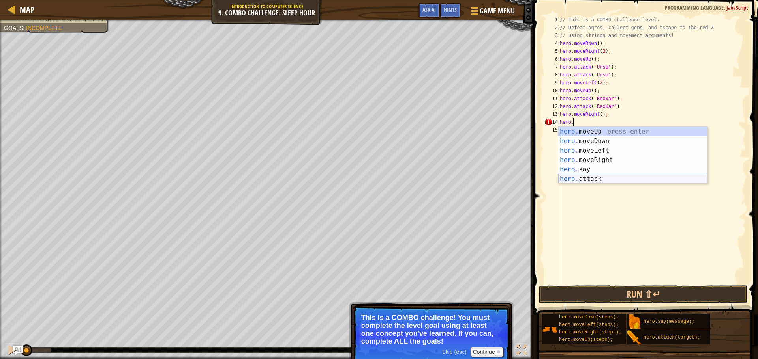
click at [592, 178] on div "hero. moveUp press enter hero. moveDown press enter hero. moveLeft press enter …" at bounding box center [632, 165] width 149 height 76
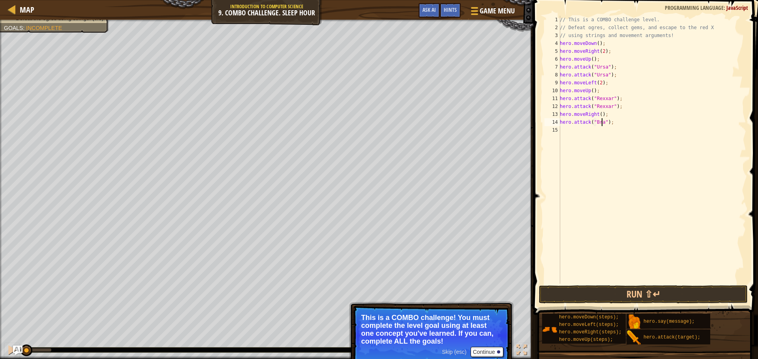
scroll to position [4, 4]
drag, startPoint x: 620, startPoint y: 123, endPoint x: 560, endPoint y: 121, distance: 60.4
click at [560, 121] on div "// This is a COMBO challenge level. // Defeat ogres, collect gems, and escape t…" at bounding box center [652, 158] width 188 height 284
type textarea "hero.attack("[PERSON_NAME]");"
click at [571, 124] on div "// This is a COMBO challenge level. // Defeat ogres, collect gems, and escape t…" at bounding box center [652, 150] width 188 height 268
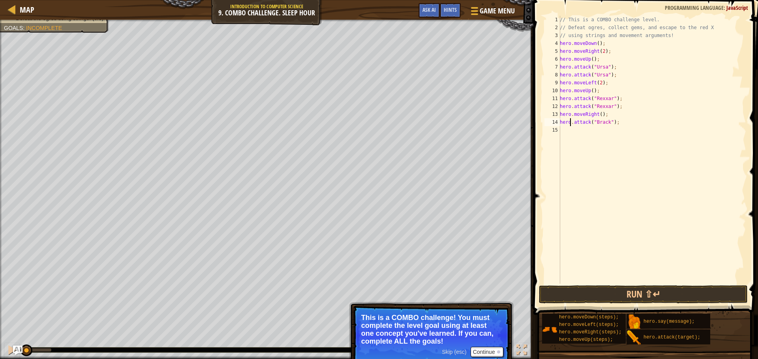
click at [575, 125] on div "// This is a COMBO challenge level. // Defeat ogres, collect gems, and escape t…" at bounding box center [652, 158] width 188 height 284
click at [574, 131] on div "// This is a COMBO challenge level. // Defeat ogres, collect gems, and escape t…" at bounding box center [652, 158] width 188 height 284
paste textarea "hero.attack("[PERSON_NAME]");"
type textarea "hero.attack("[PERSON_NAME]");"
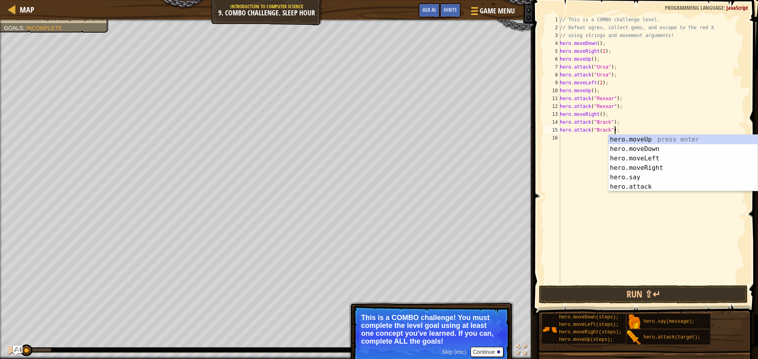
click at [574, 144] on div "// This is a COMBO challenge level. // Defeat ogres, collect gems, and escape t…" at bounding box center [652, 158] width 188 height 284
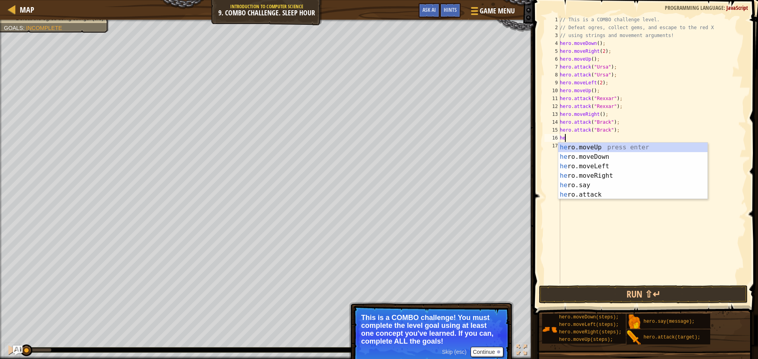
type textarea "her"
click at [619, 178] on div "her o.moveUp press enter her o.moveDown press enter her o.moveLeft press enter …" at bounding box center [632, 181] width 149 height 76
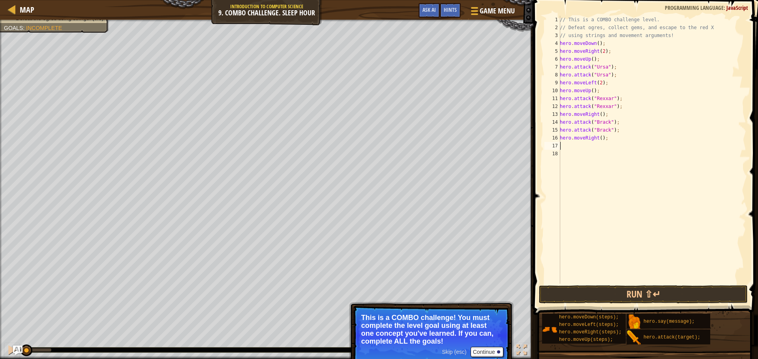
click at [597, 140] on div "// This is a COMBO challenge level. // Defeat ogres, collect gems, and escape t…" at bounding box center [652, 158] width 188 height 284
type textarea "hero.moveRight(2);"
click at [598, 298] on button "Run ⇧↵" at bounding box center [643, 295] width 209 height 18
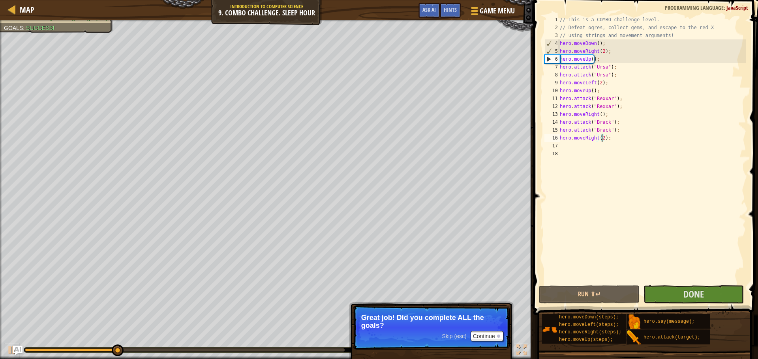
click at [573, 146] on div "// This is a COMBO challenge level. // Defeat ogres, collect gems, and escape t…" at bounding box center [652, 158] width 188 height 284
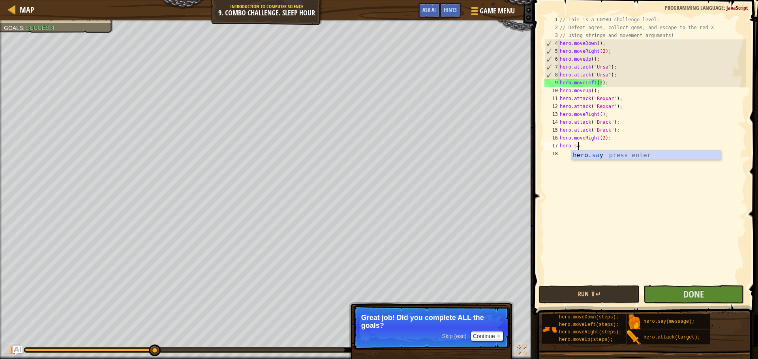
scroll to position [4, 1]
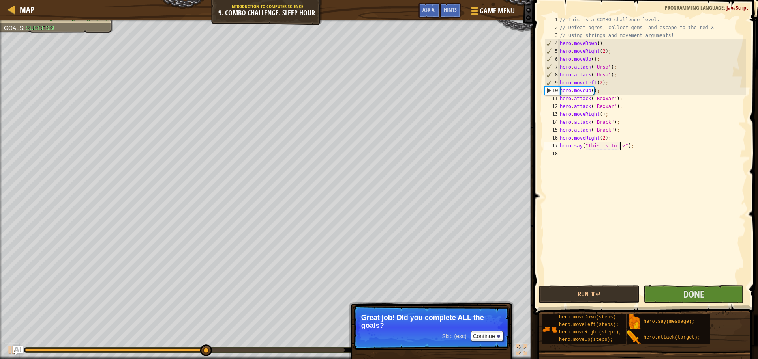
type textarea "hero.say("this is to ezz");"
click at [568, 150] on div "// This is a COMBO challenge level. // Defeat ogres, collect gems, and escape t…" at bounding box center [652, 158] width 188 height 284
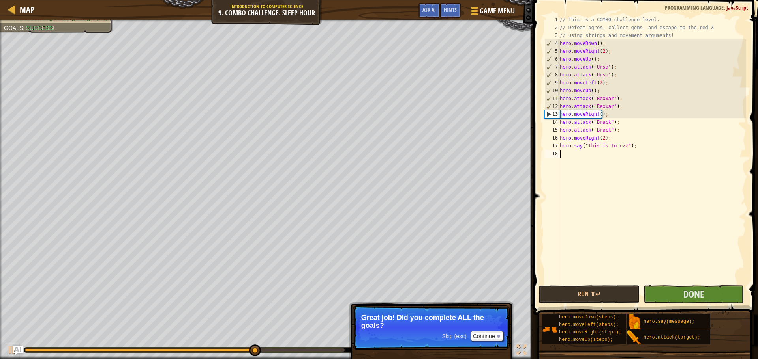
click at [600, 89] on div "// This is a COMBO challenge level. // Defeat ogres, collect gems, and escape t…" at bounding box center [652, 158] width 188 height 284
type textarea "hero.moveUp();"
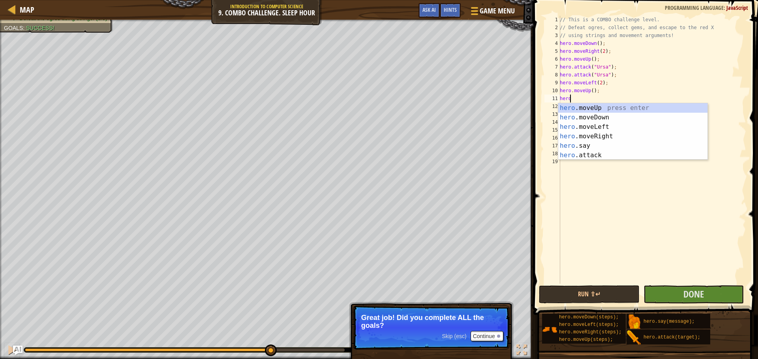
scroll to position [4, 0]
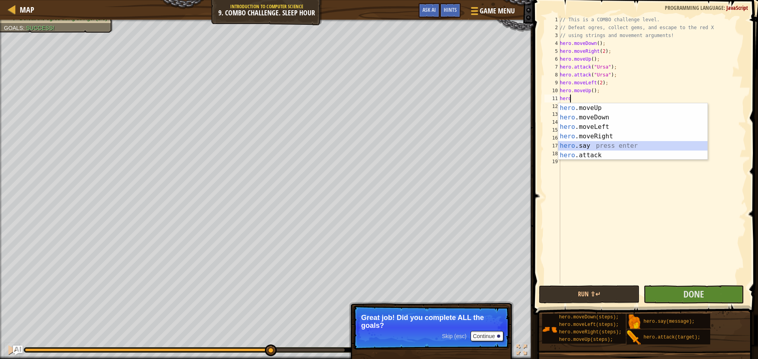
click at [582, 142] on div "hero .moveUp press enter hero .moveDown press enter hero .moveLeft press enter …" at bounding box center [632, 141] width 149 height 76
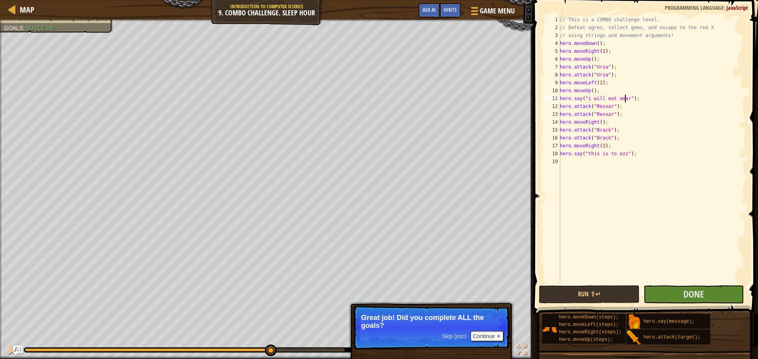
scroll to position [4, 6]
type textarea "hero.say("i will eat amarii");"
click at [593, 300] on button "Run ⇧↵" at bounding box center [589, 295] width 100 height 18
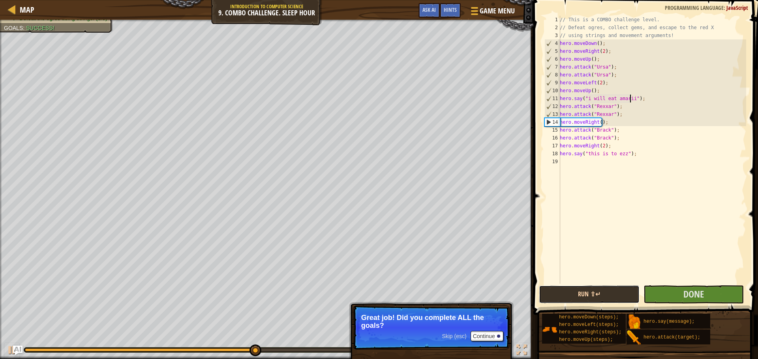
click at [568, 286] on button "Run ⇧↵" at bounding box center [589, 295] width 100 height 18
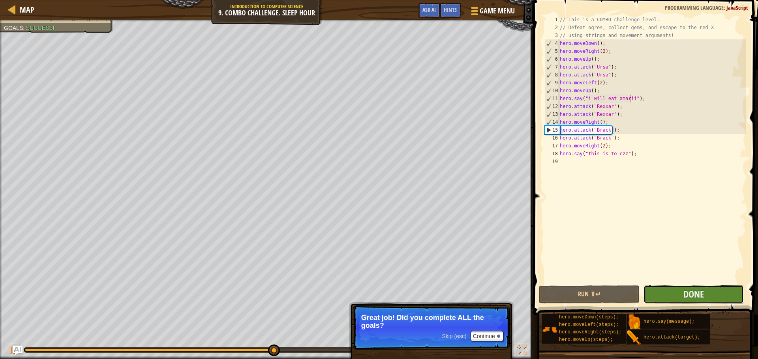
click at [701, 303] on button "Done" at bounding box center [693, 295] width 100 height 18
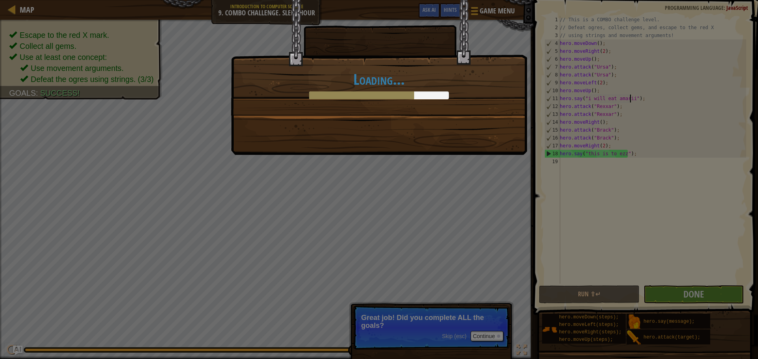
click at [509, 150] on div "Loading..." at bounding box center [379, 77] width 296 height 155
click at [116, 54] on div "Loading..." at bounding box center [379, 179] width 758 height 359
drag, startPoint x: 391, startPoint y: 95, endPoint x: 364, endPoint y: 88, distance: 28.0
click at [364, 88] on h1 "Loading..." at bounding box center [378, 79] width 279 height 17
drag, startPoint x: 374, startPoint y: 90, endPoint x: 229, endPoint y: 63, distance: 147.4
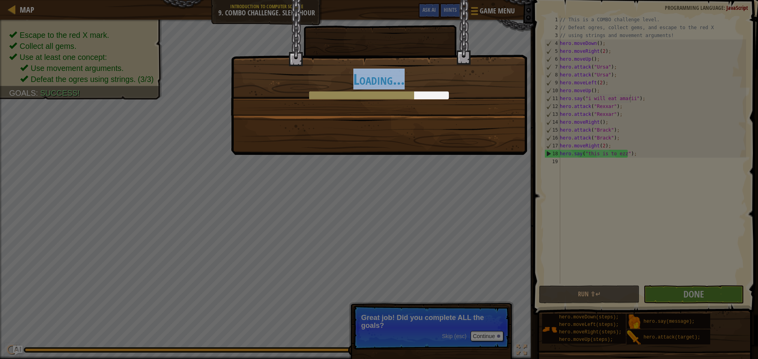
click at [229, 63] on div "Loading..." at bounding box center [379, 179] width 758 height 359
click at [229, 67] on div "Loading..." at bounding box center [379, 179] width 758 height 359
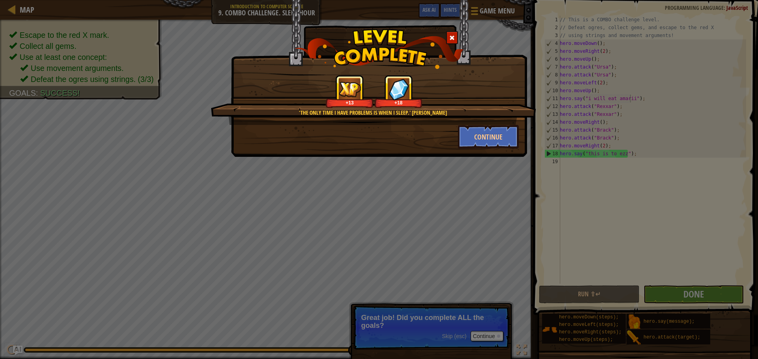
click at [491, 150] on div "'The only time I have problems is when I sleep.' [PERSON_NAME] +13 +18 Continue" at bounding box center [379, 78] width 296 height 157
click at [487, 146] on button "Continue" at bounding box center [488, 137] width 61 height 24
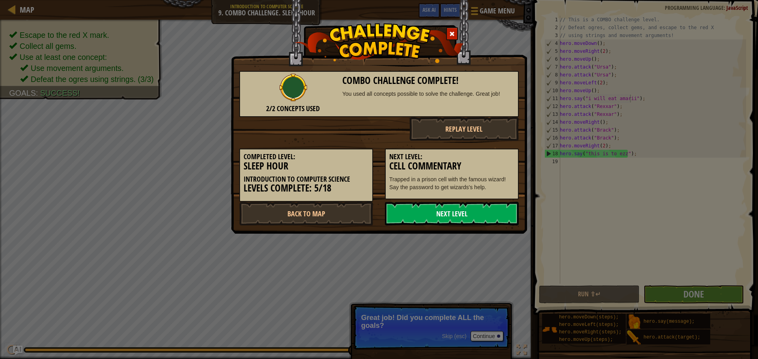
click at [444, 219] on link "Next Level" at bounding box center [452, 214] width 134 height 24
